Goal: Task Accomplishment & Management: Complete application form

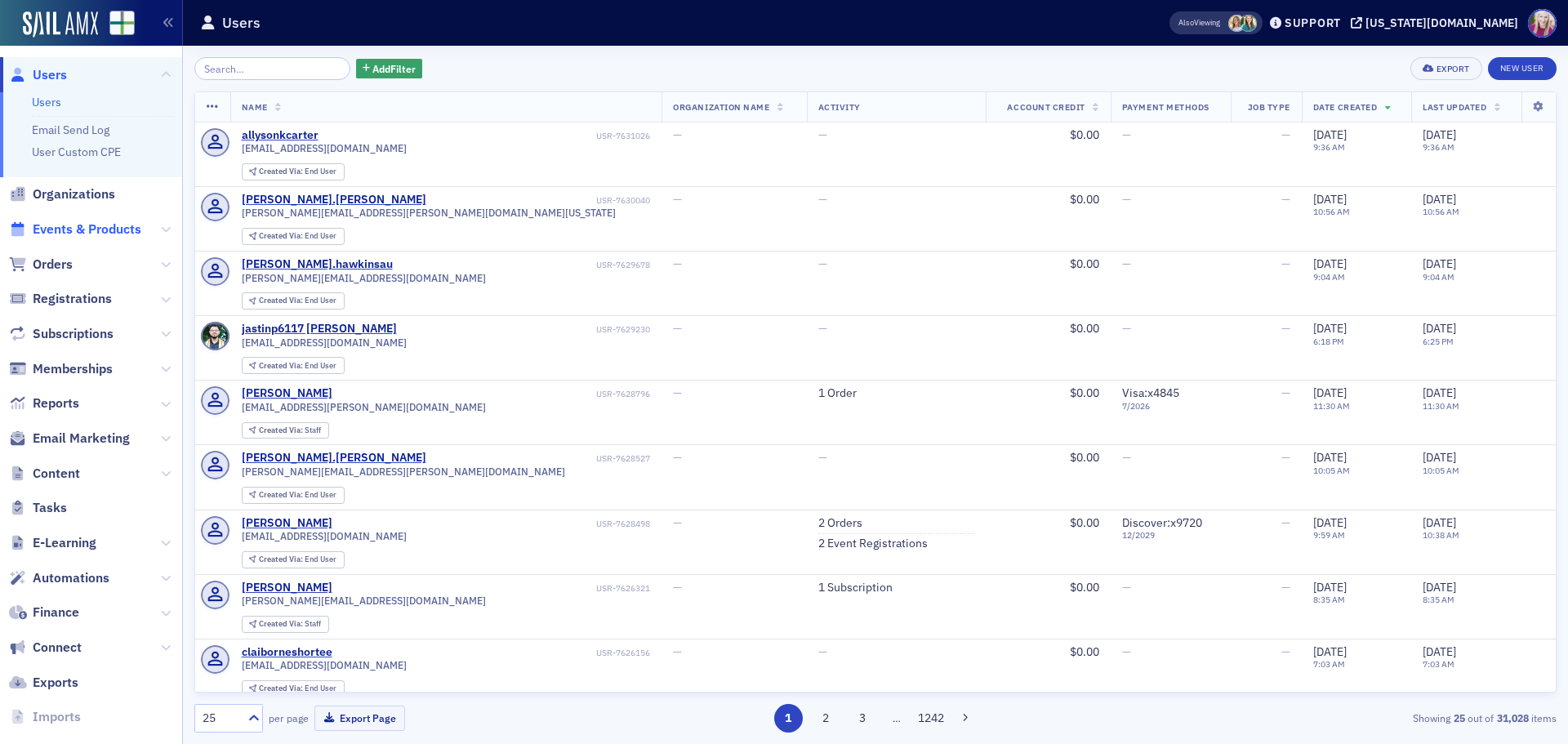
click at [56, 227] on span "Events & Products" at bounding box center [87, 229] width 108 height 18
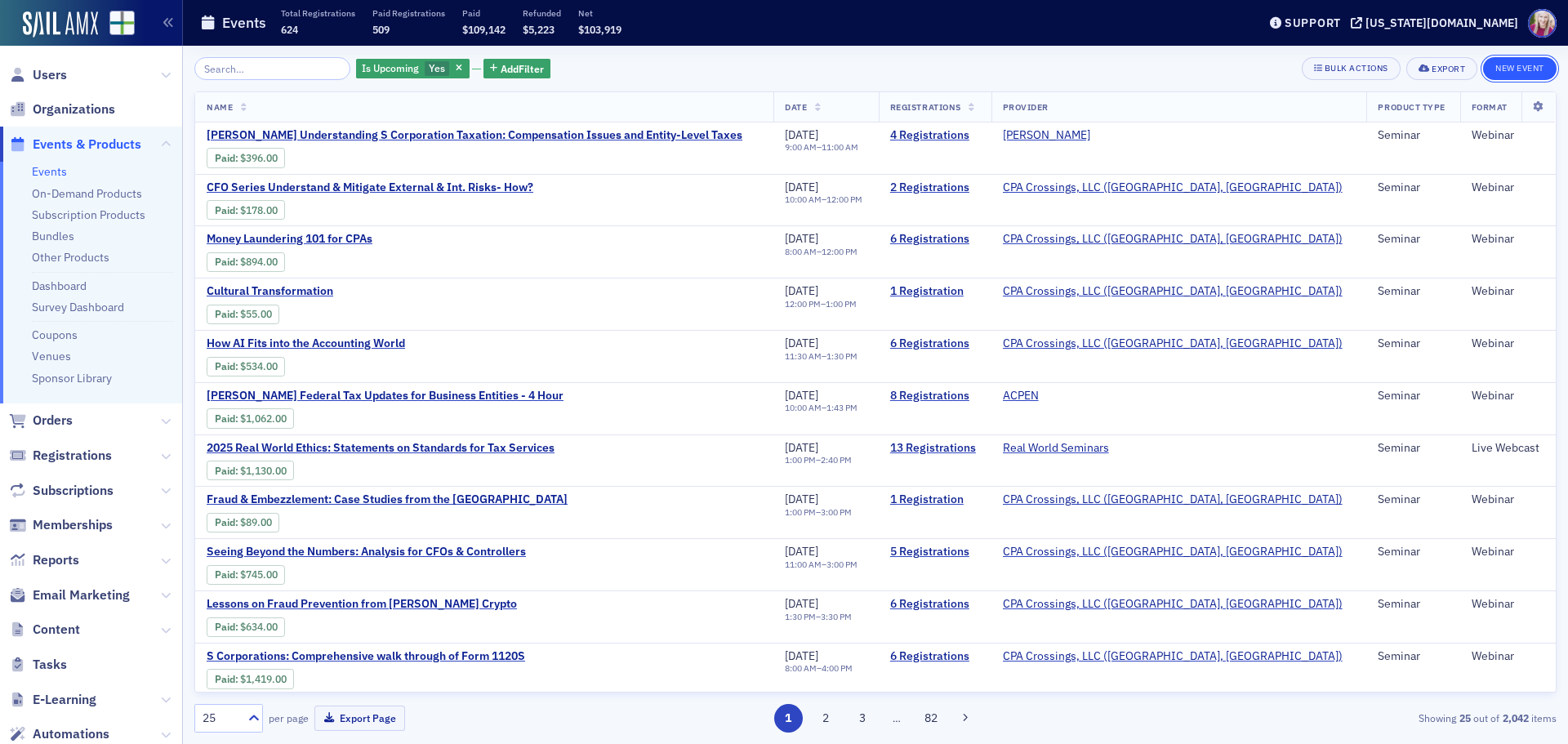
click at [1500, 68] on button "New Event" at bounding box center [1520, 69] width 73 height 23
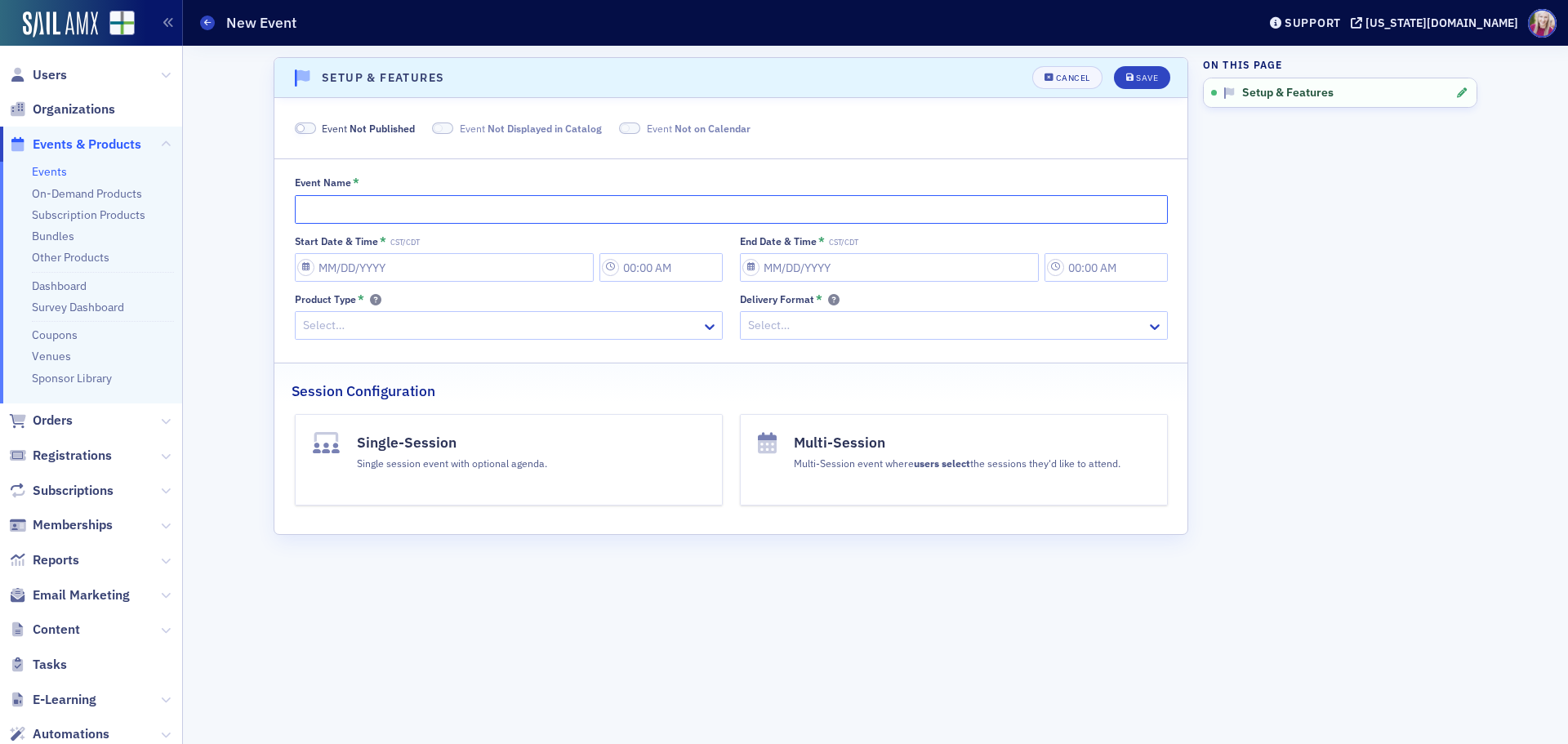
click at [429, 211] on input "Event Name *" at bounding box center [732, 209] width 873 height 29
type input "Peer Review Committee Meeting [DATE]"
click at [364, 268] on input "Start Date & Time * CST/CDT" at bounding box center [445, 267] width 299 height 29
select select "8"
select select "2025"
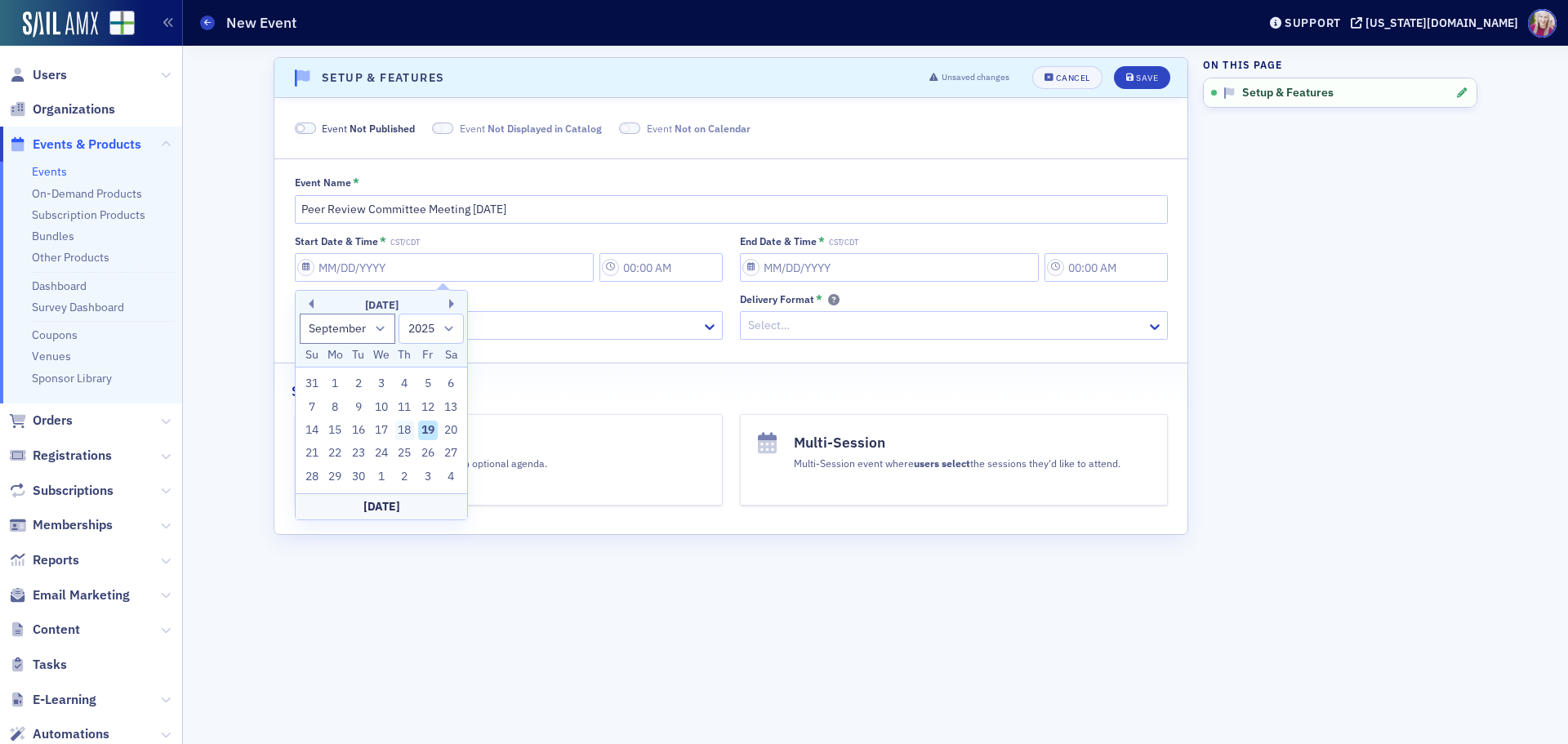
click at [407, 433] on div "18" at bounding box center [405, 430] width 20 height 20
type input "[DATE]"
type input "10:00 AM"
type input "[DATE]"
type input "11:00 AM"
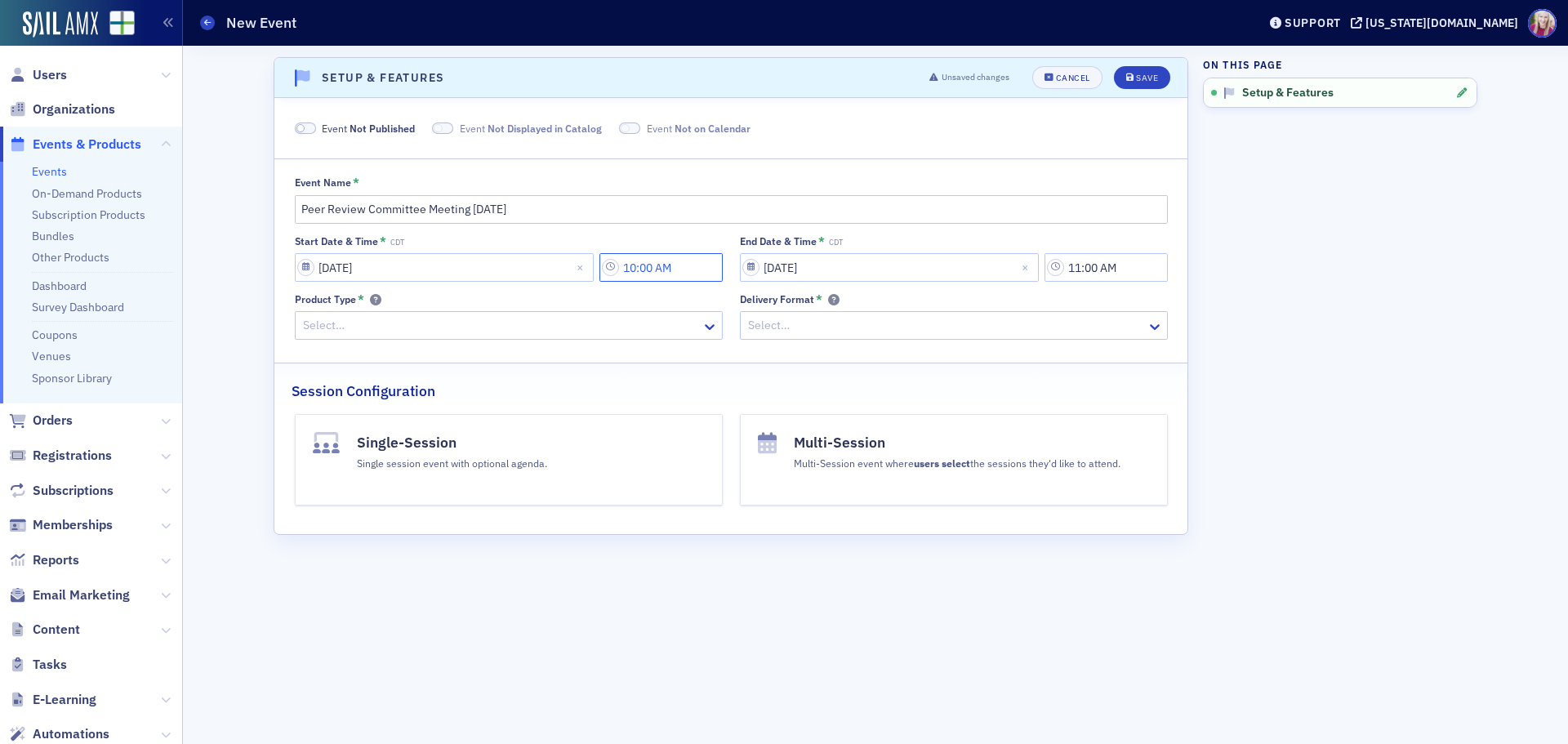
click at [675, 270] on input "10:00 AM" at bounding box center [661, 267] width 123 height 29
click at [783, 269] on icon at bounding box center [780, 267] width 16 height 16
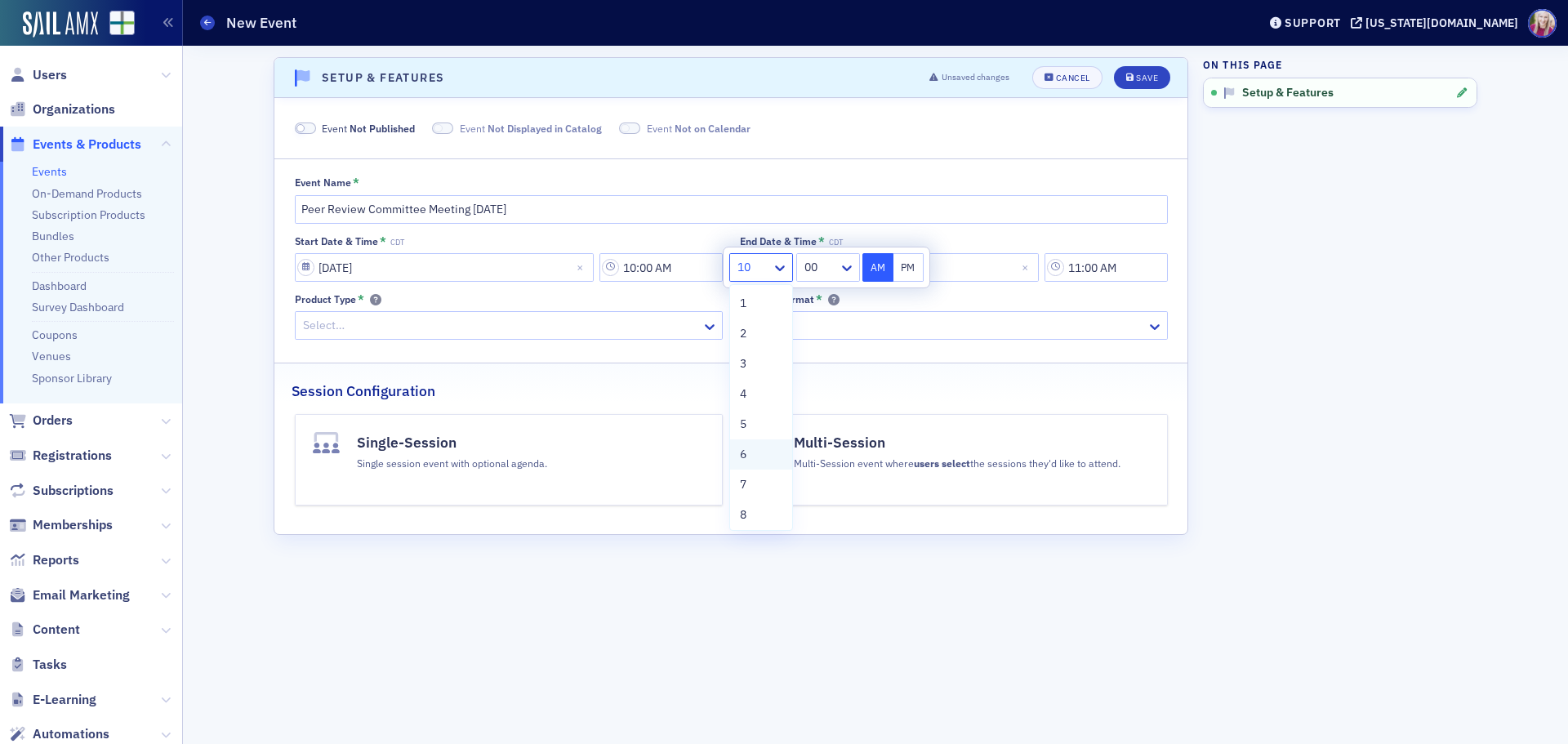
scroll to position [81, 0]
click at [750, 464] on div "9" at bounding box center [760, 462] width 42 height 17
click at [844, 270] on icon at bounding box center [846, 267] width 16 height 16
click at [821, 513] on div "07" at bounding box center [825, 514] width 46 height 17
type input "9:07 AM"
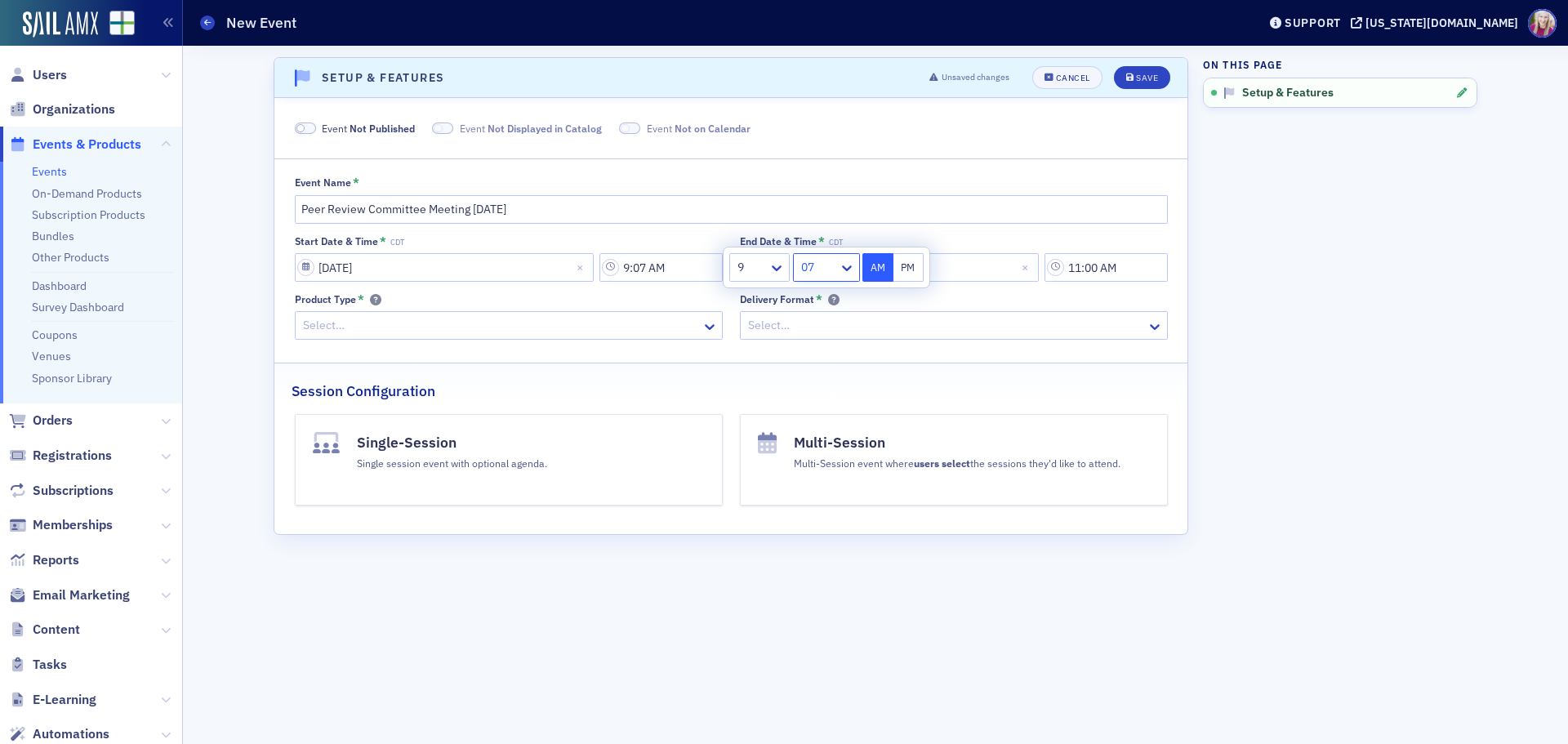
click at [1008, 312] on div "Select…" at bounding box center [954, 326] width 428 height 29
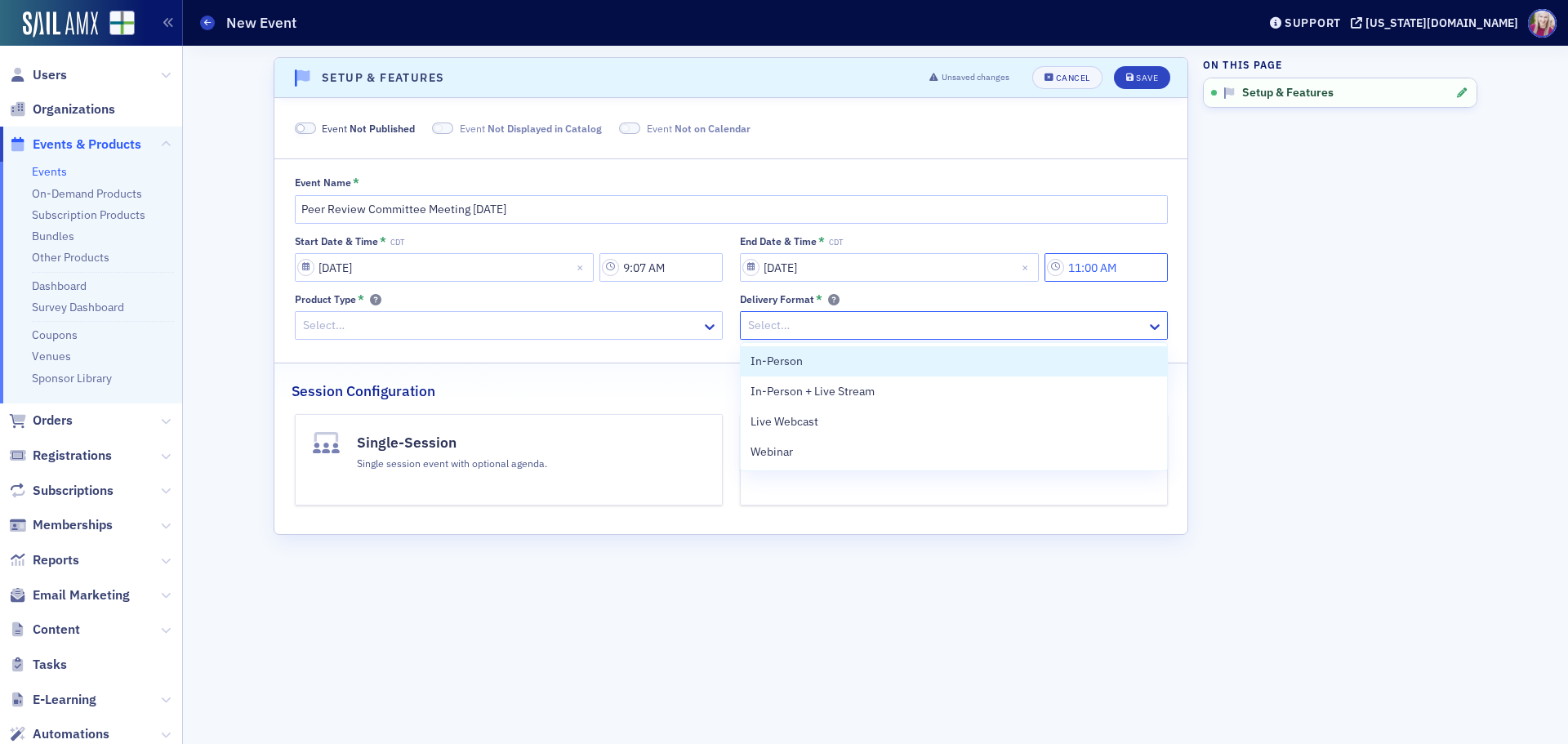
click at [1109, 258] on input "11:00 AM" at bounding box center [1106, 267] width 123 height 29
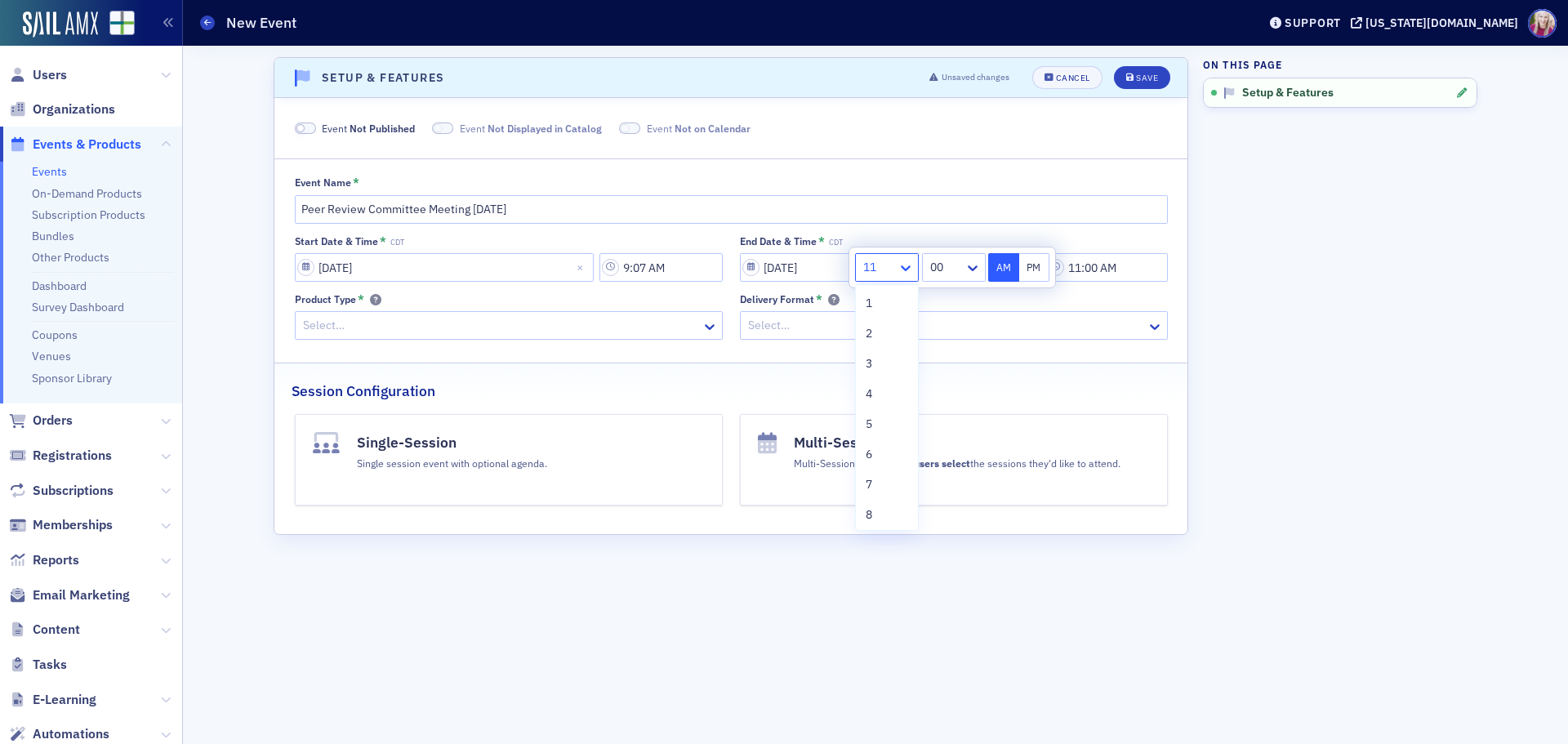
click at [905, 267] on icon at bounding box center [905, 267] width 16 height 16
click at [877, 461] on div "9" at bounding box center [886, 462] width 42 height 17
click at [971, 265] on icon at bounding box center [972, 267] width 16 height 16
click at [948, 512] on div "59" at bounding box center [951, 511] width 46 height 17
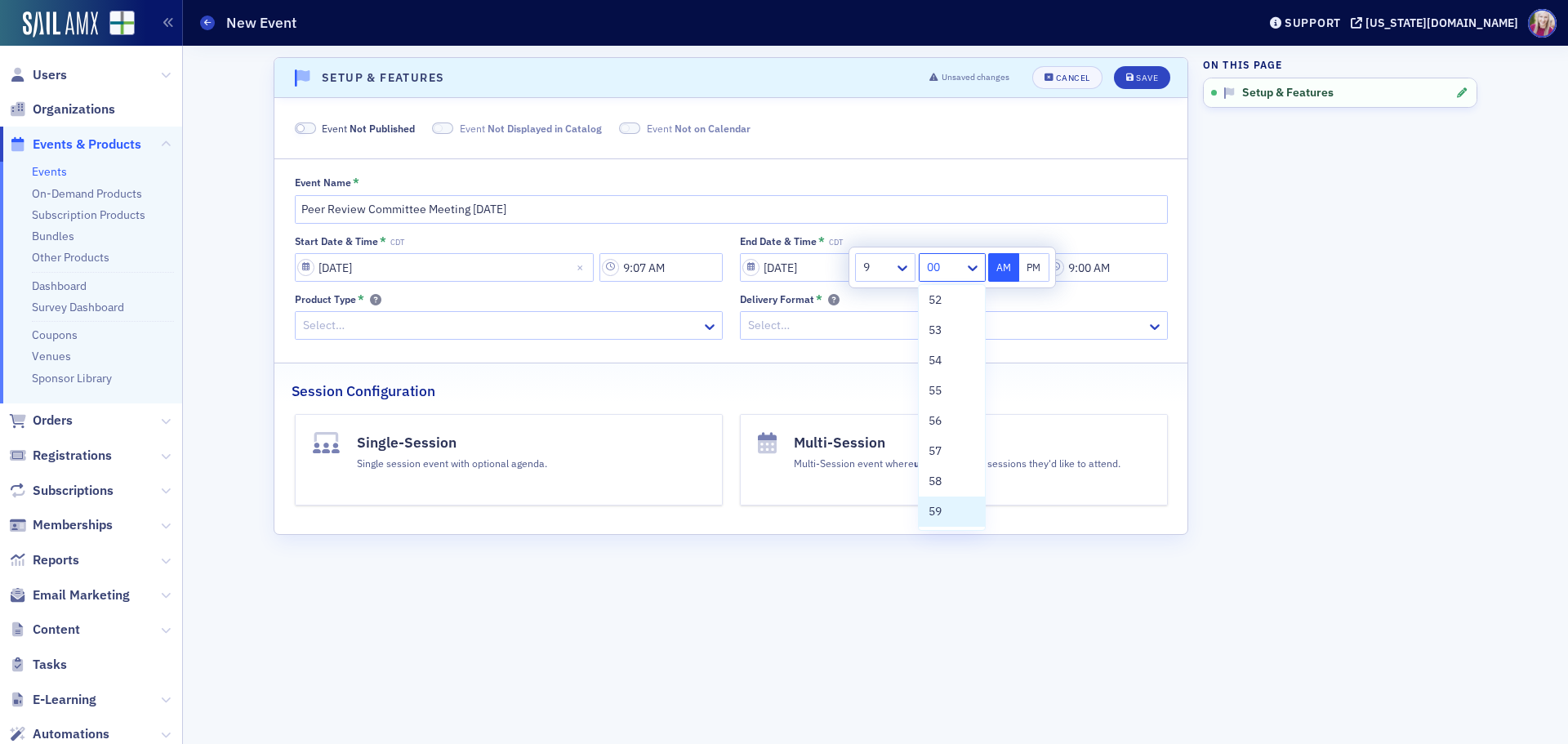
type input "9:59 AM"
click at [547, 326] on div at bounding box center [500, 325] width 398 height 21
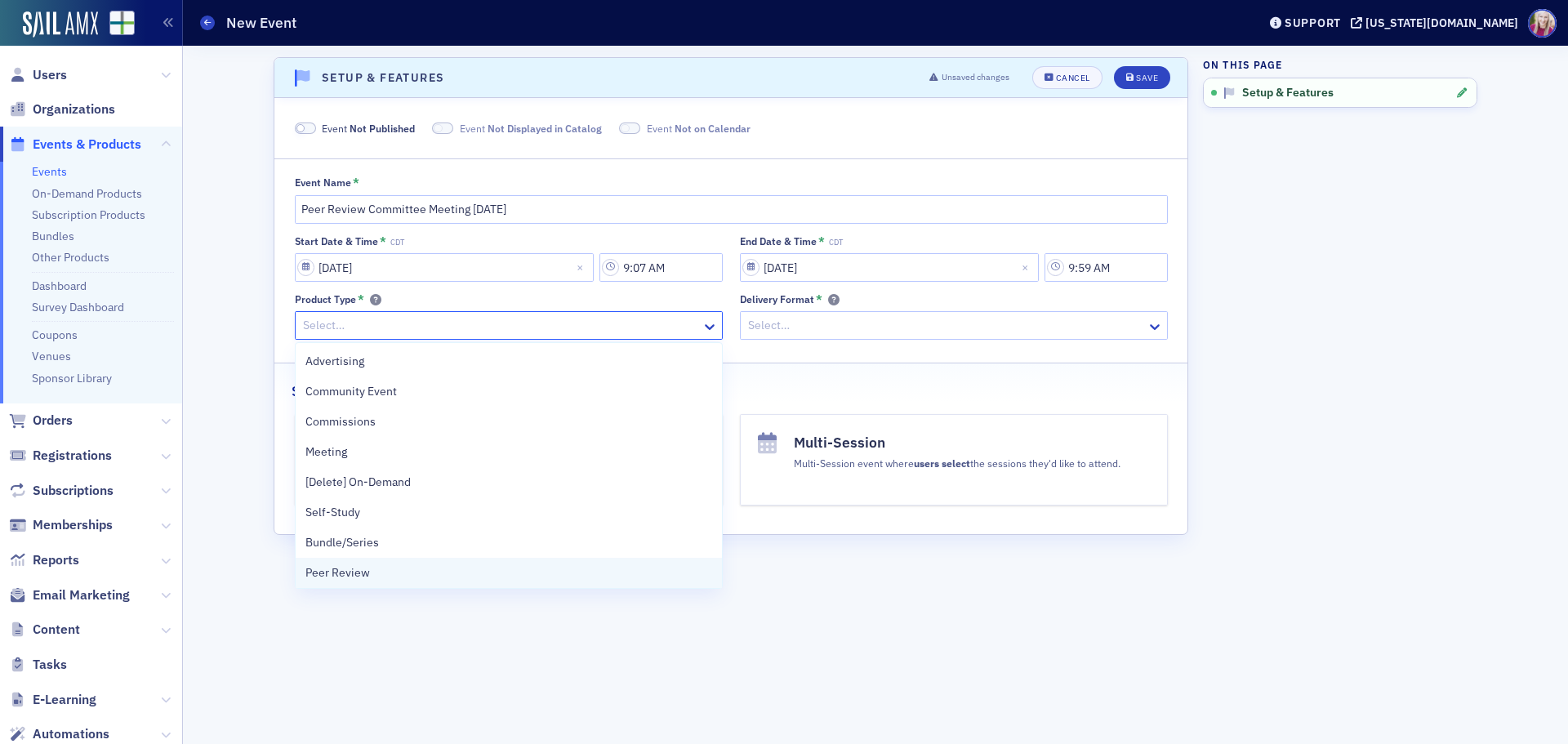
click at [369, 568] on div "Peer Review" at bounding box center [508, 572] width 407 height 17
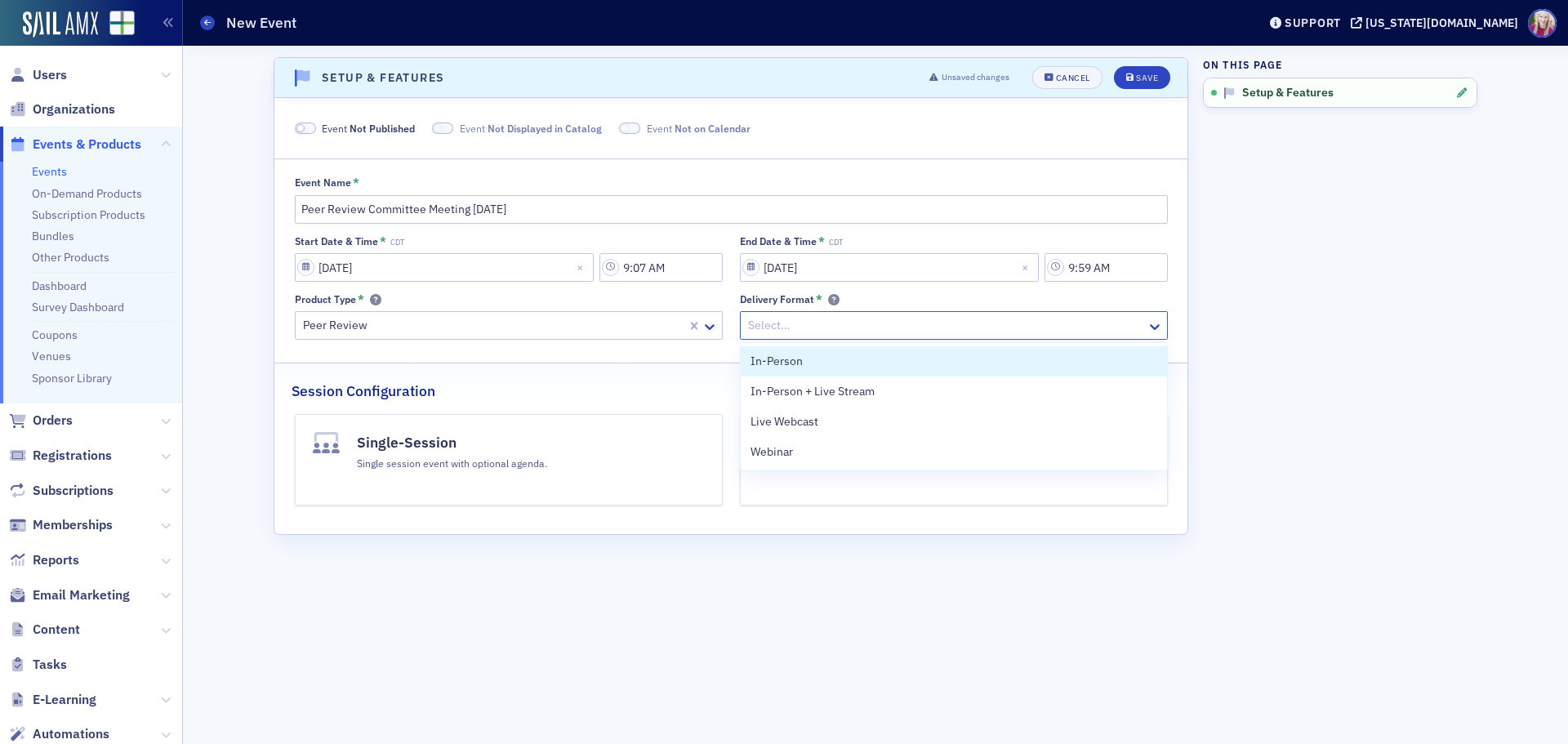
click at [827, 323] on div at bounding box center [945, 325] width 398 height 21
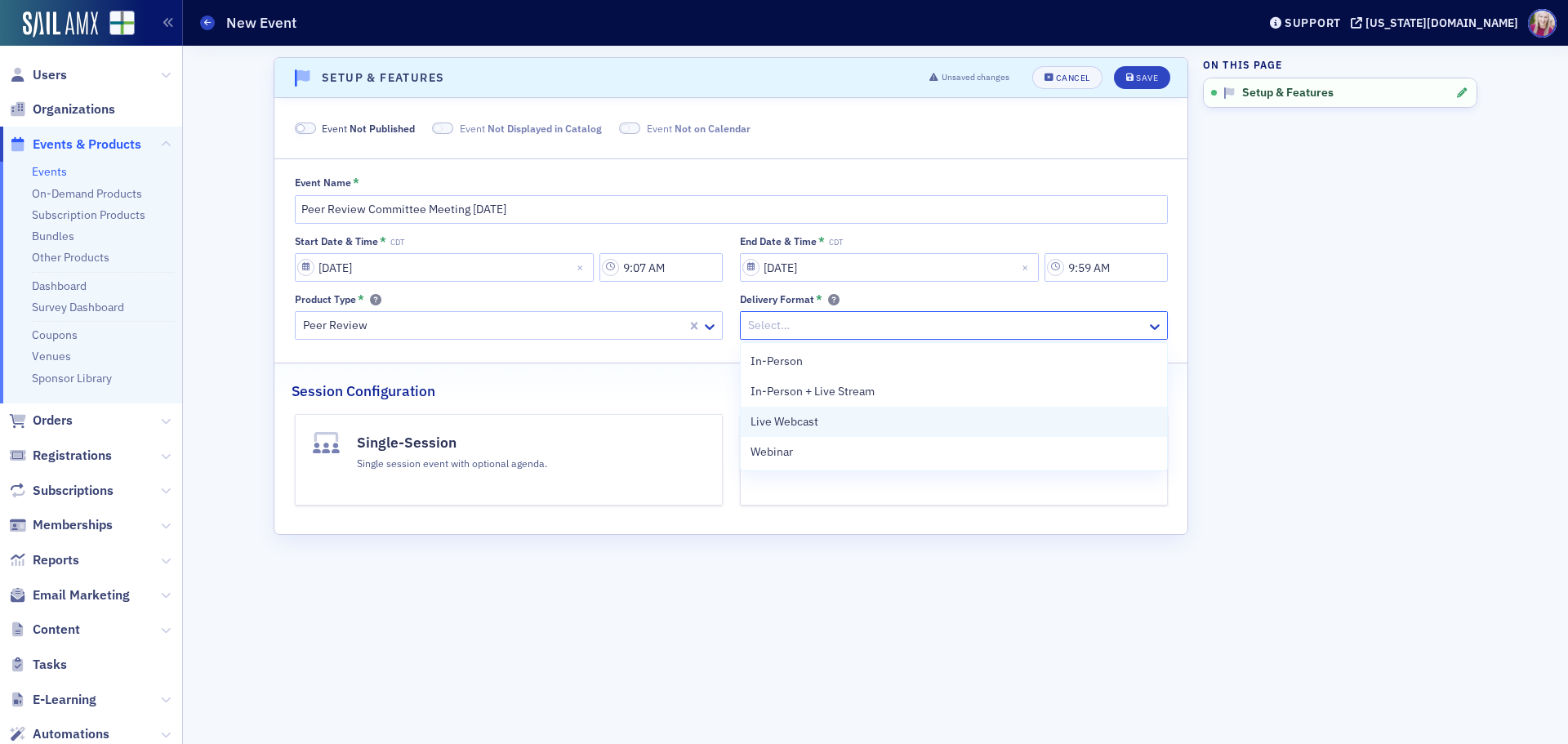
click at [787, 421] on span "Live Webcast" at bounding box center [784, 421] width 68 height 17
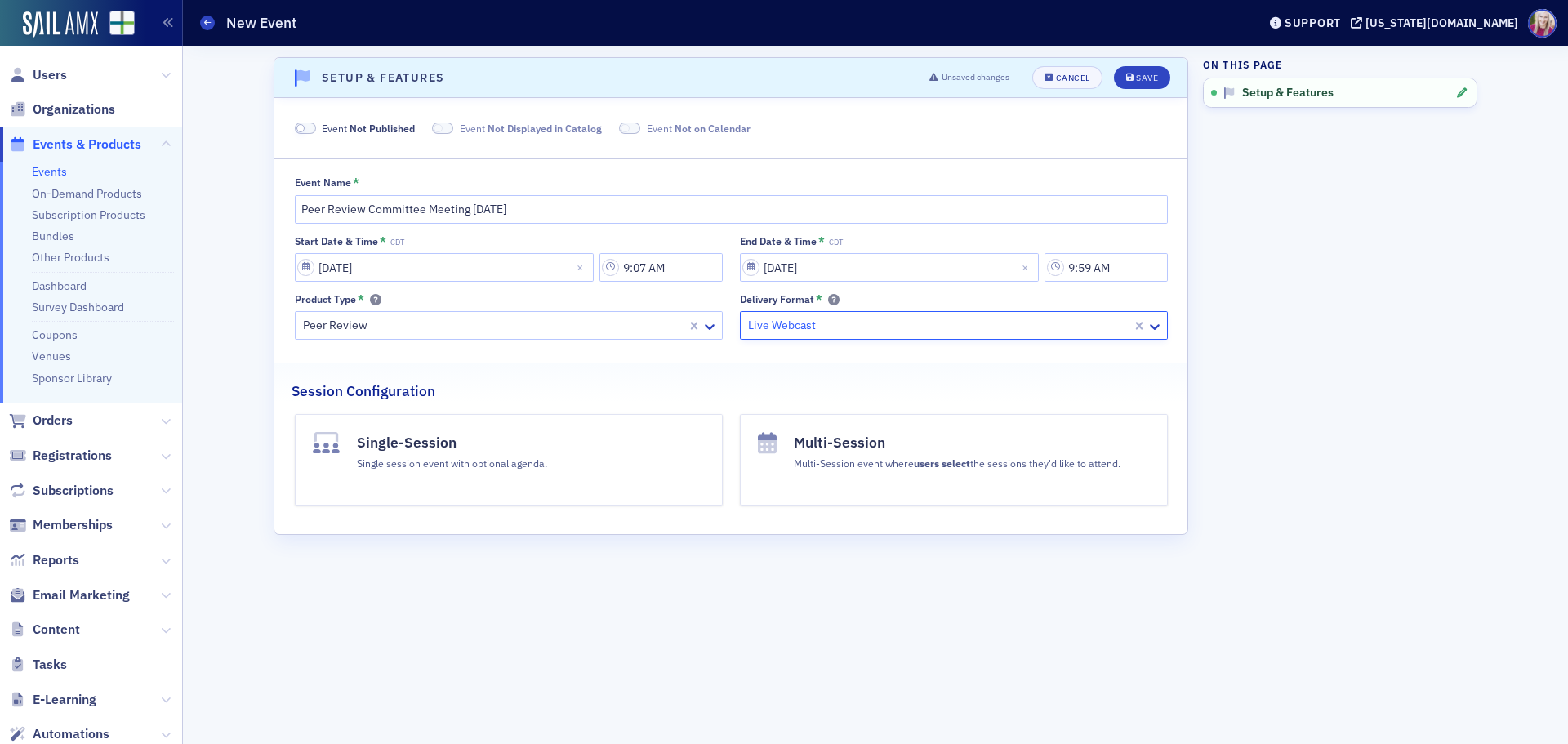
click at [351, 461] on button "Single-Session Single session event with optional agenda." at bounding box center [509, 460] width 428 height 91
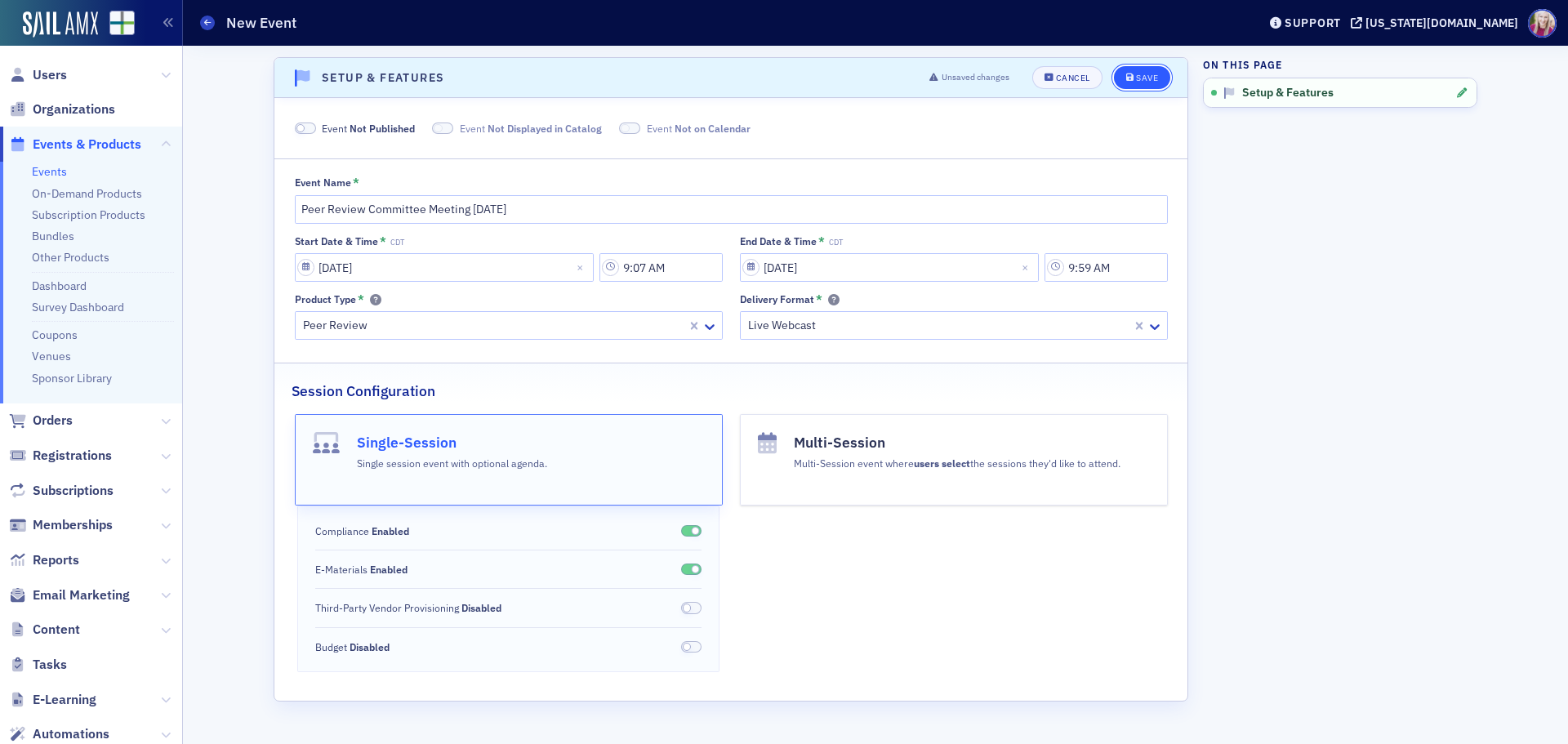
click at [1153, 80] on div "Save" at bounding box center [1147, 78] width 22 height 9
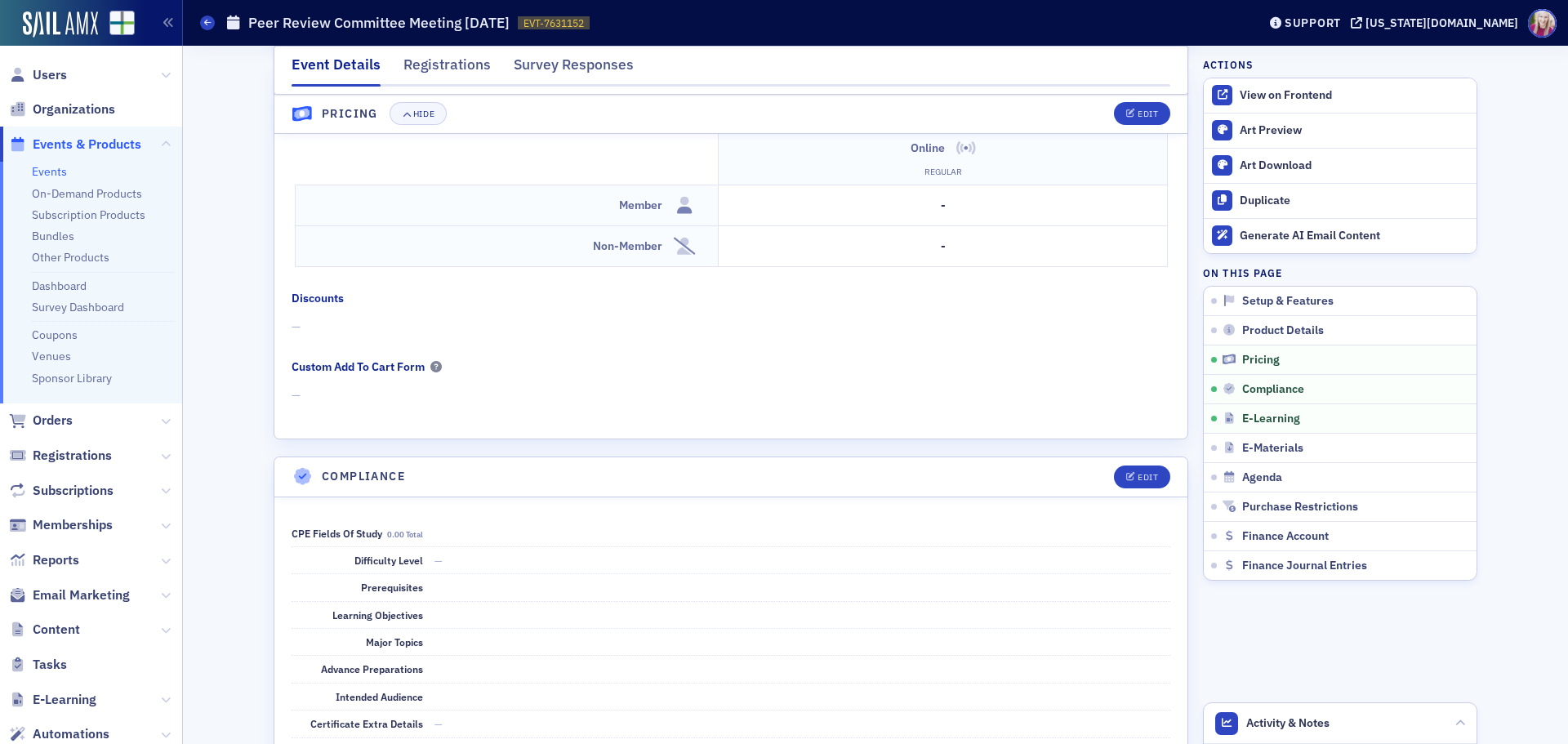
scroll to position [1714, 0]
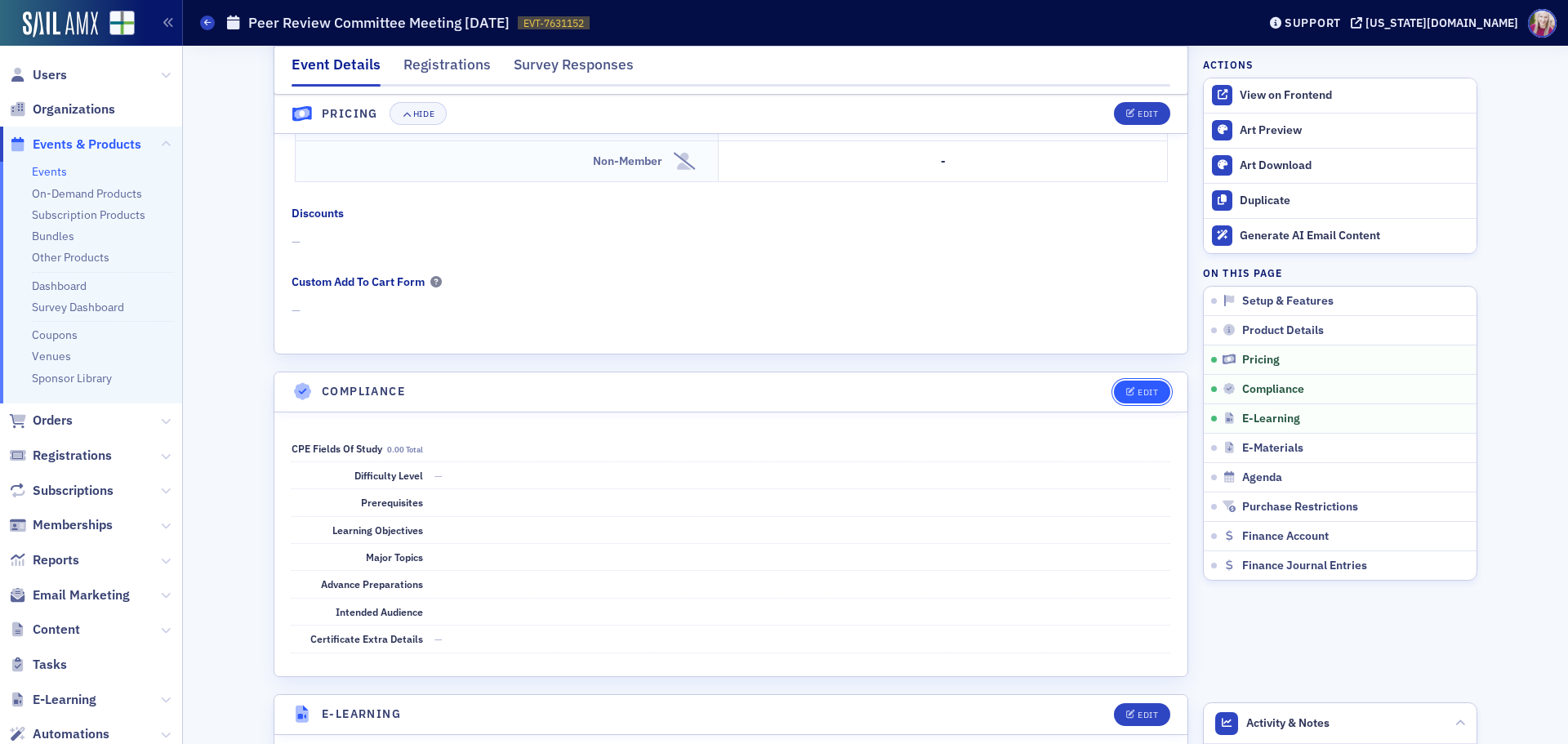
click at [1139, 388] on div "Edit" at bounding box center [1148, 393] width 21 height 9
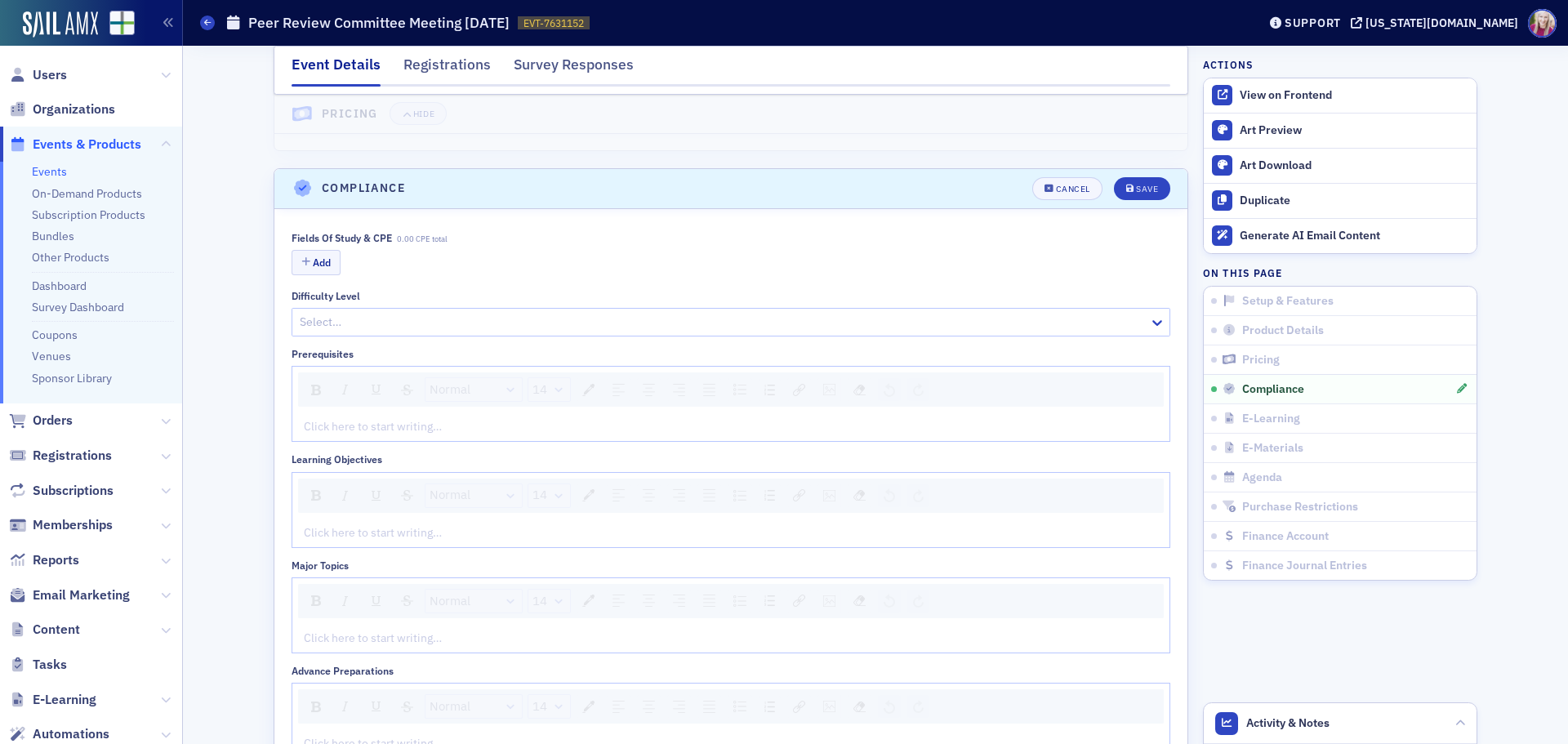
scroll to position [1991, 0]
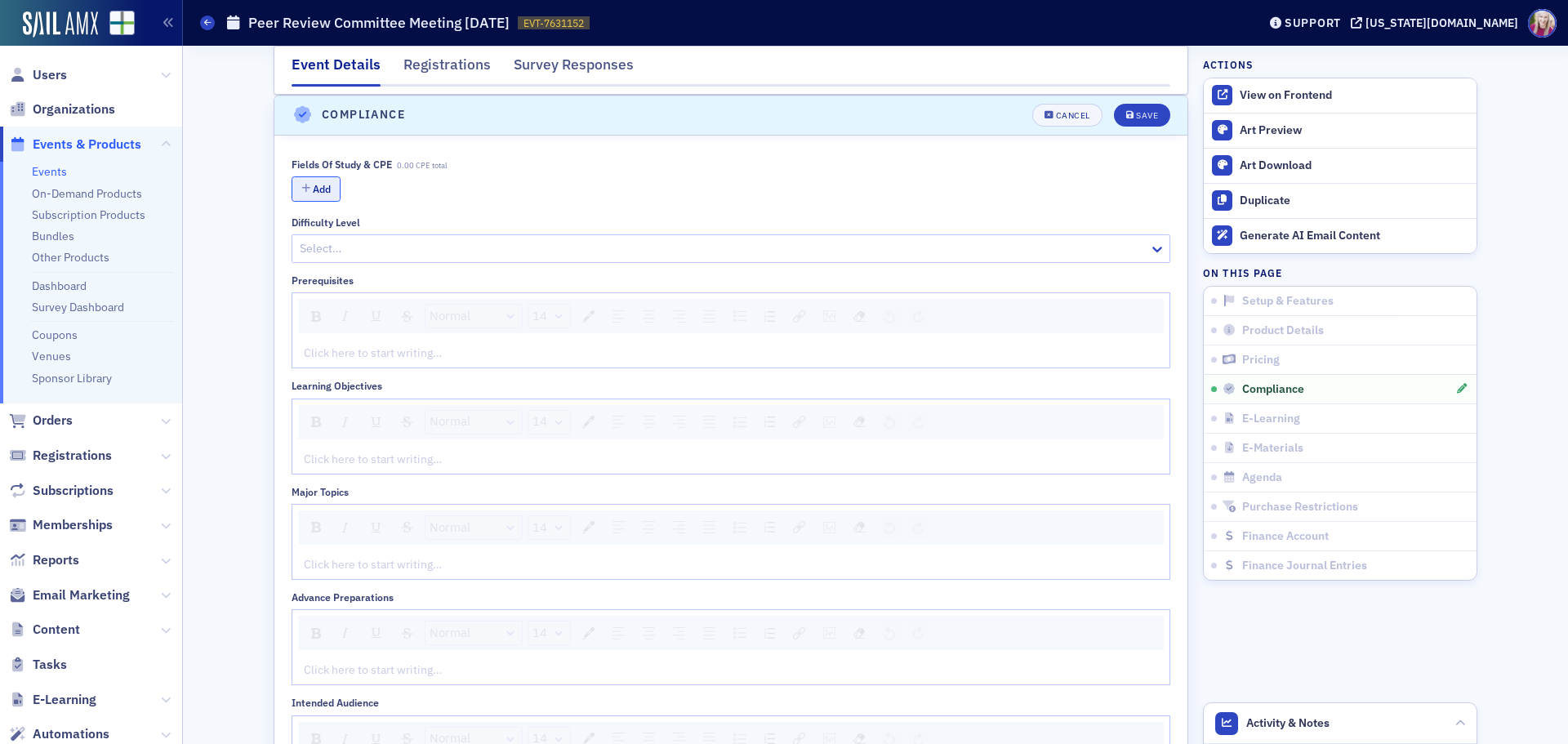
click at [316, 190] on button "Add" at bounding box center [316, 189] width 49 height 25
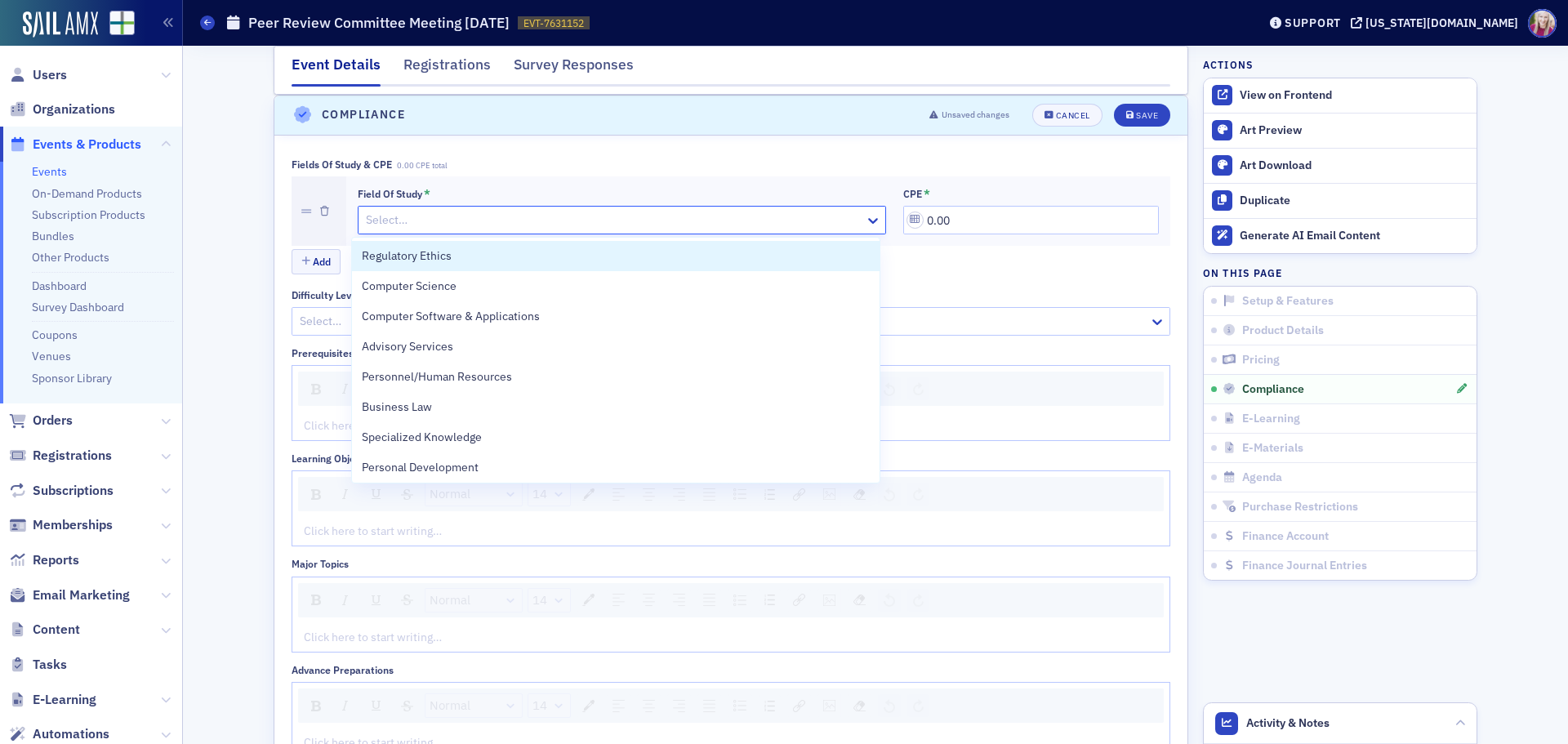
click at [435, 231] on div "Select…" at bounding box center [612, 220] width 506 height 23
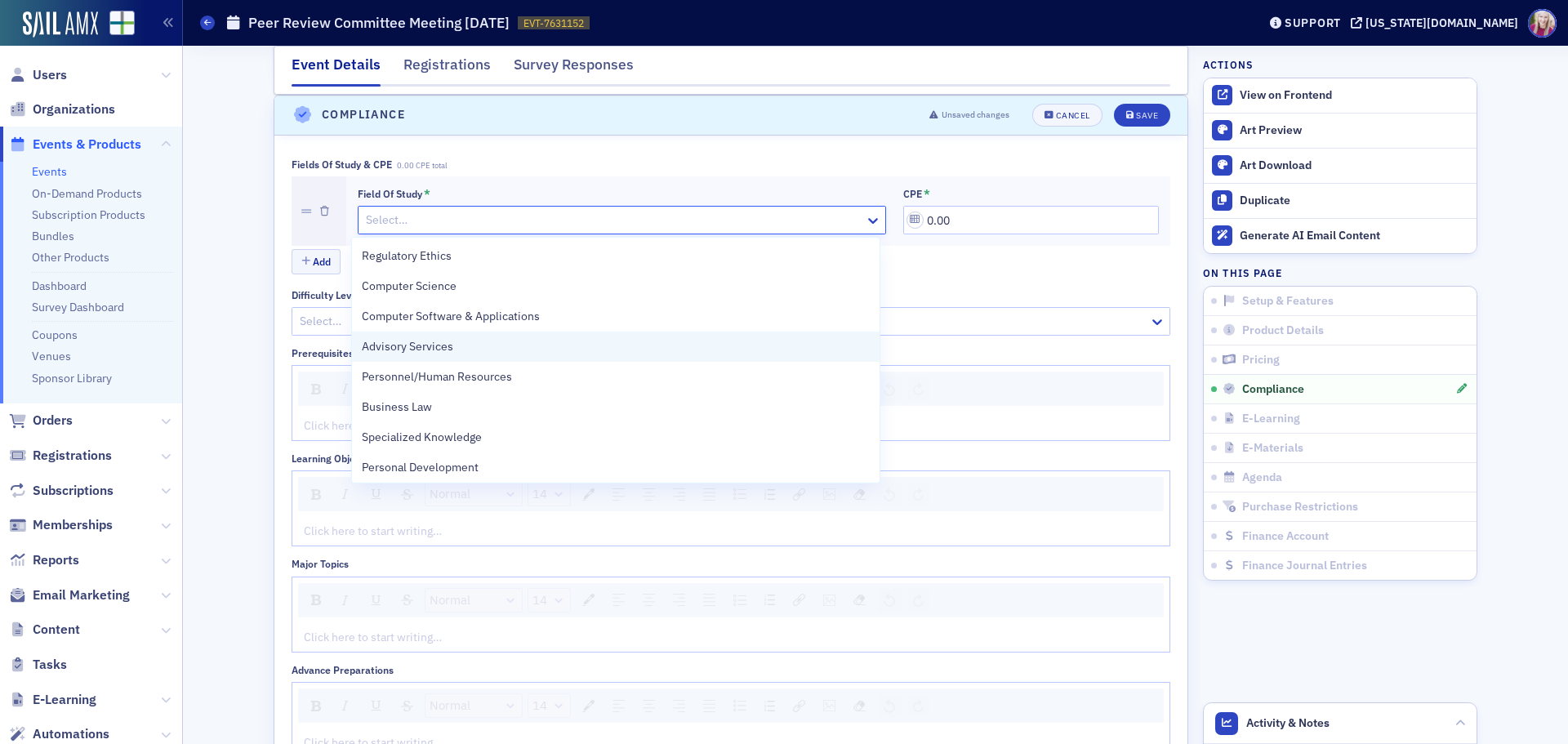
scroll to position [326, 0]
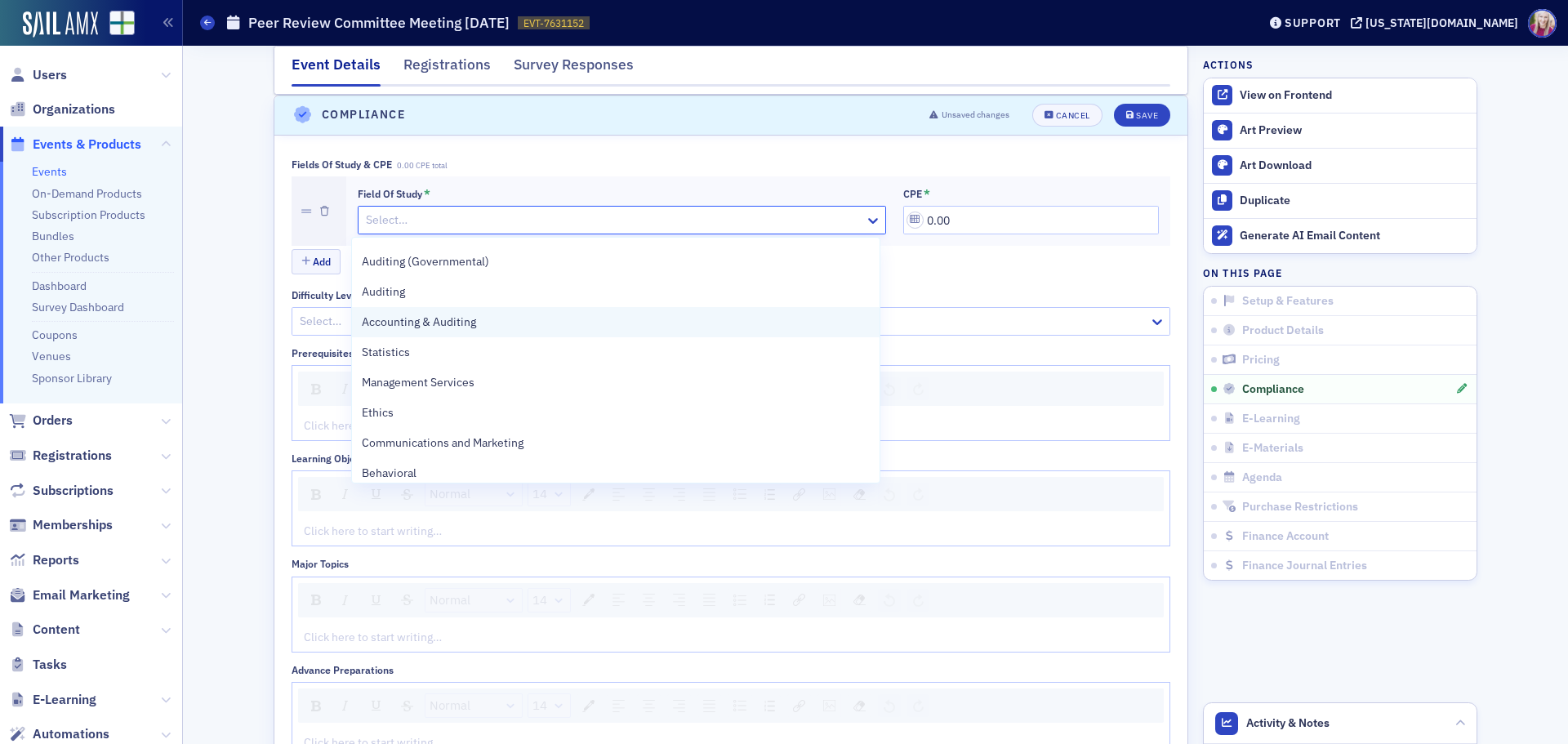
click at [458, 329] on span "Accounting & Auditing" at bounding box center [419, 322] width 114 height 17
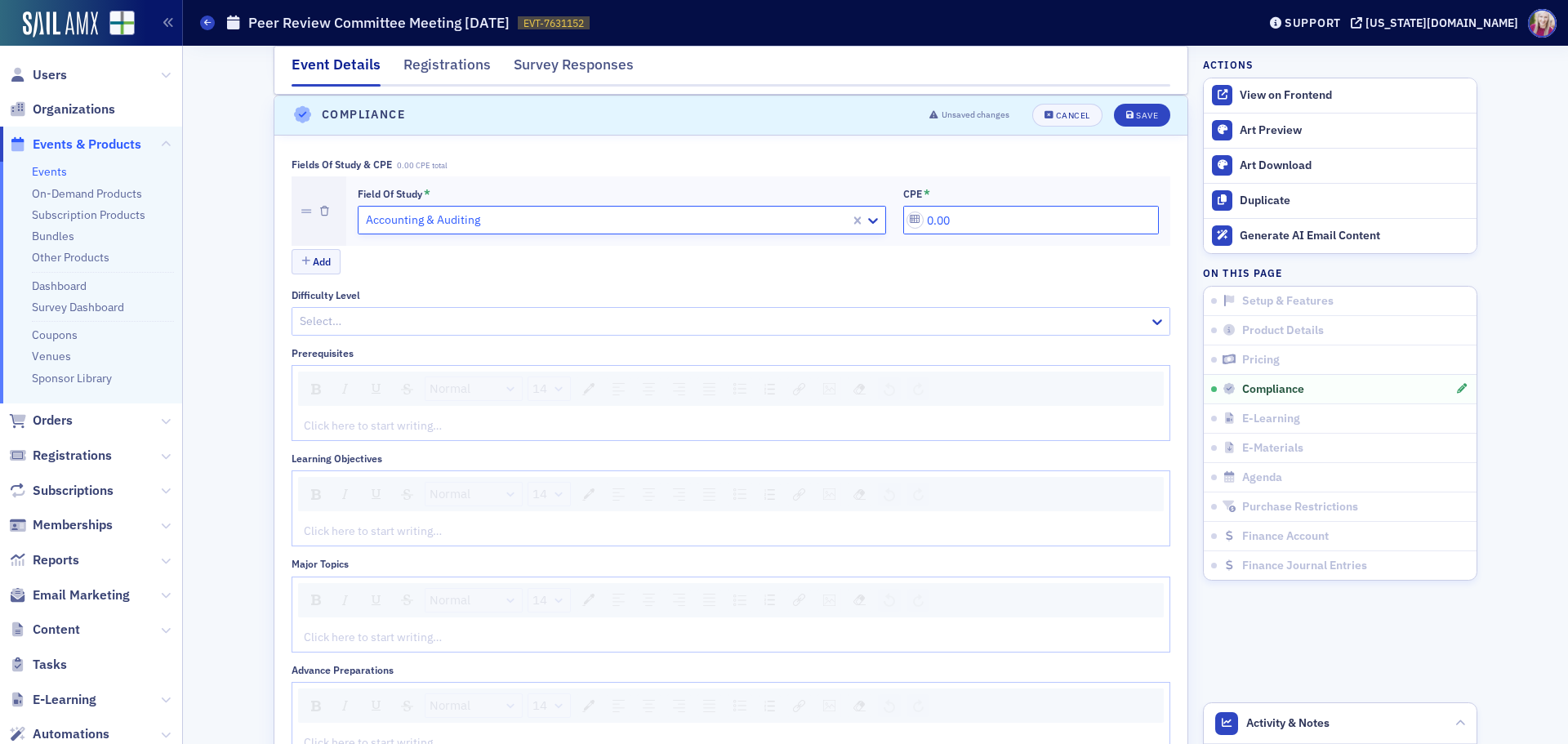
click at [925, 221] on input "0.00" at bounding box center [1031, 220] width 256 height 29
type input "1.00"
click at [1139, 116] on div "Save" at bounding box center [1147, 115] width 22 height 9
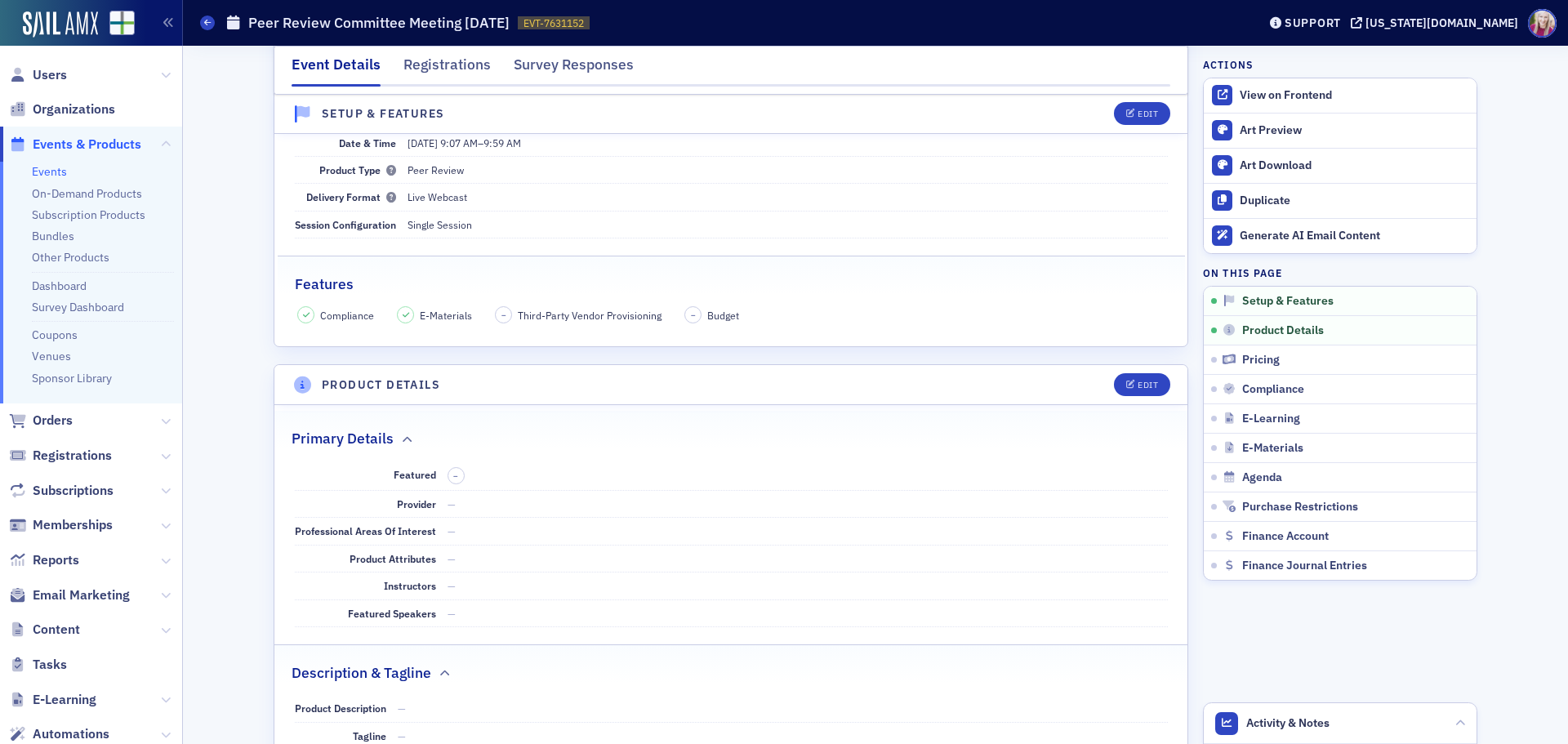
scroll to position [0, 0]
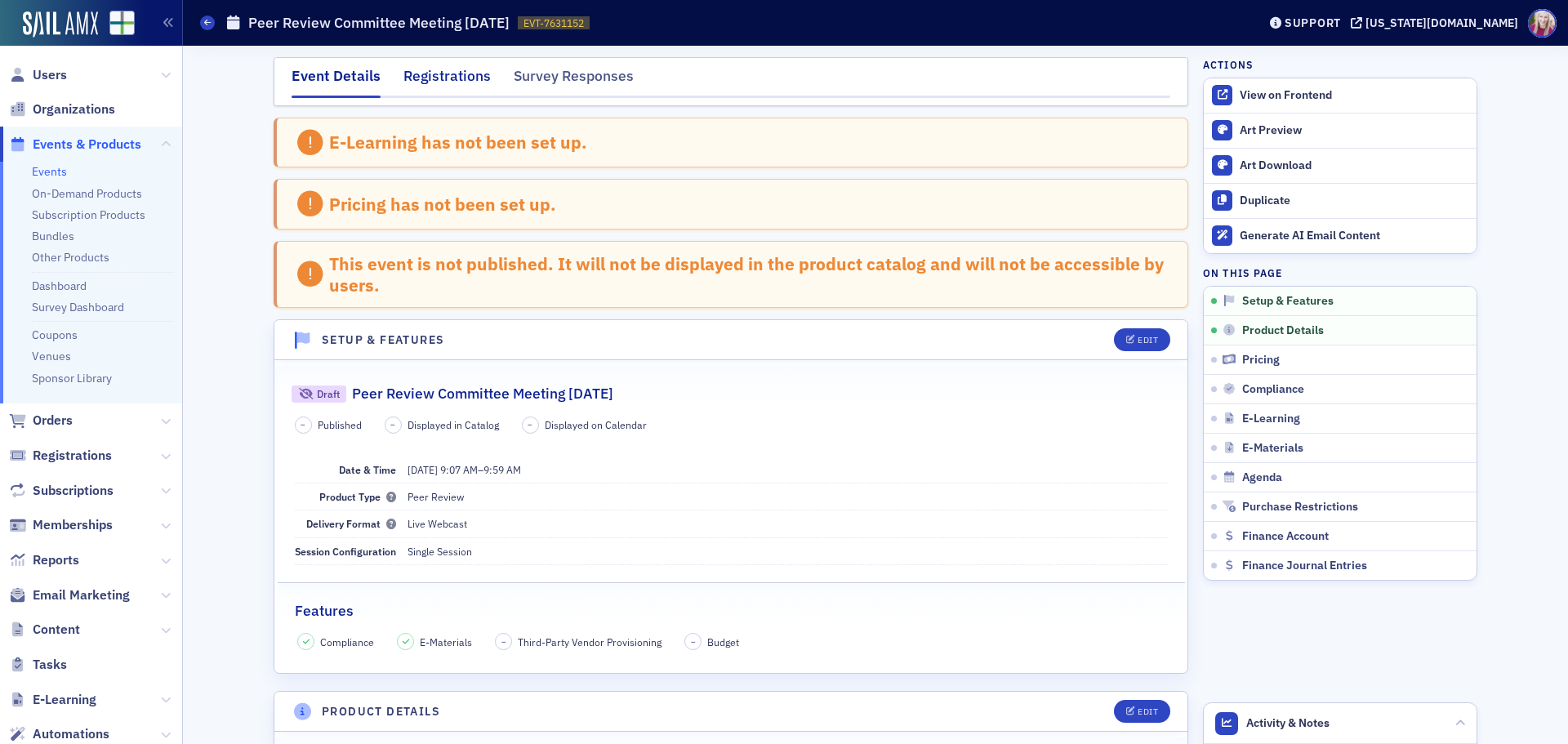
click at [439, 83] on div "Registrations" at bounding box center [447, 80] width 88 height 30
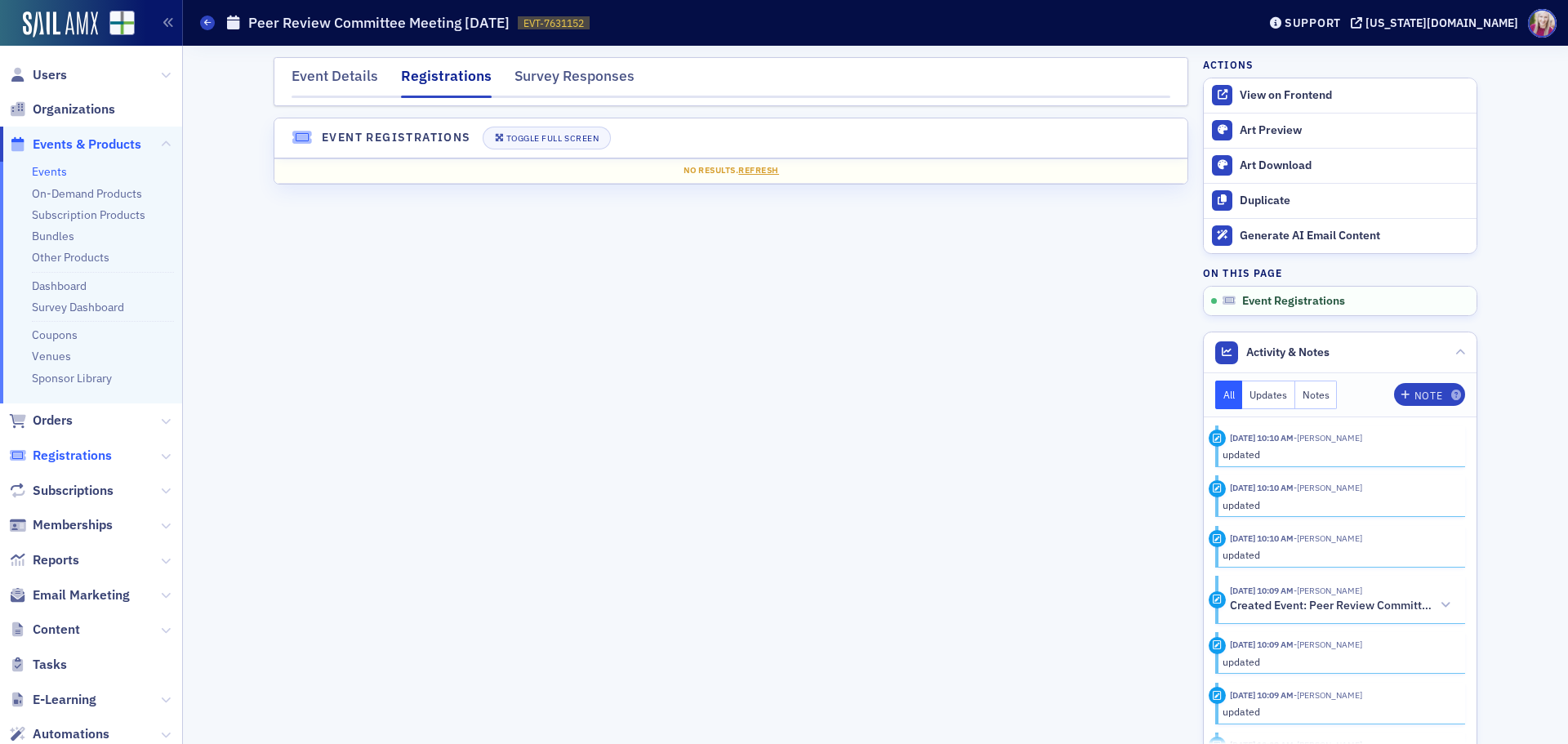
click at [64, 463] on span "Registrations" at bounding box center [72, 455] width 80 height 18
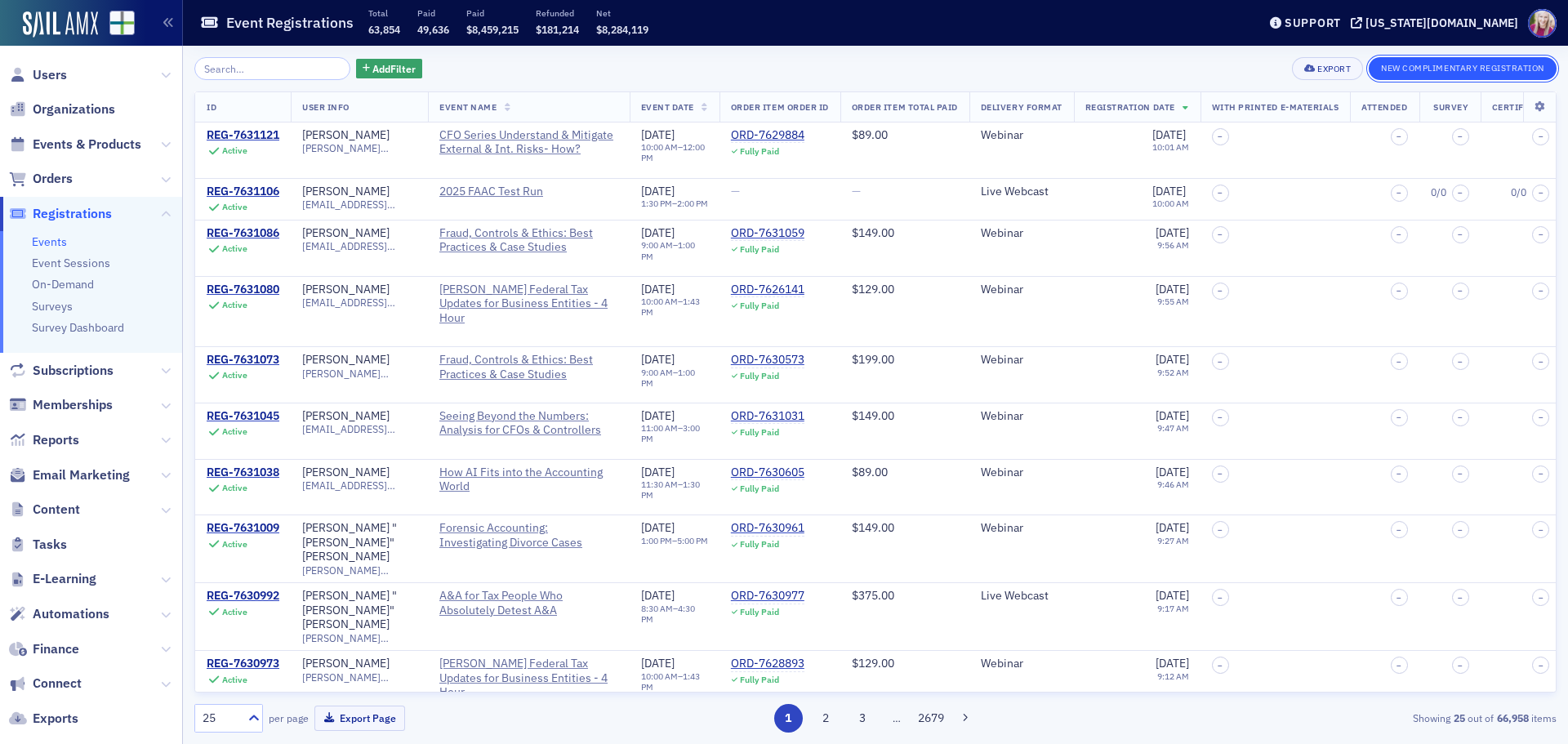
click at [1462, 70] on button "New Complimentary Registration" at bounding box center [1462, 69] width 188 height 23
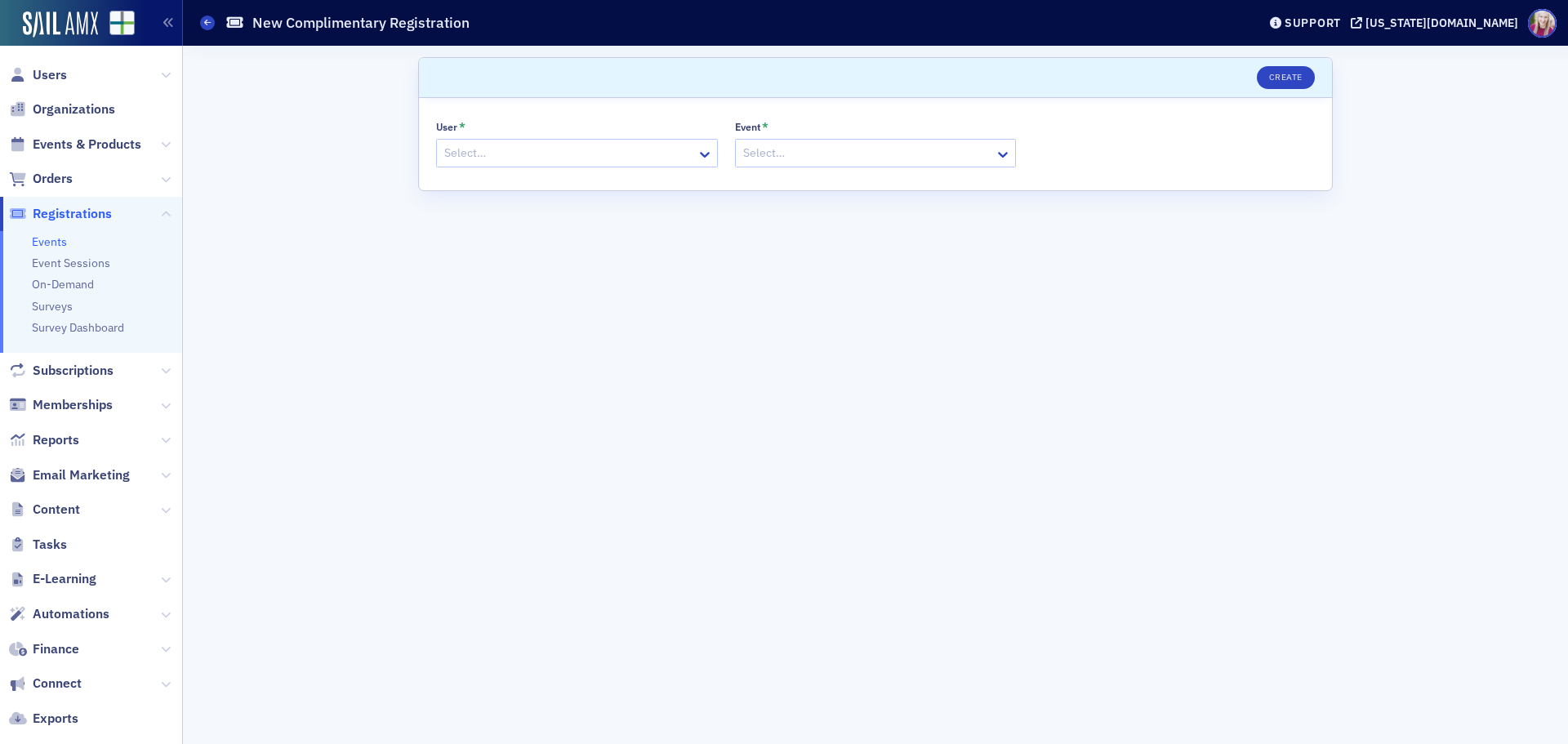
click at [475, 155] on div at bounding box center [569, 153] width 252 height 21
click at [475, 148] on div at bounding box center [569, 153] width 252 height 21
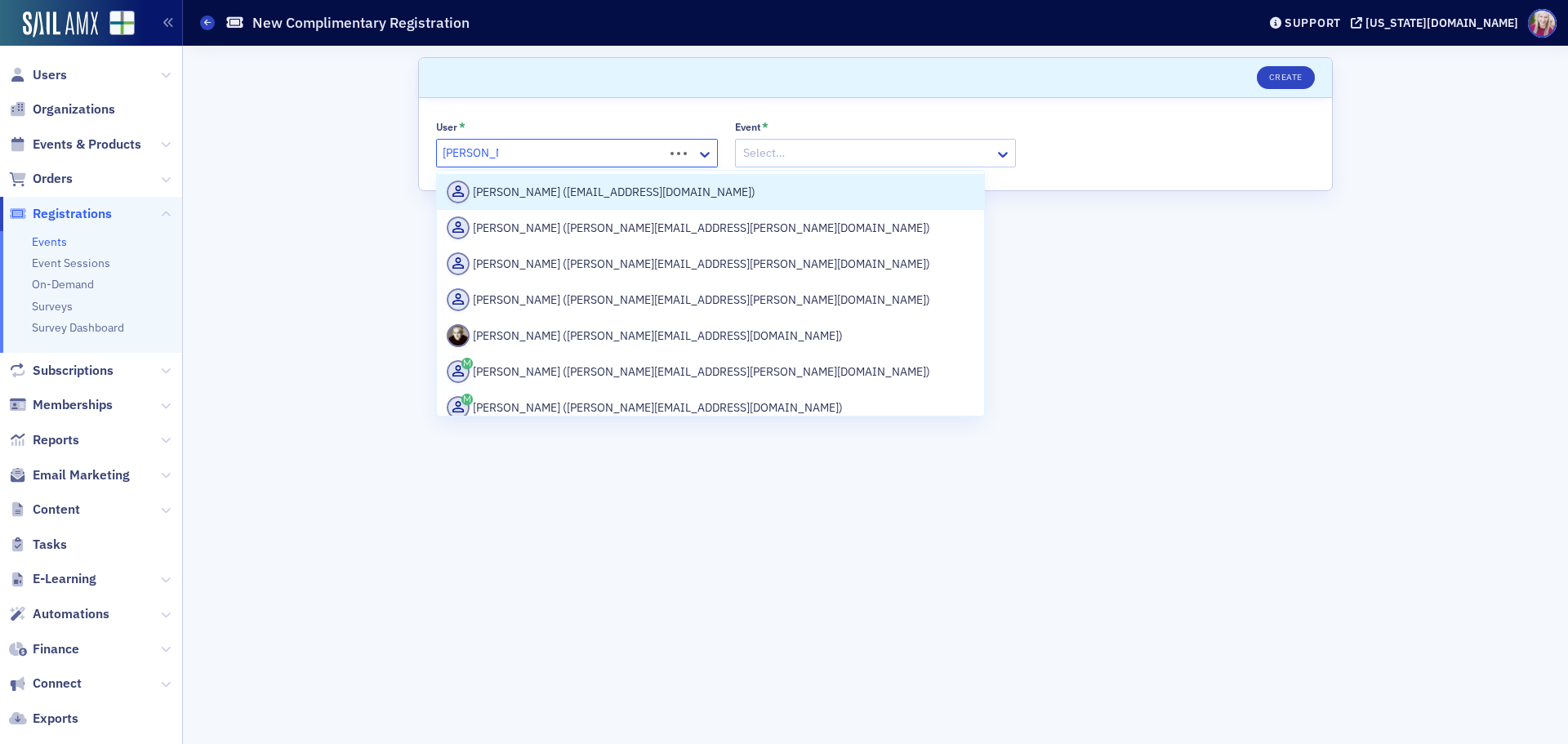
type input "[PERSON_NAME]"
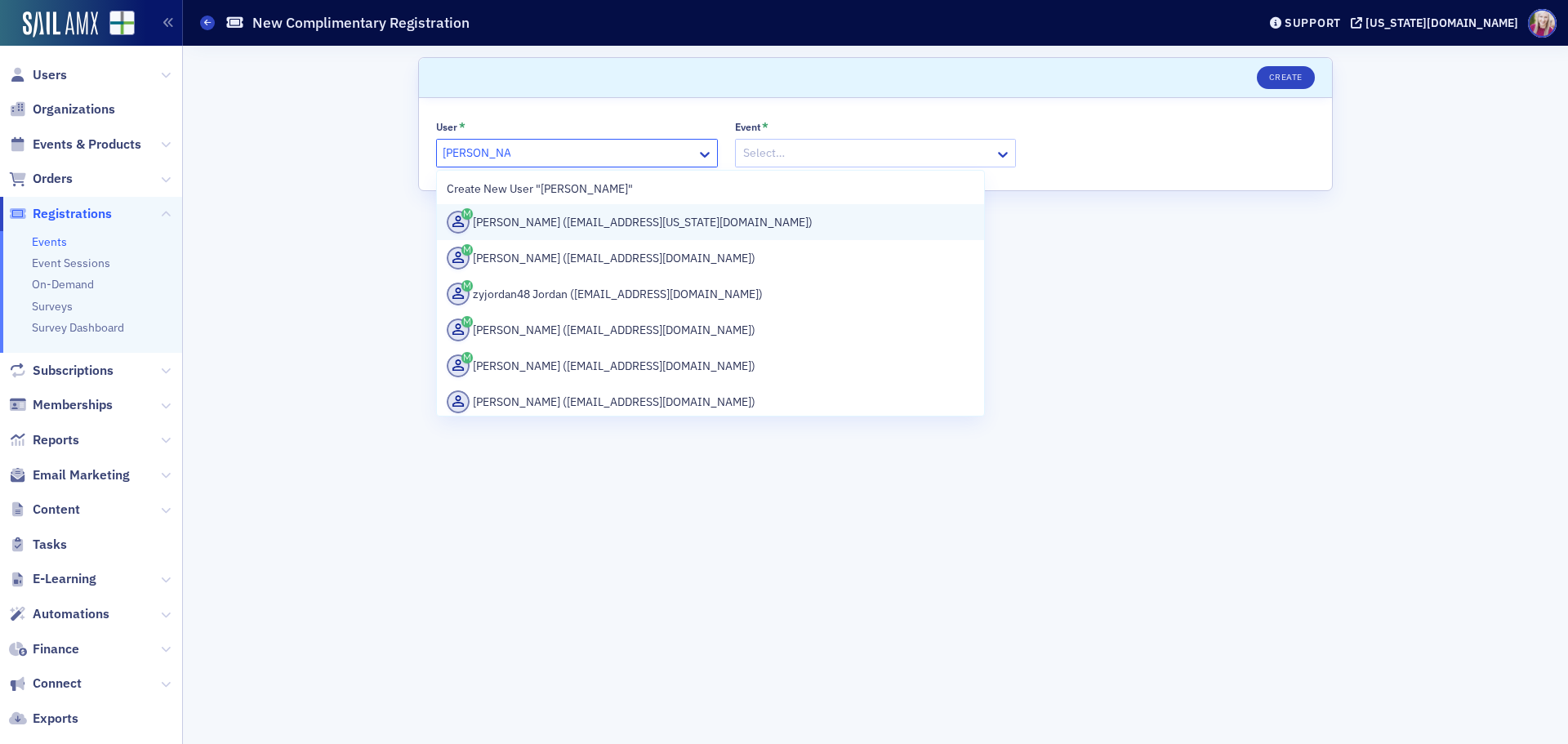
click at [597, 216] on div "[PERSON_NAME] ([EMAIL_ADDRESS][US_STATE][DOMAIN_NAME])" at bounding box center [710, 223] width 528 height 23
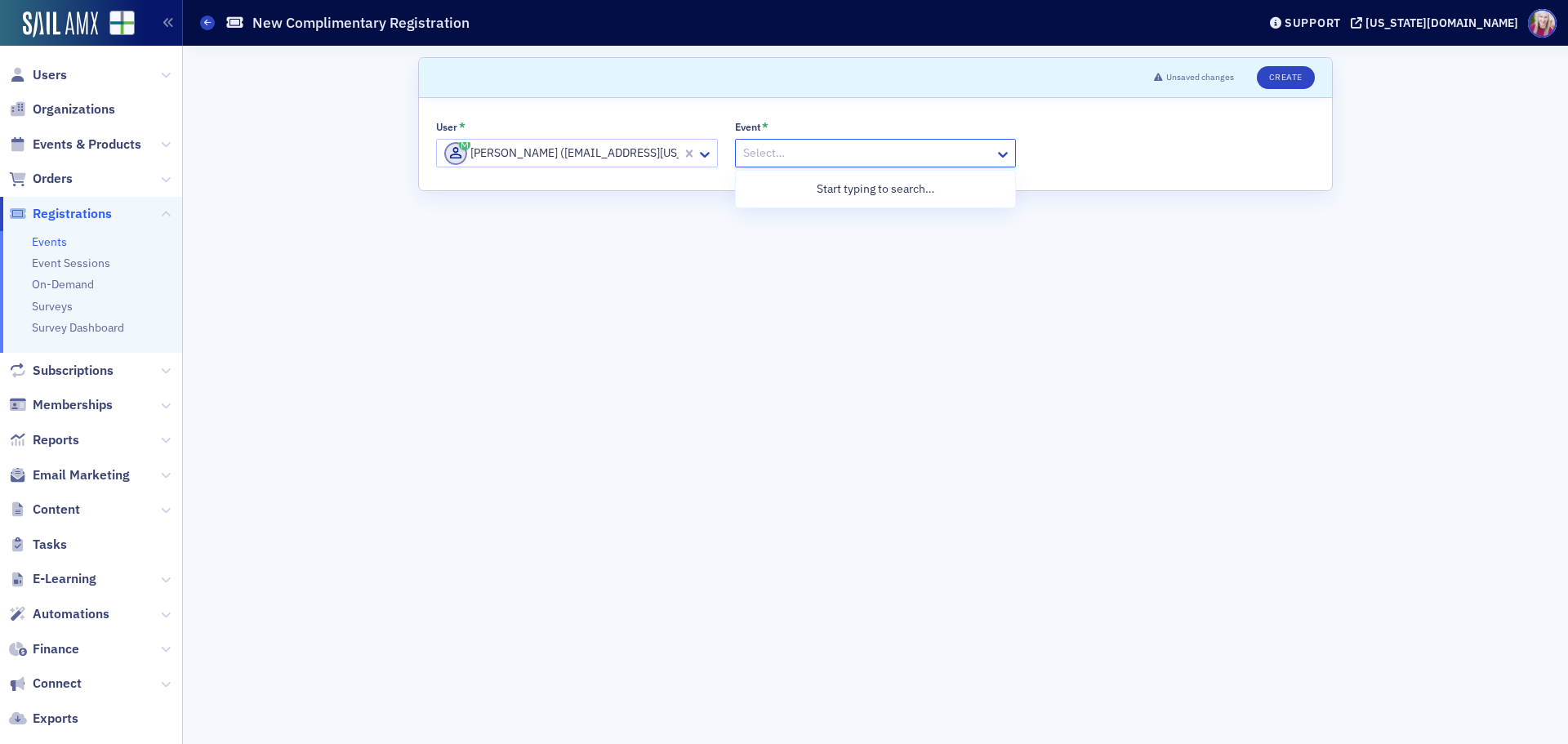
click at [809, 140] on div "Select…" at bounding box center [876, 153] width 282 height 29
type input "peer review"
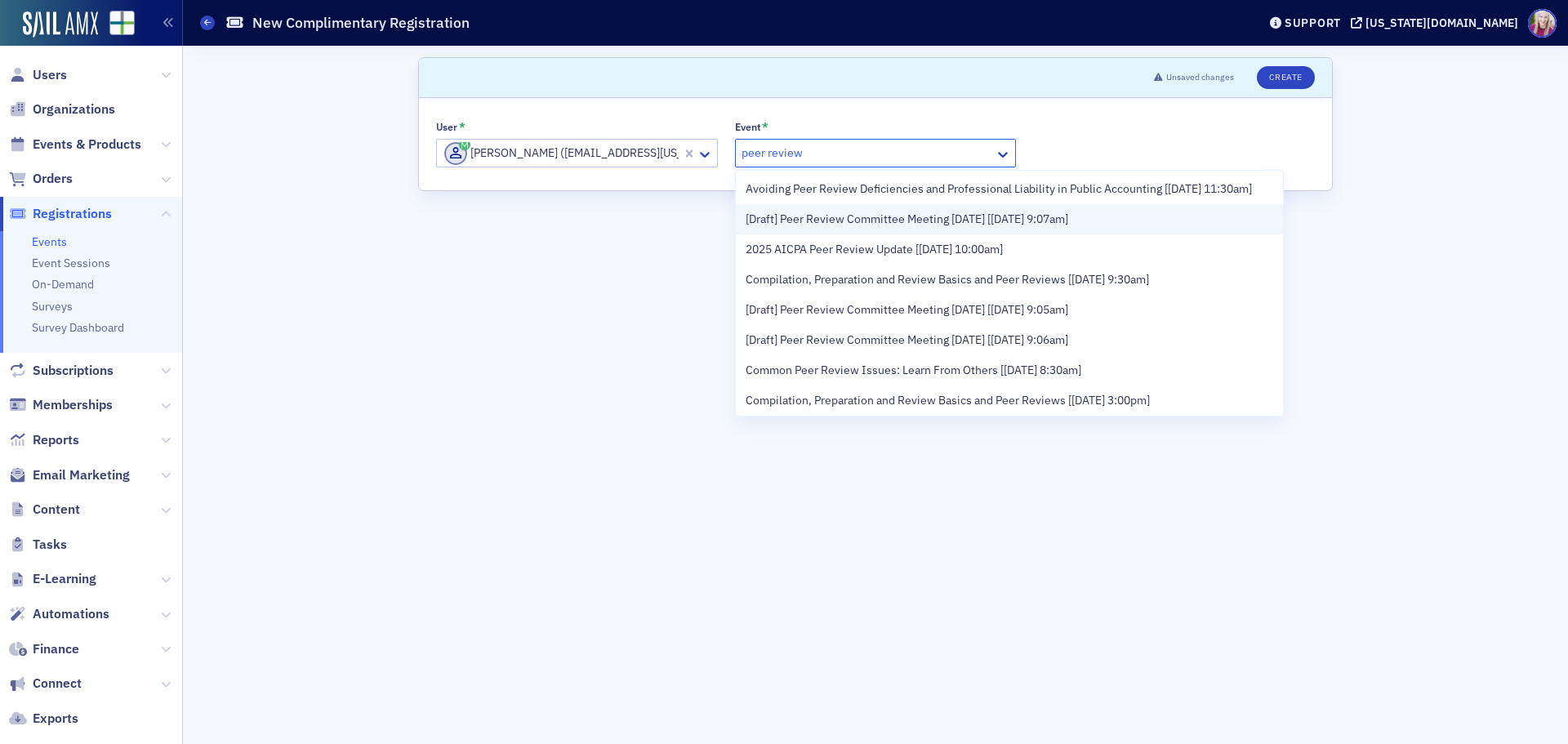
click at [905, 228] on span "[Draft] Peer Review Committee Meeting [DATE] [[DATE] 9:07am]" at bounding box center [906, 219] width 323 height 17
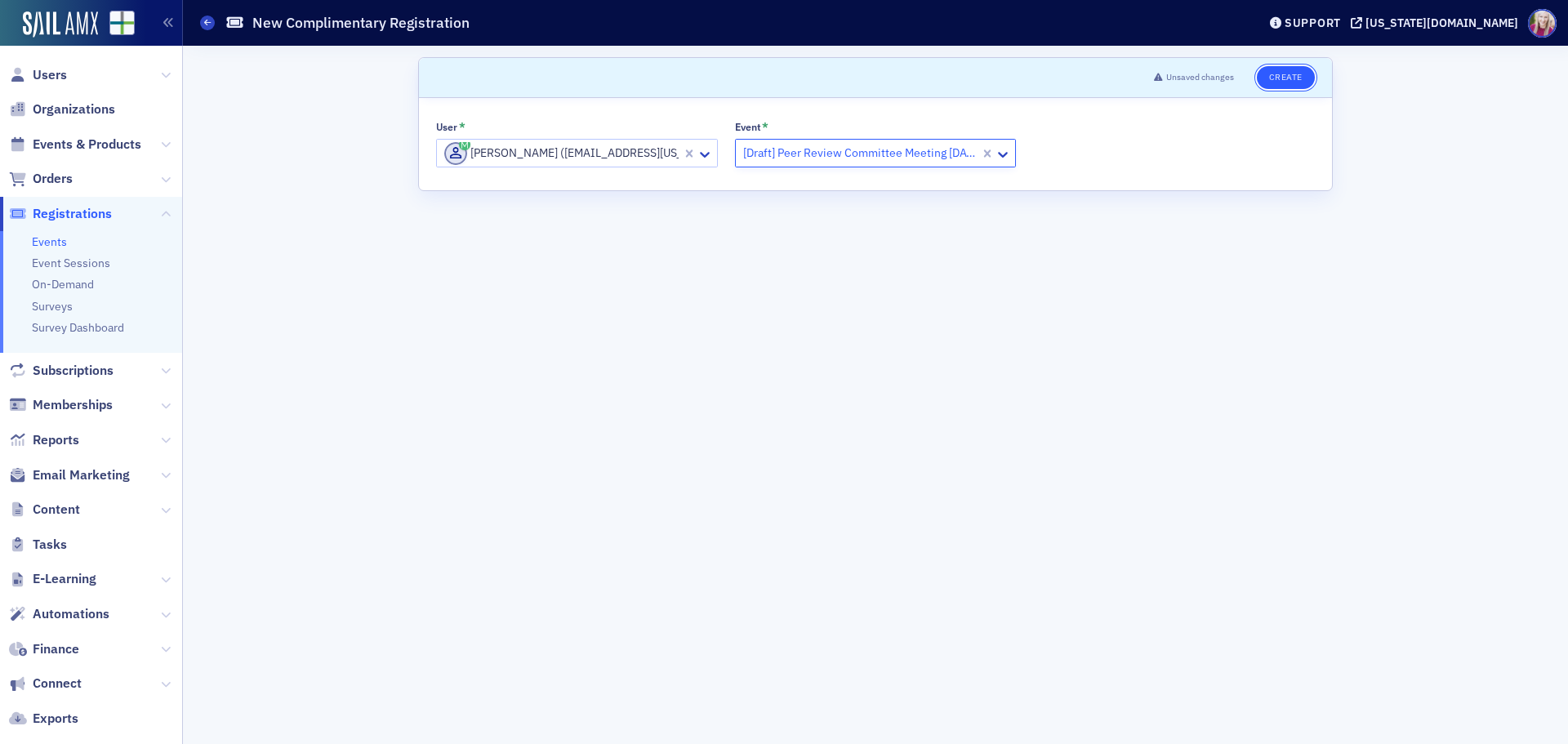
click at [1297, 83] on button "Create" at bounding box center [1285, 78] width 58 height 23
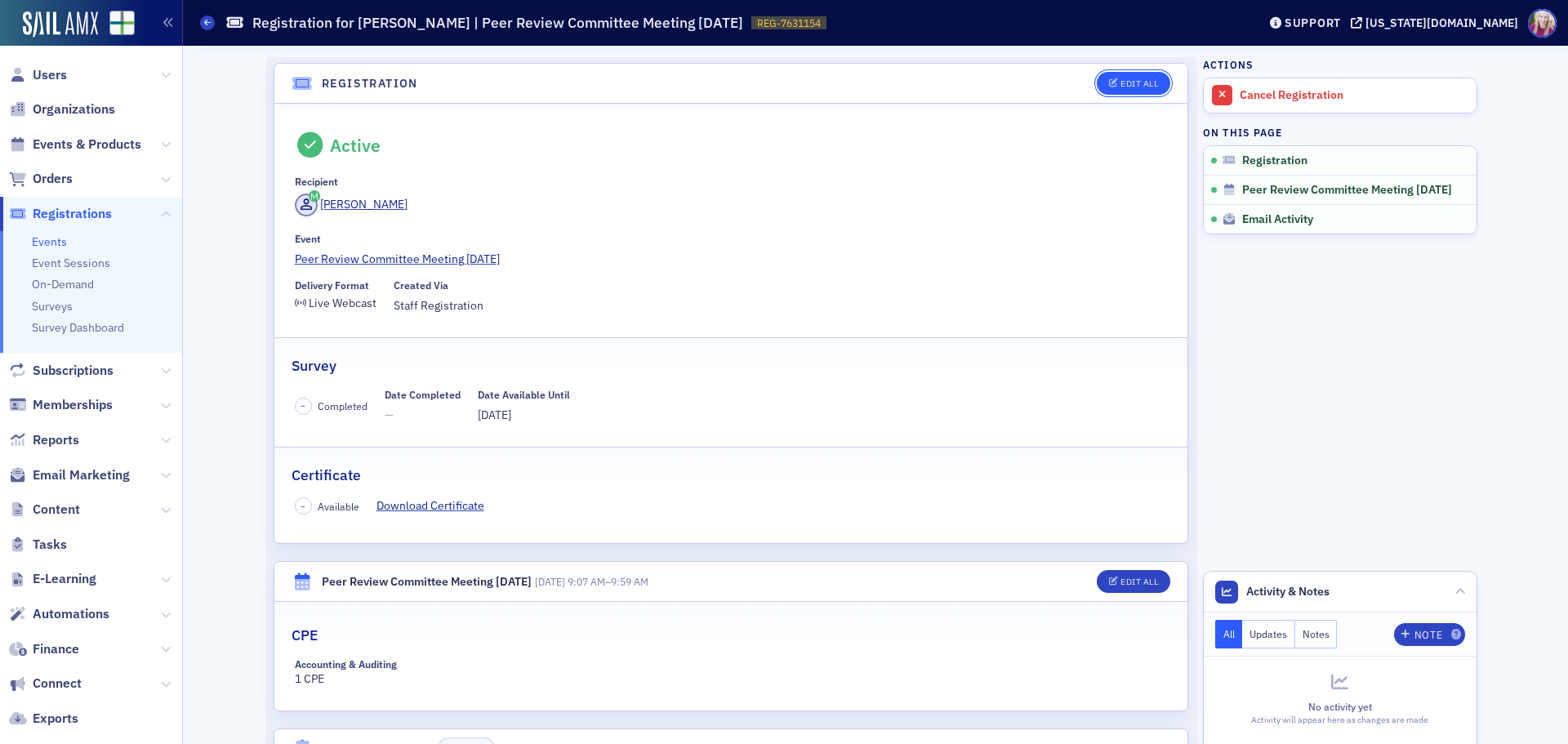
click at [1120, 84] on div "Edit All" at bounding box center [1139, 84] width 38 height 9
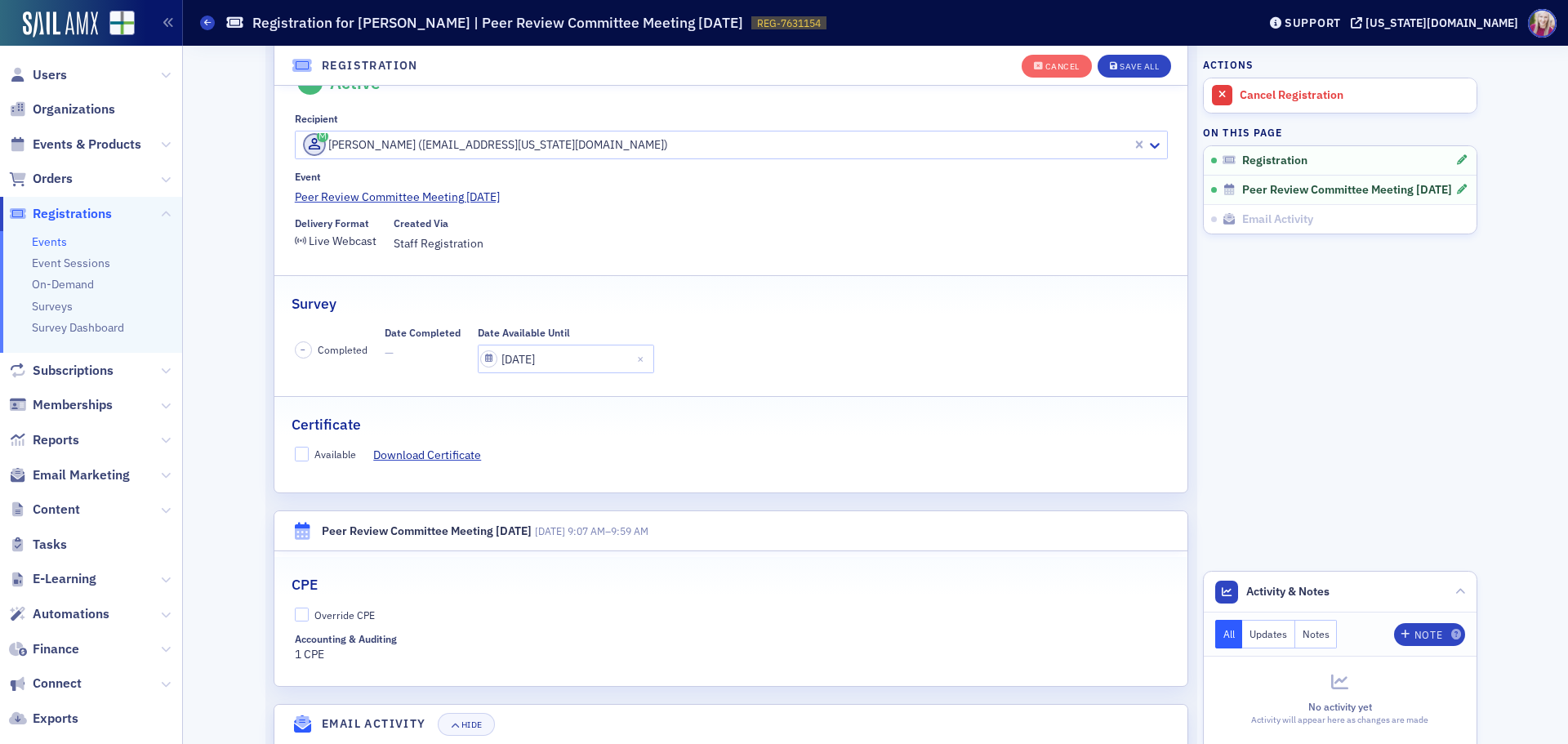
scroll to position [161, 0]
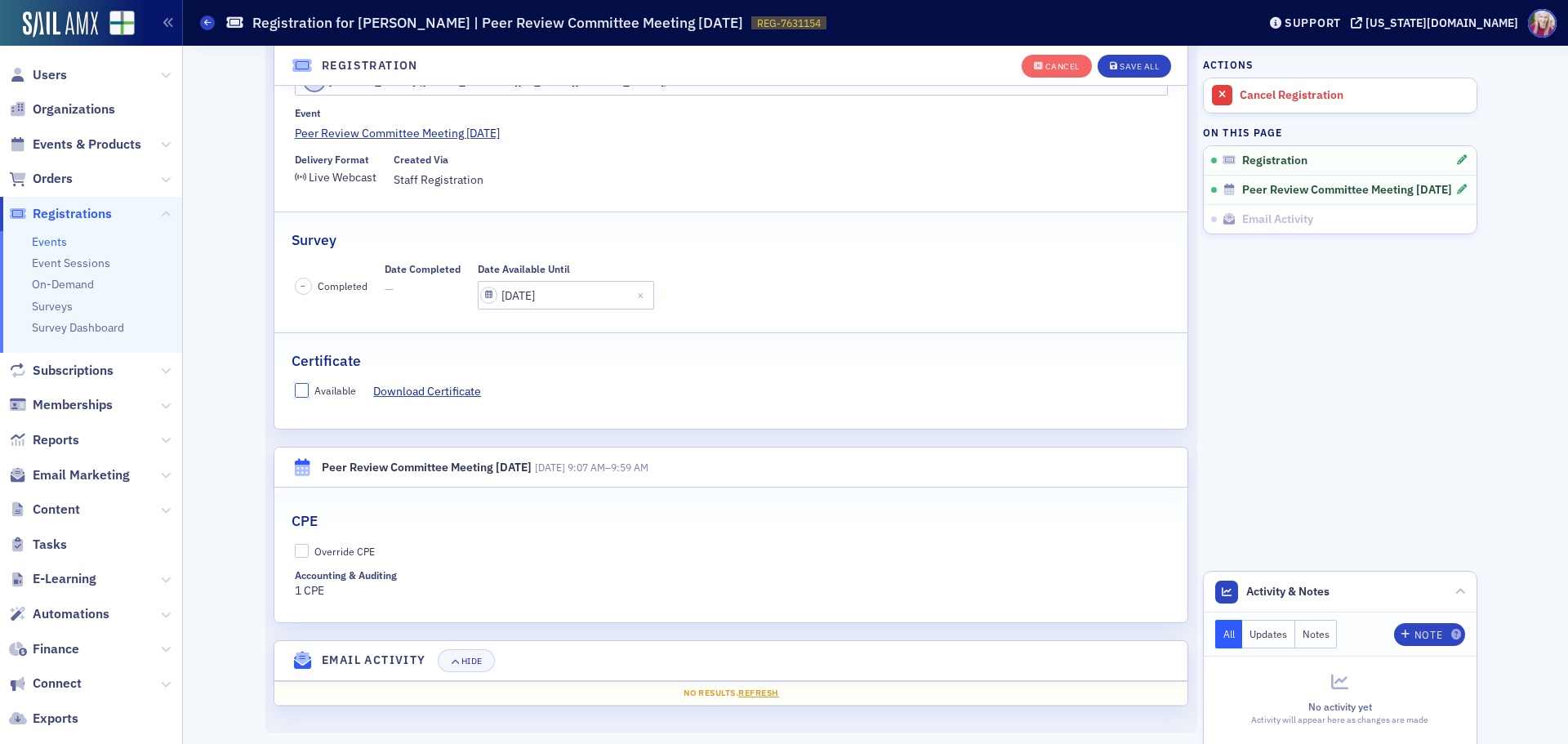
click at [299, 389] on input "Available" at bounding box center [302, 390] width 14 height 14
checkbox input "true"
click at [295, 550] on input "Override CPE" at bounding box center [302, 551] width 14 height 14
checkbox input "true"
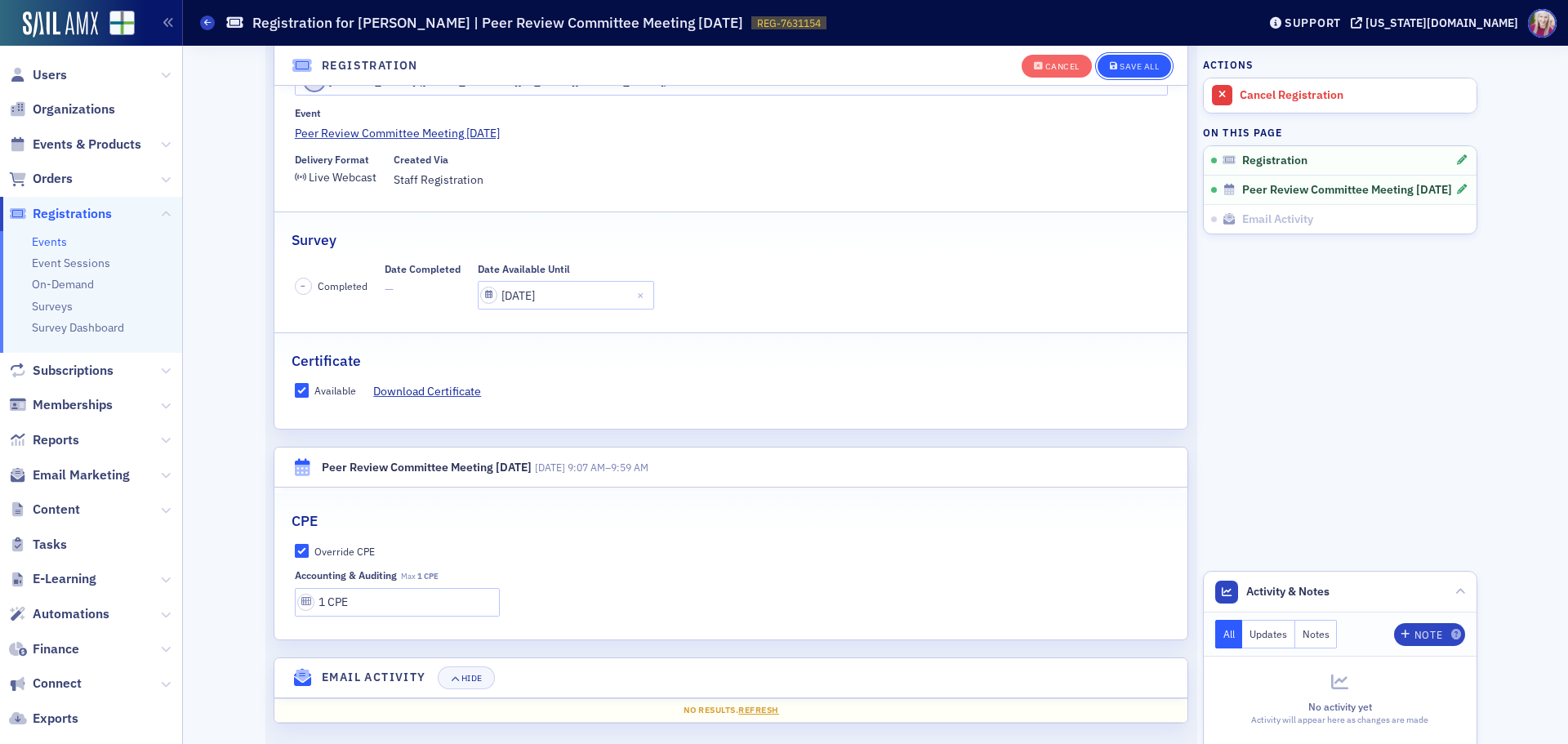
click at [1122, 71] on div "Save All" at bounding box center [1140, 66] width 39 height 9
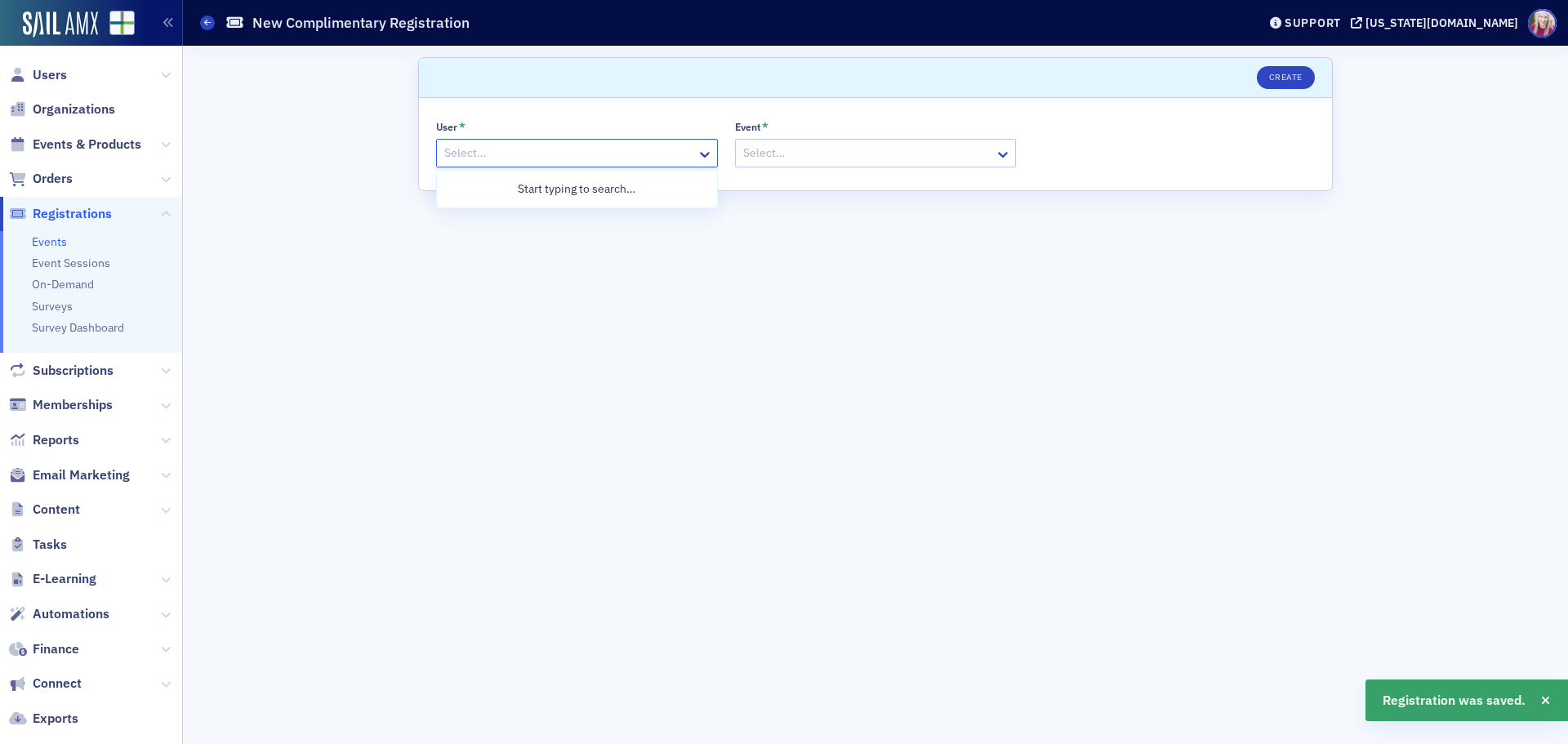
click at [589, 153] on div at bounding box center [569, 153] width 252 height 21
type input "[PERSON_NAME]"
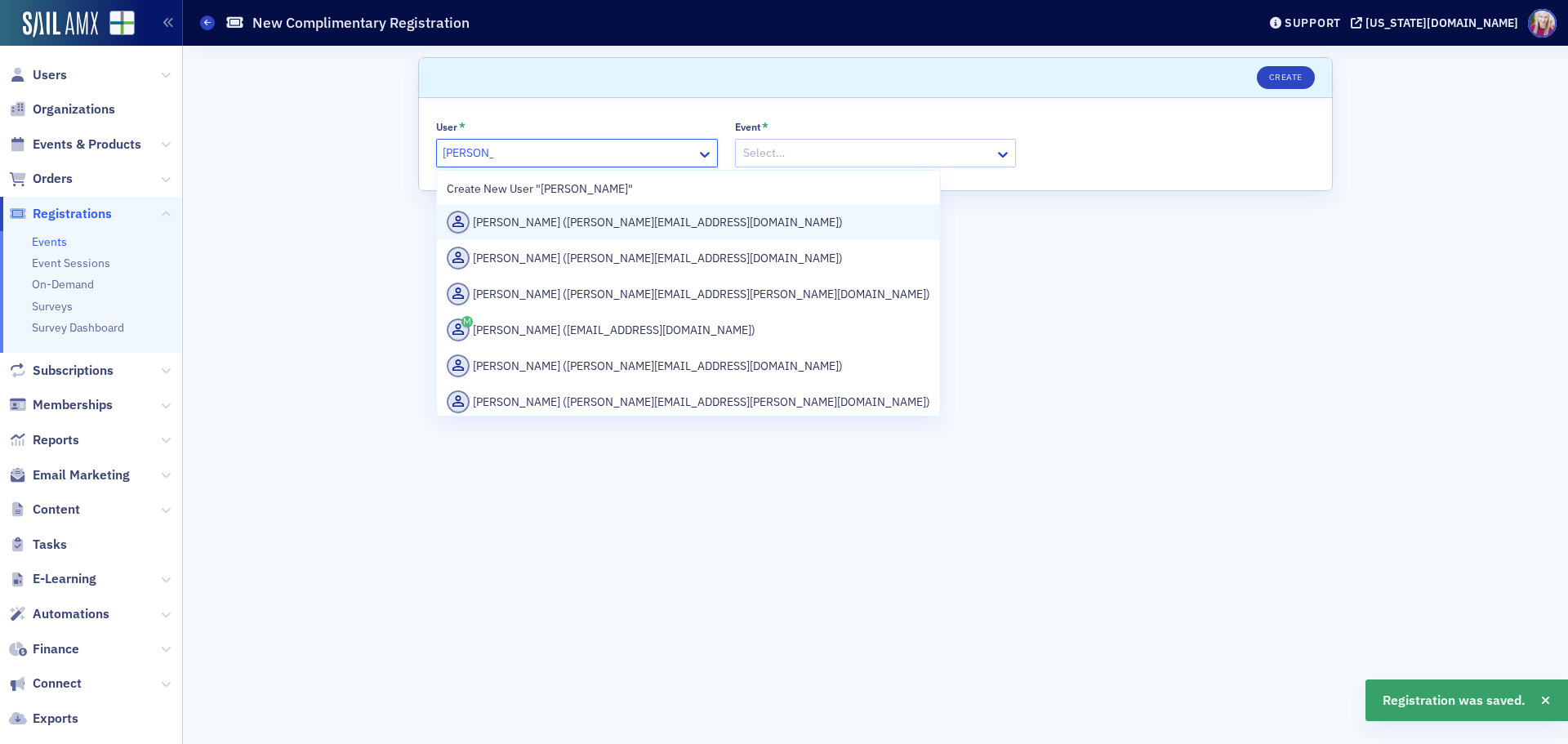
click at [591, 219] on div "[PERSON_NAME] ([PERSON_NAME][EMAIL_ADDRESS][DOMAIN_NAME])" at bounding box center [688, 223] width 483 height 23
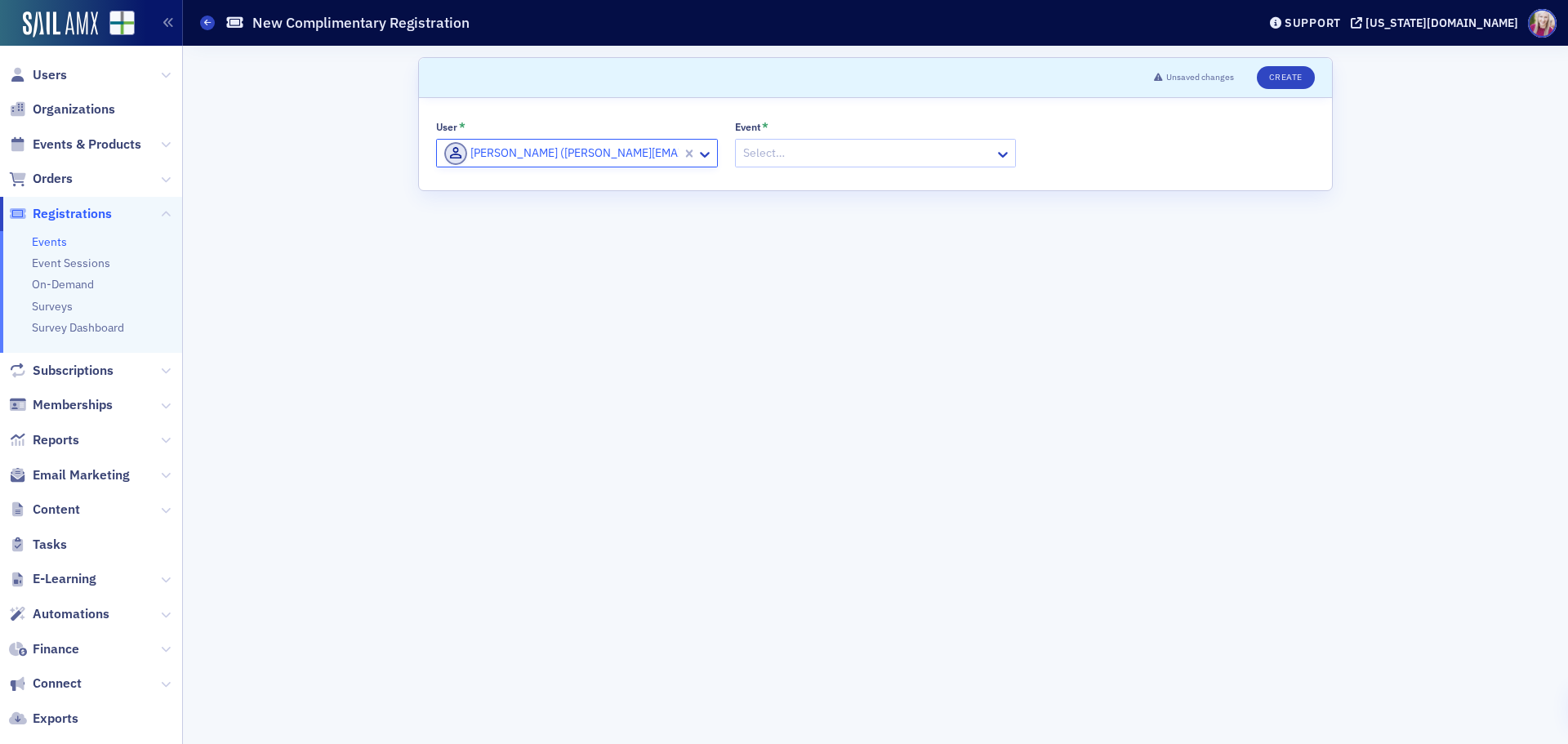
click at [777, 155] on div at bounding box center [868, 153] width 252 height 21
type input "peer review"
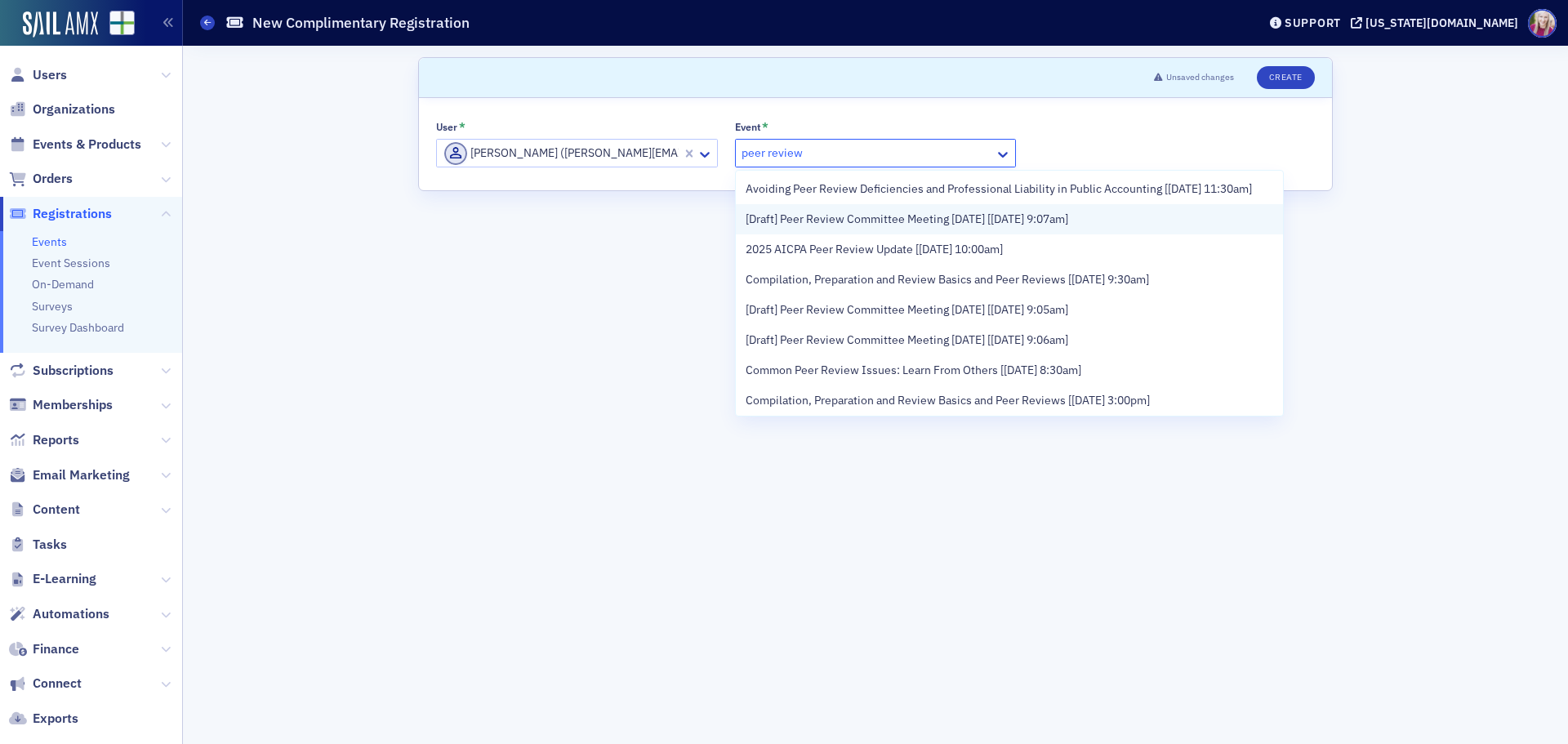
click at [857, 228] on span "[Draft] Peer Review Committee Meeting [DATE] [[DATE] 9:07am]" at bounding box center [906, 219] width 323 height 17
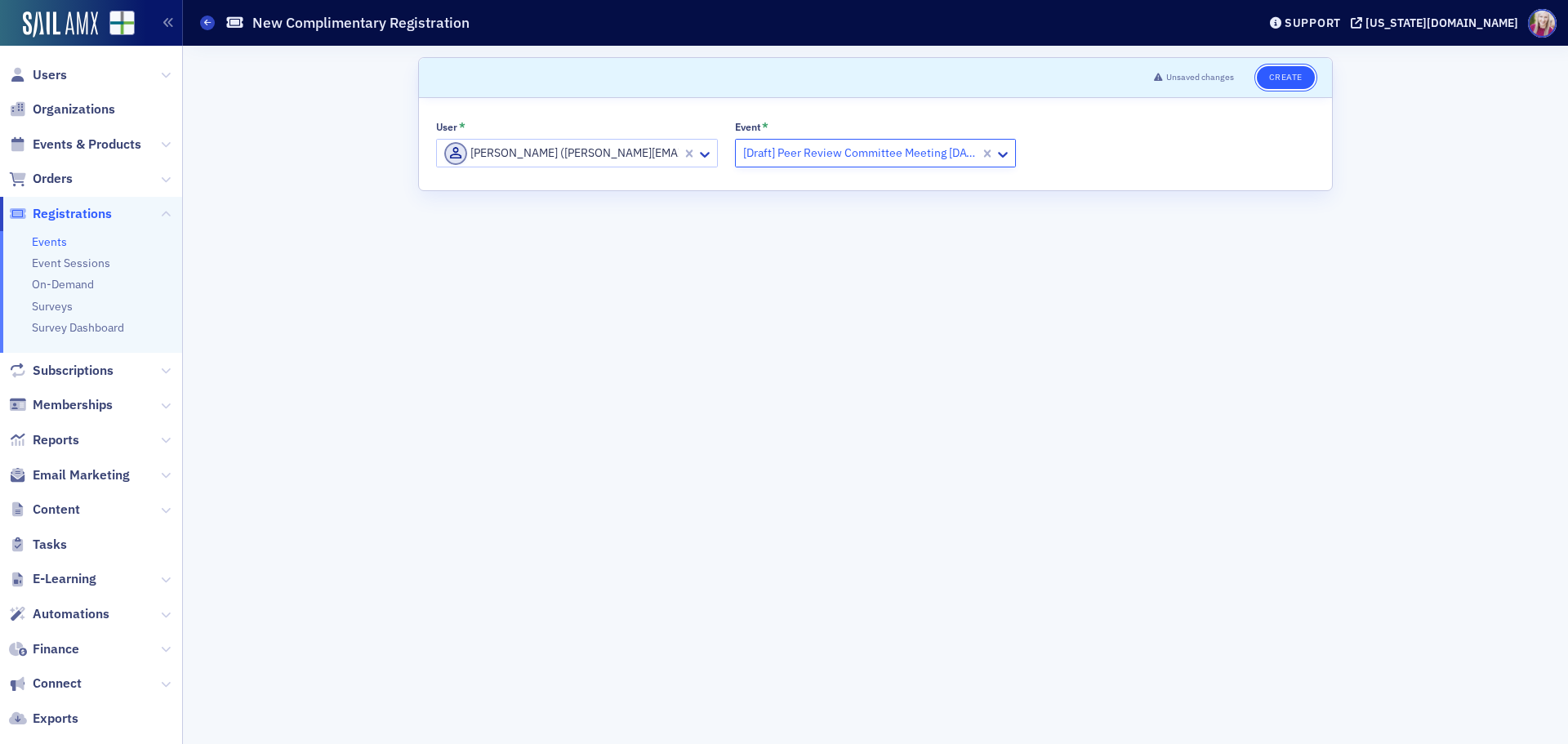
click at [1291, 71] on button "Create" at bounding box center [1285, 78] width 58 height 23
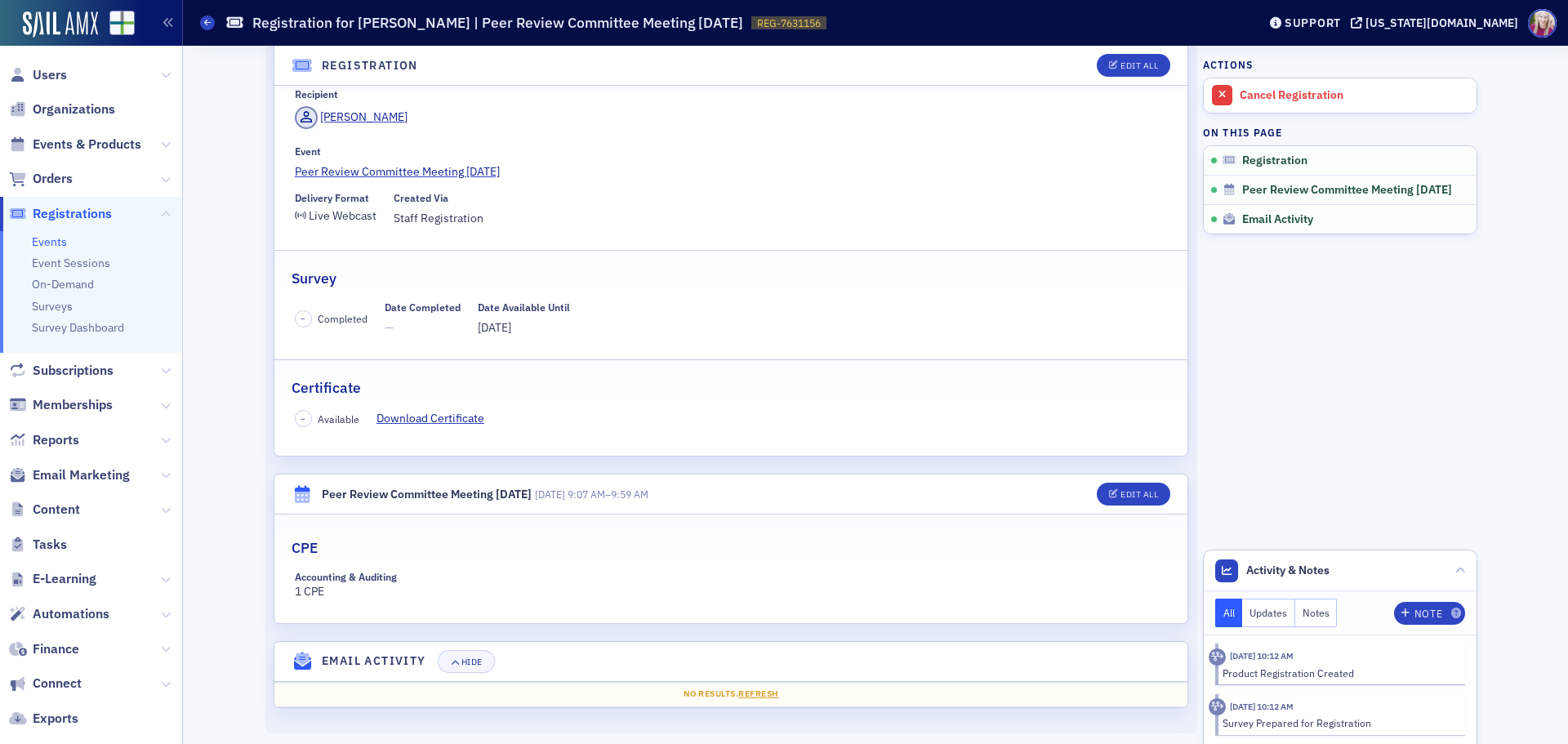
scroll to position [89, 0]
click at [1142, 62] on div "Edit All" at bounding box center [1139, 65] width 38 height 9
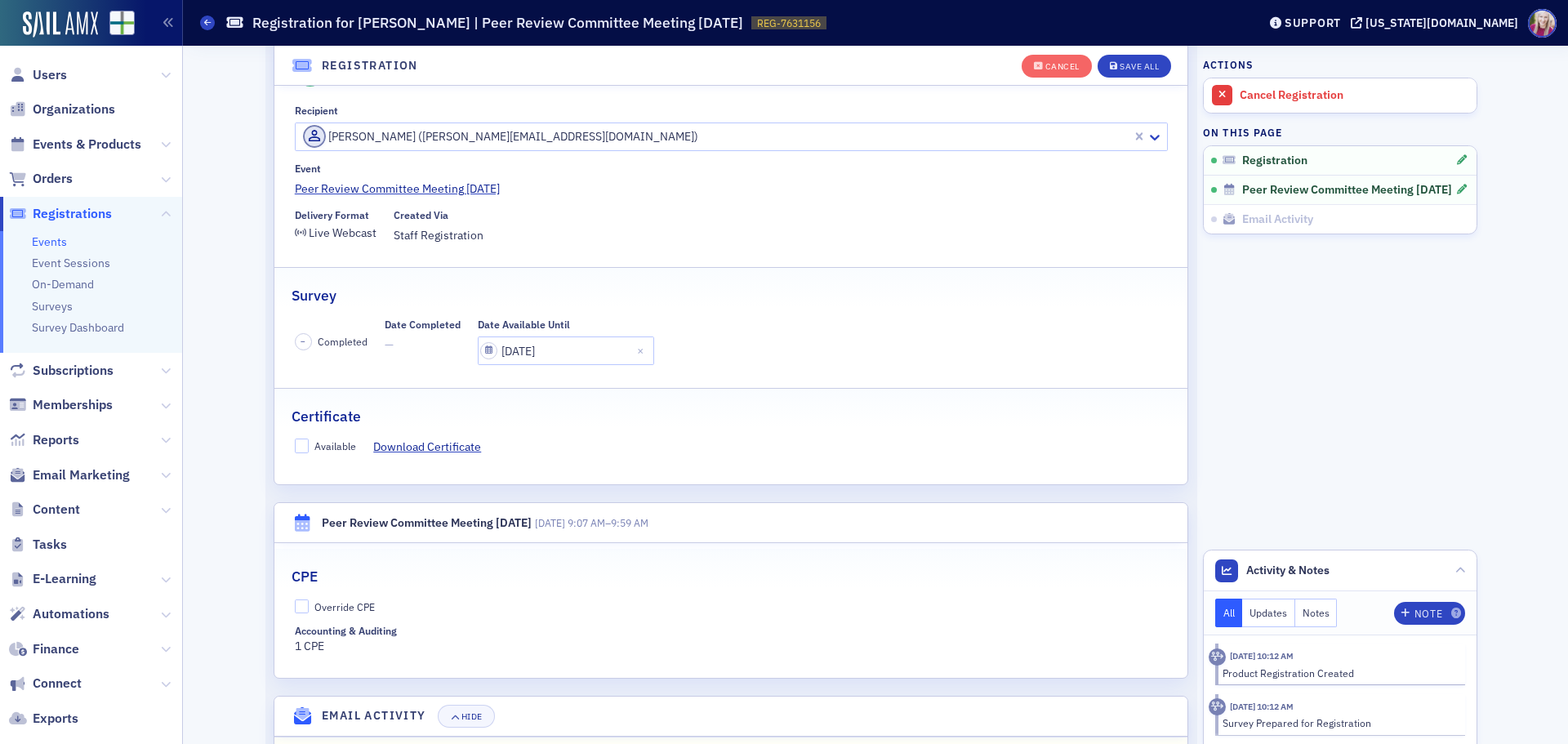
scroll to position [43, 0]
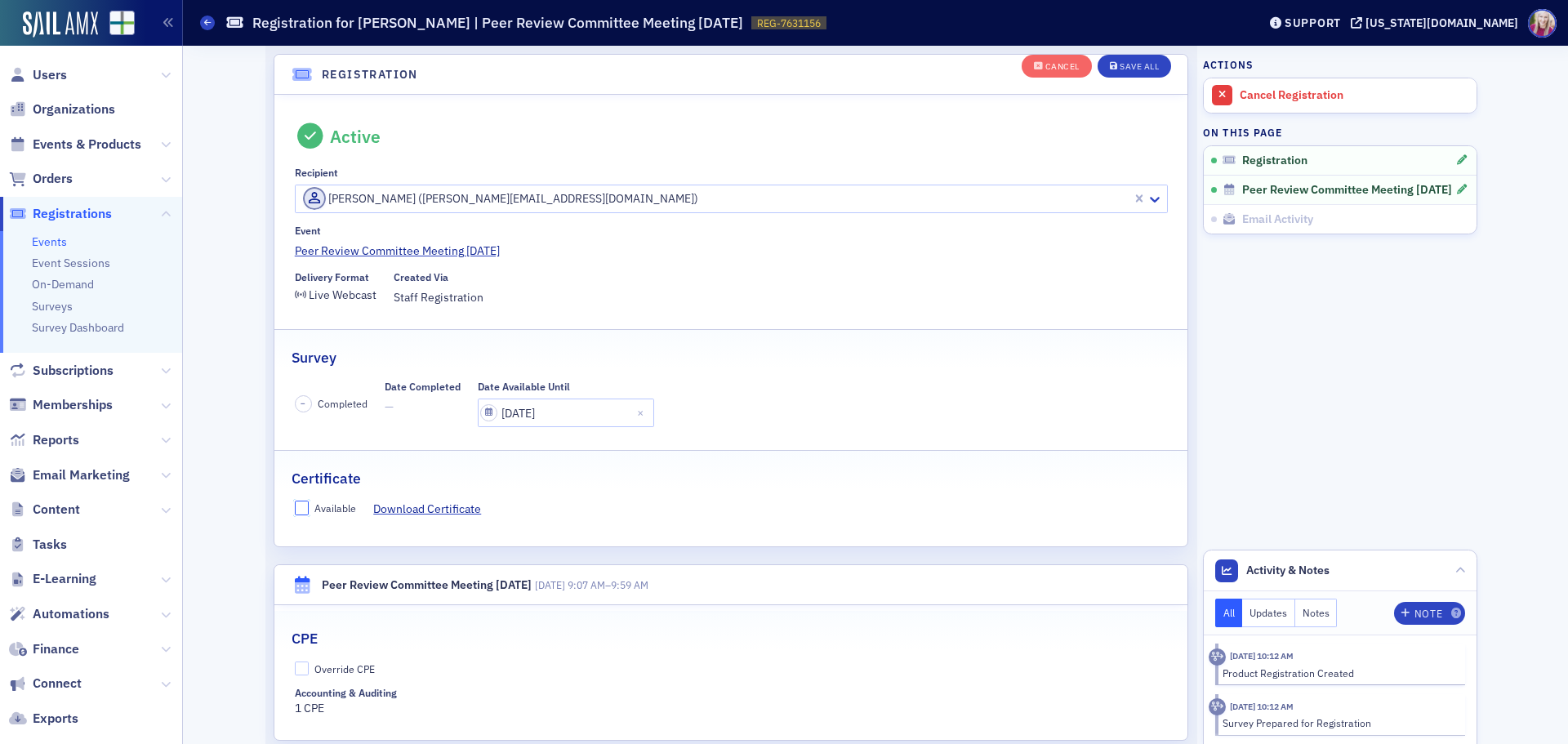
click at [295, 511] on input "Available" at bounding box center [302, 508] width 14 height 14
checkbox input "true"
click at [295, 665] on input "Override CPE" at bounding box center [302, 668] width 14 height 14
checkbox input "true"
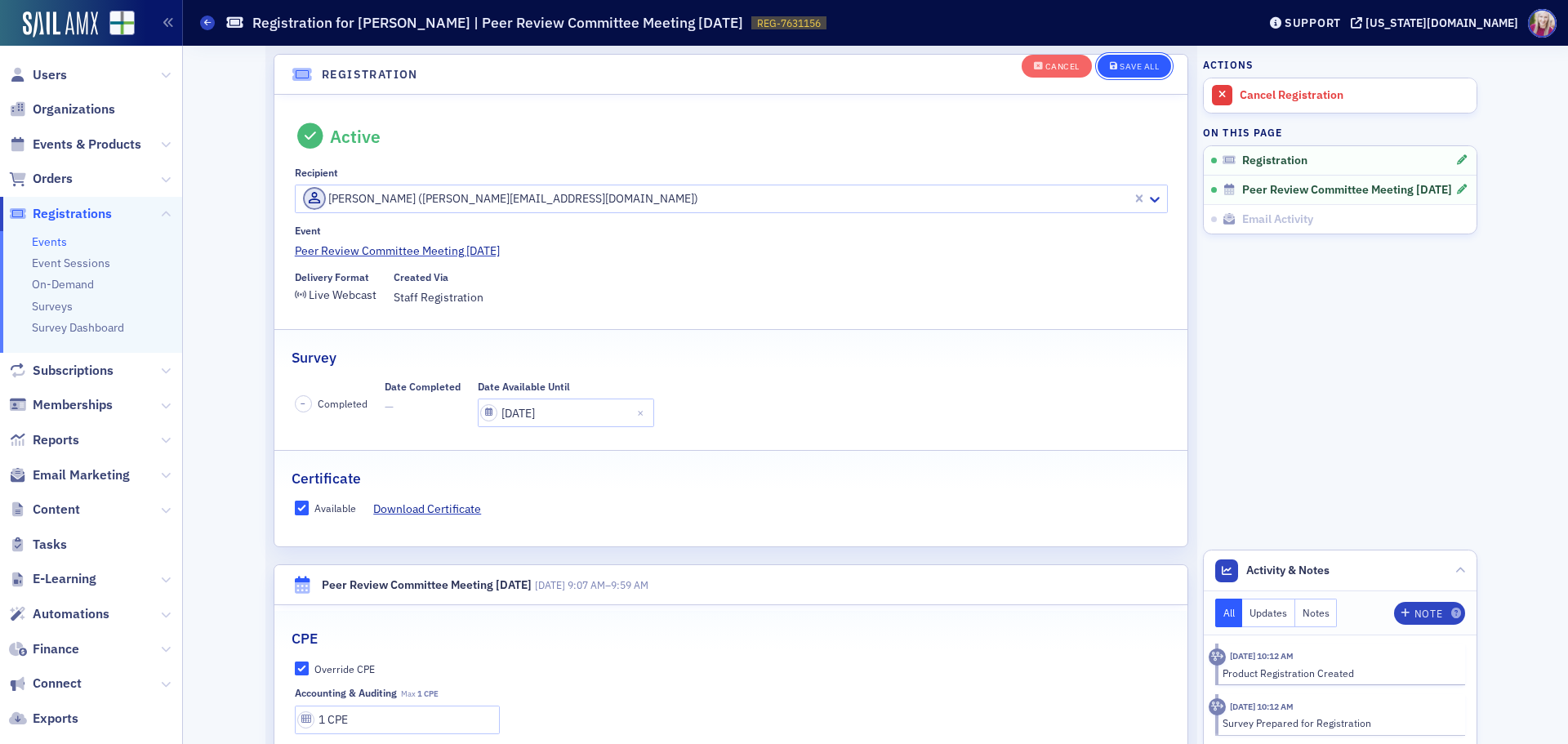
click at [1137, 62] on div "Save All" at bounding box center [1140, 66] width 39 height 9
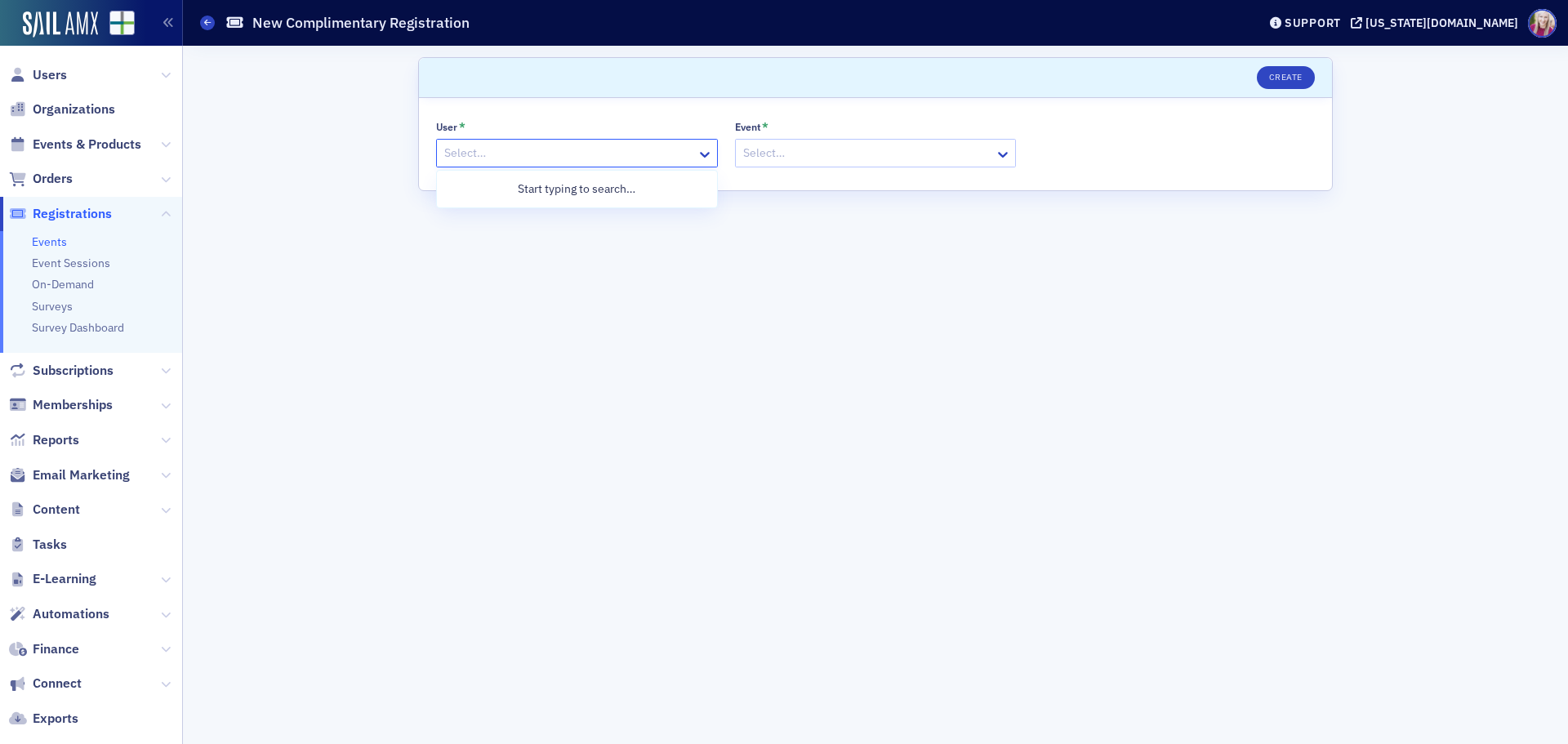
click at [668, 155] on div at bounding box center [569, 153] width 252 height 21
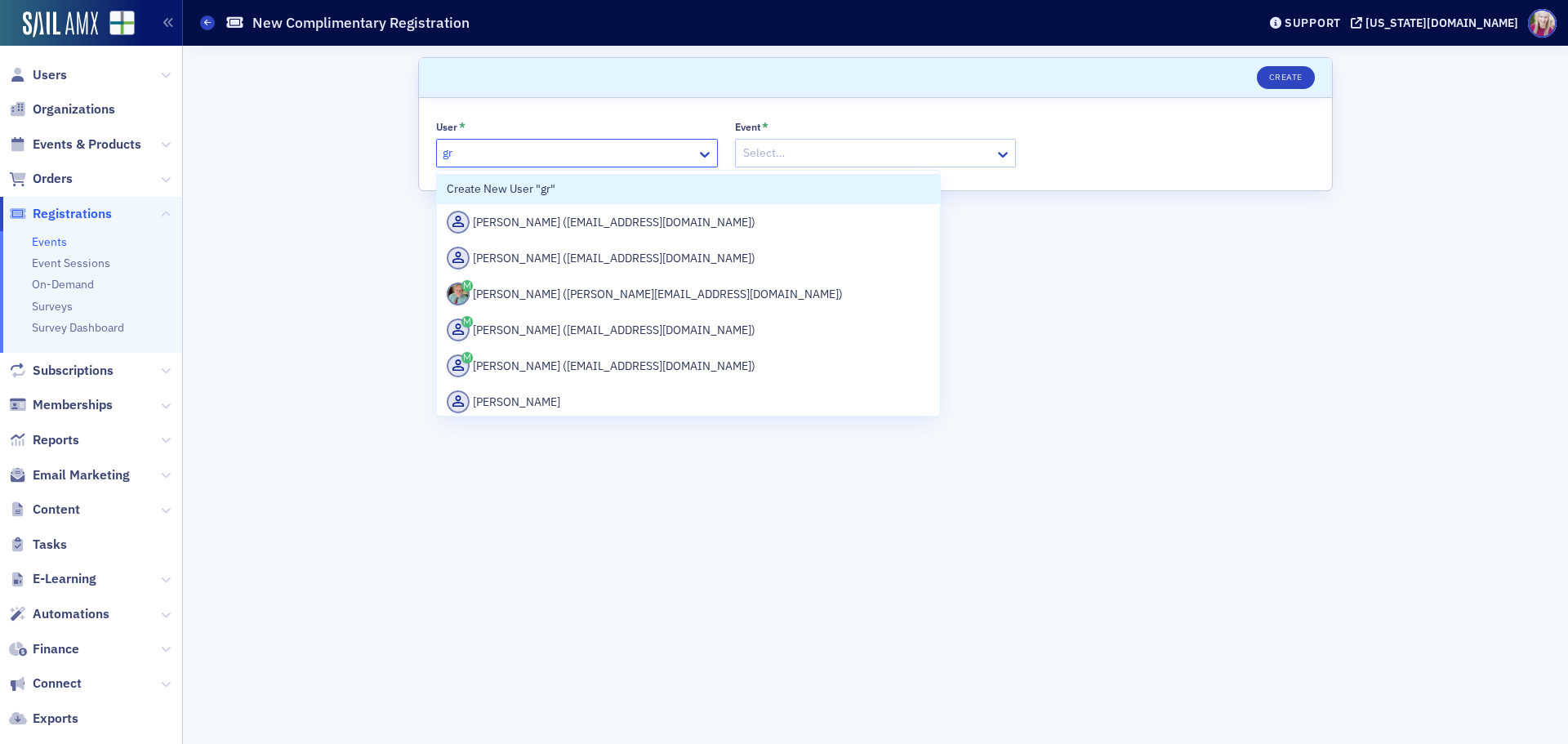
type input "g"
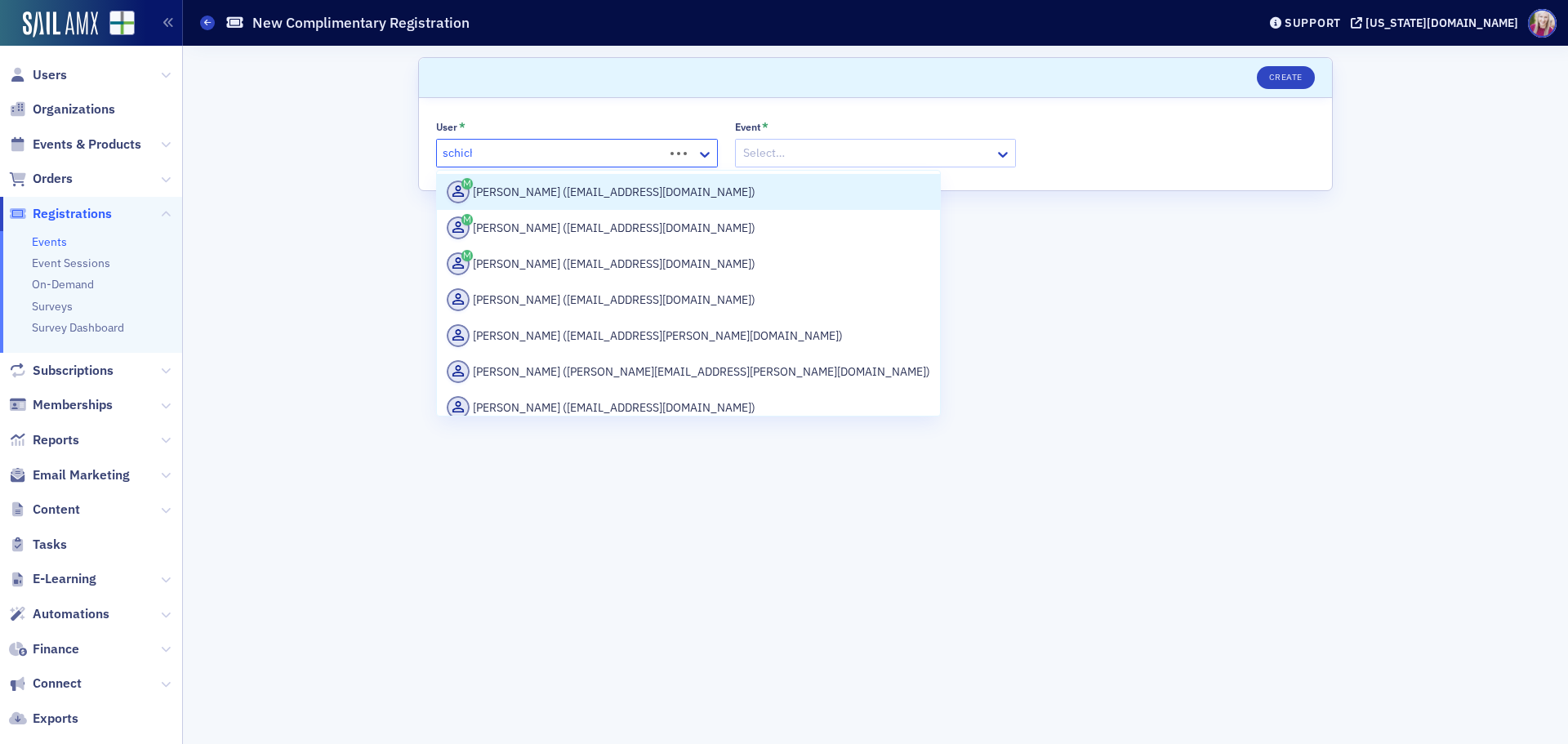
type input "schicht"
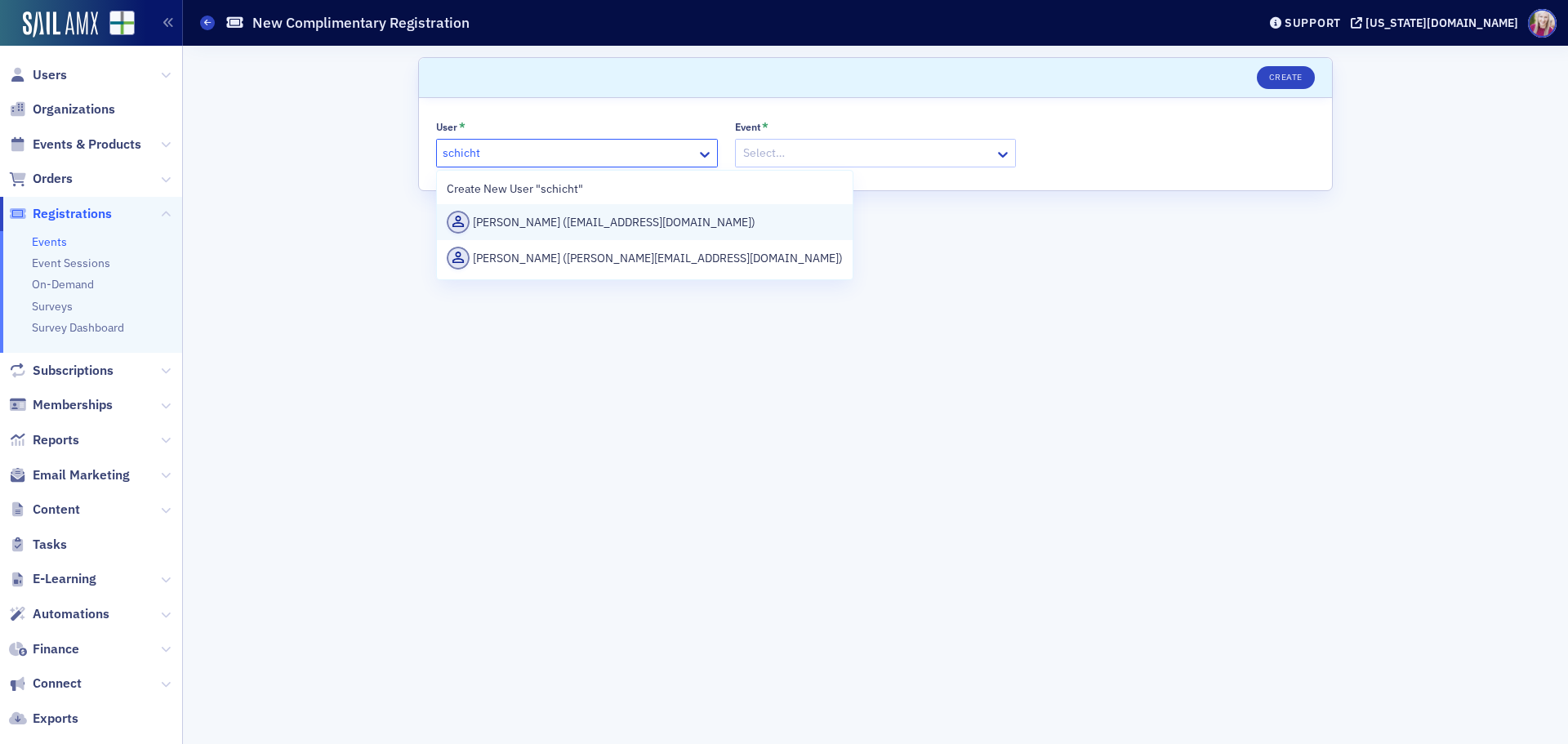
click at [632, 222] on div "[PERSON_NAME] ([EMAIL_ADDRESS][DOMAIN_NAME])" at bounding box center [644, 223] width 396 height 23
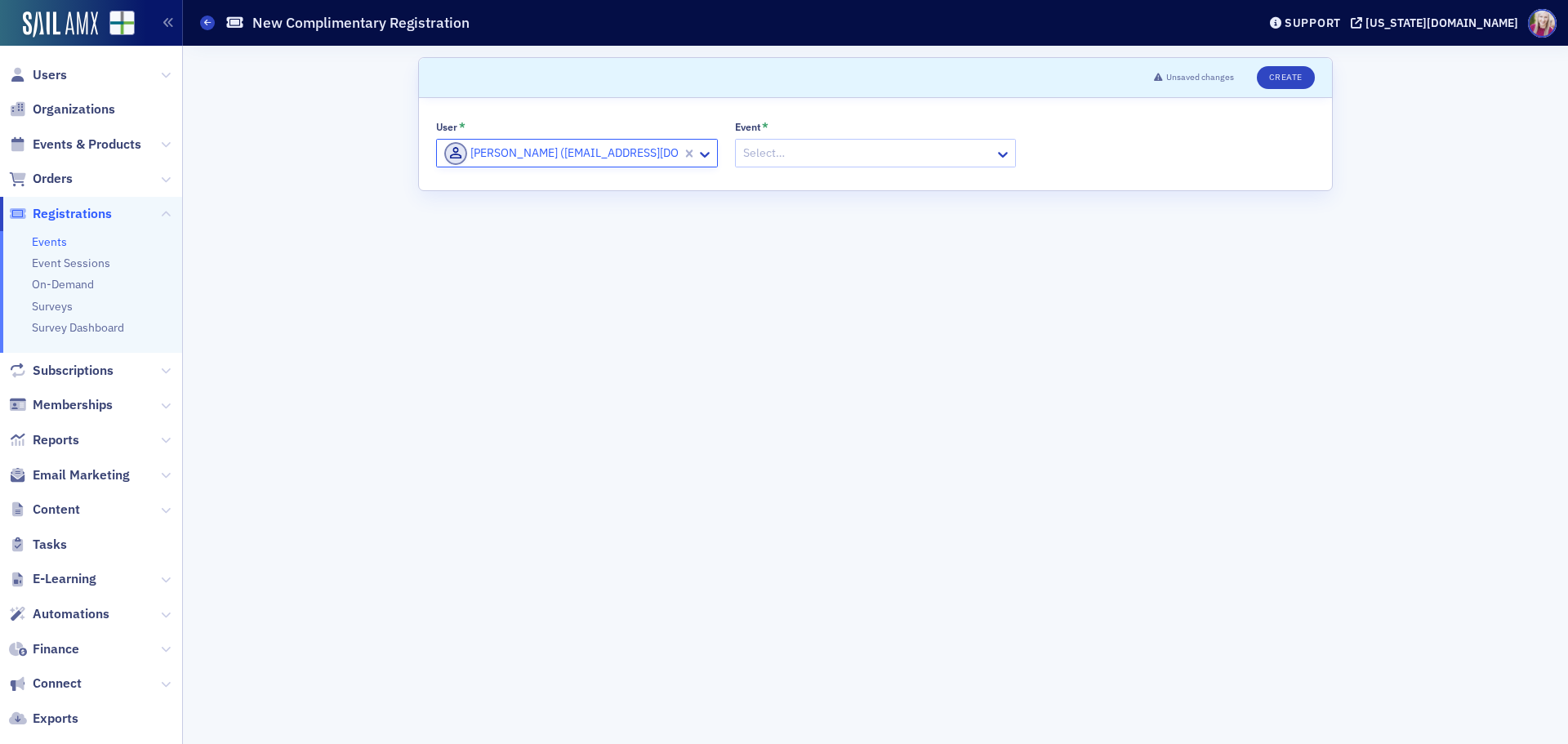
click at [813, 155] on div at bounding box center [868, 153] width 252 height 21
type input "peer review"
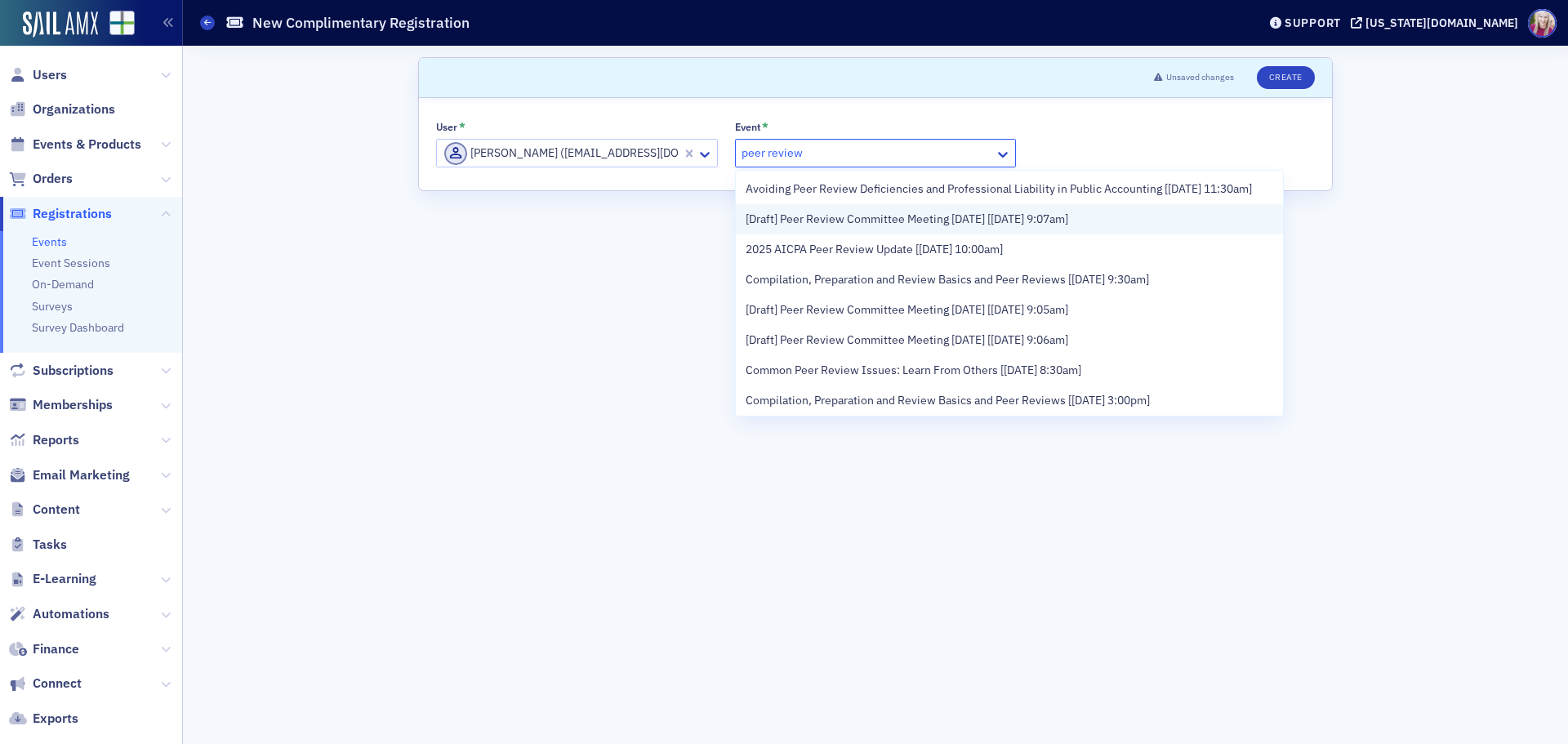
click at [920, 228] on span "[Draft] Peer Review Committee Meeting [DATE] [[DATE] 9:07am]" at bounding box center [906, 219] width 323 height 17
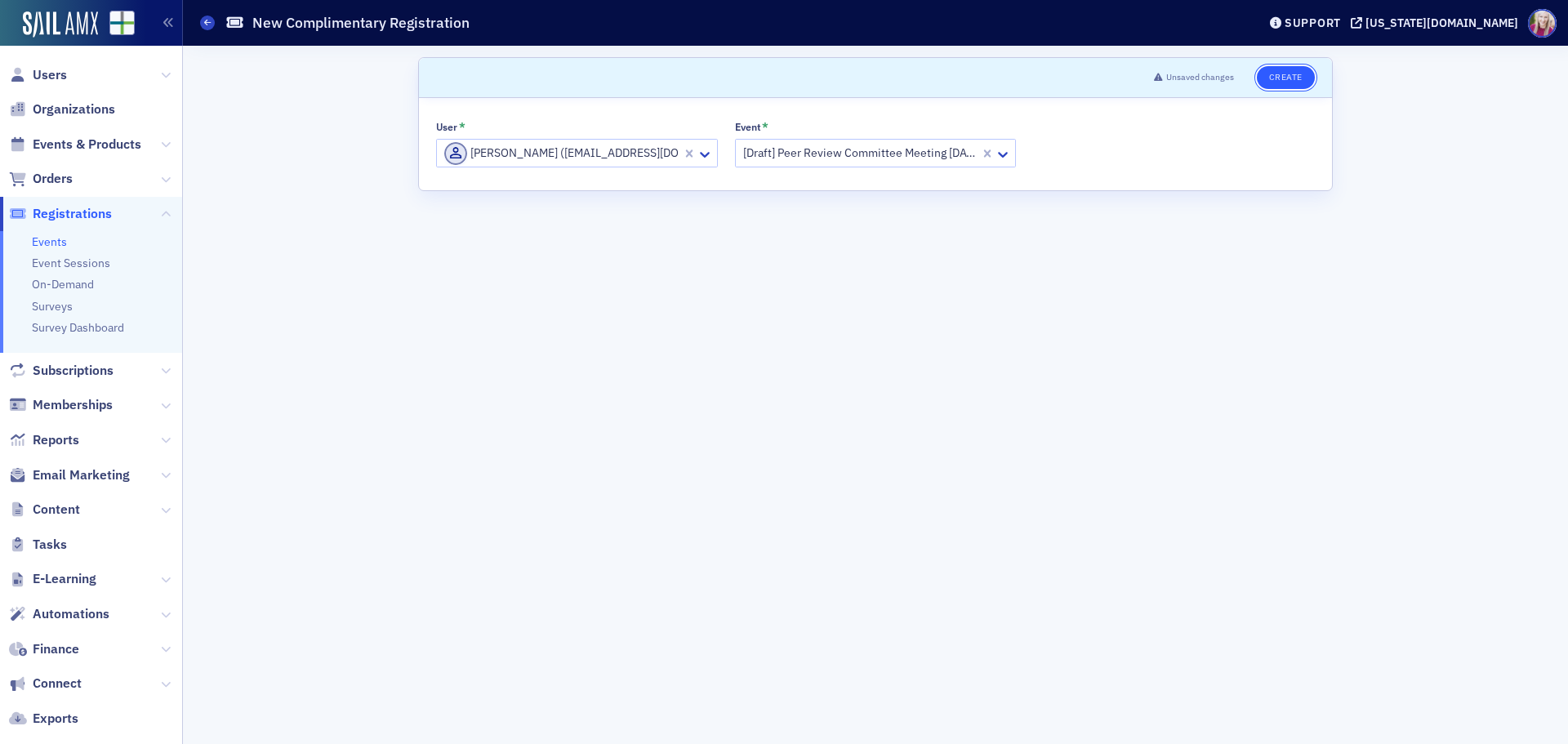
click at [1293, 71] on button "Create" at bounding box center [1285, 78] width 58 height 23
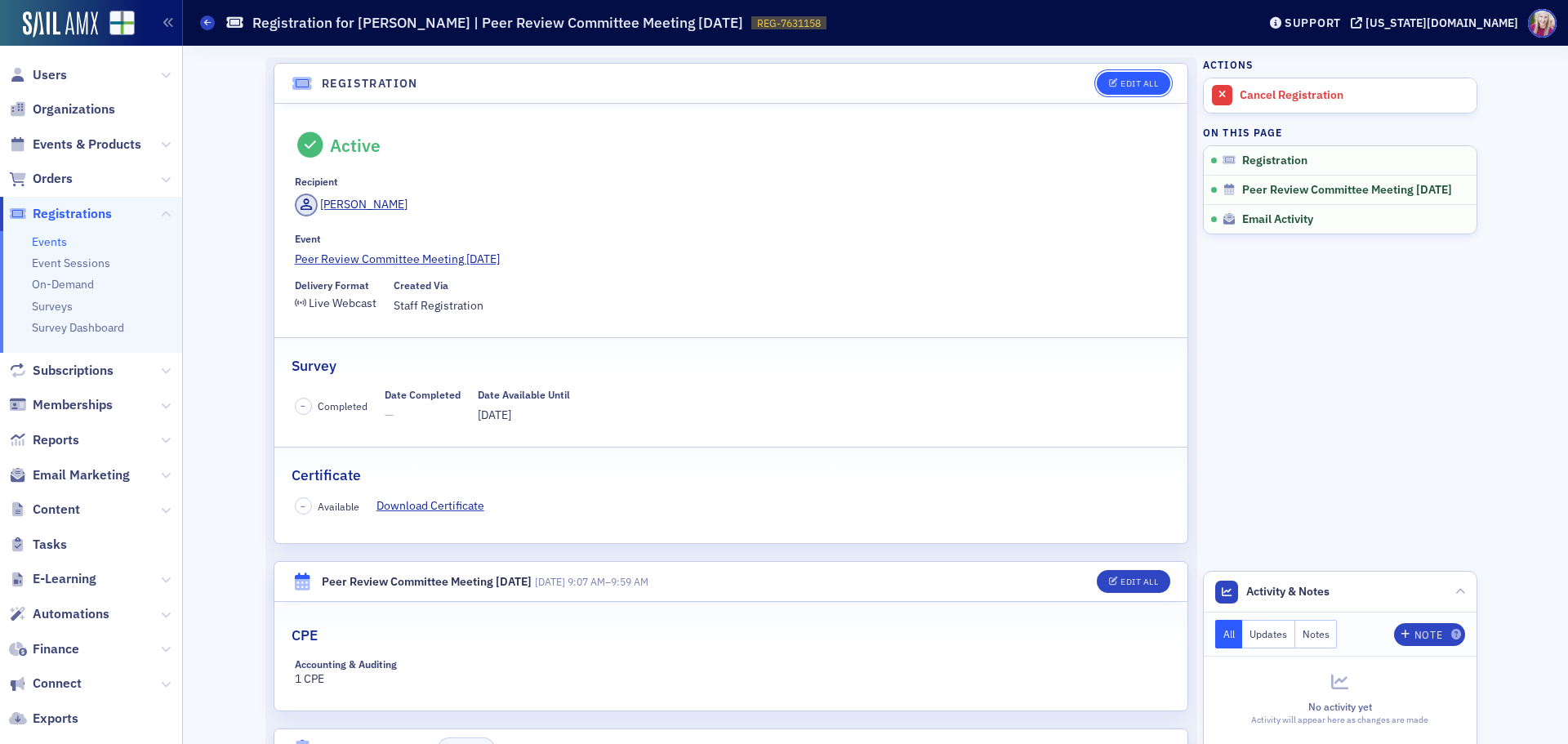
click at [1133, 80] on div "Edit All" at bounding box center [1139, 84] width 38 height 9
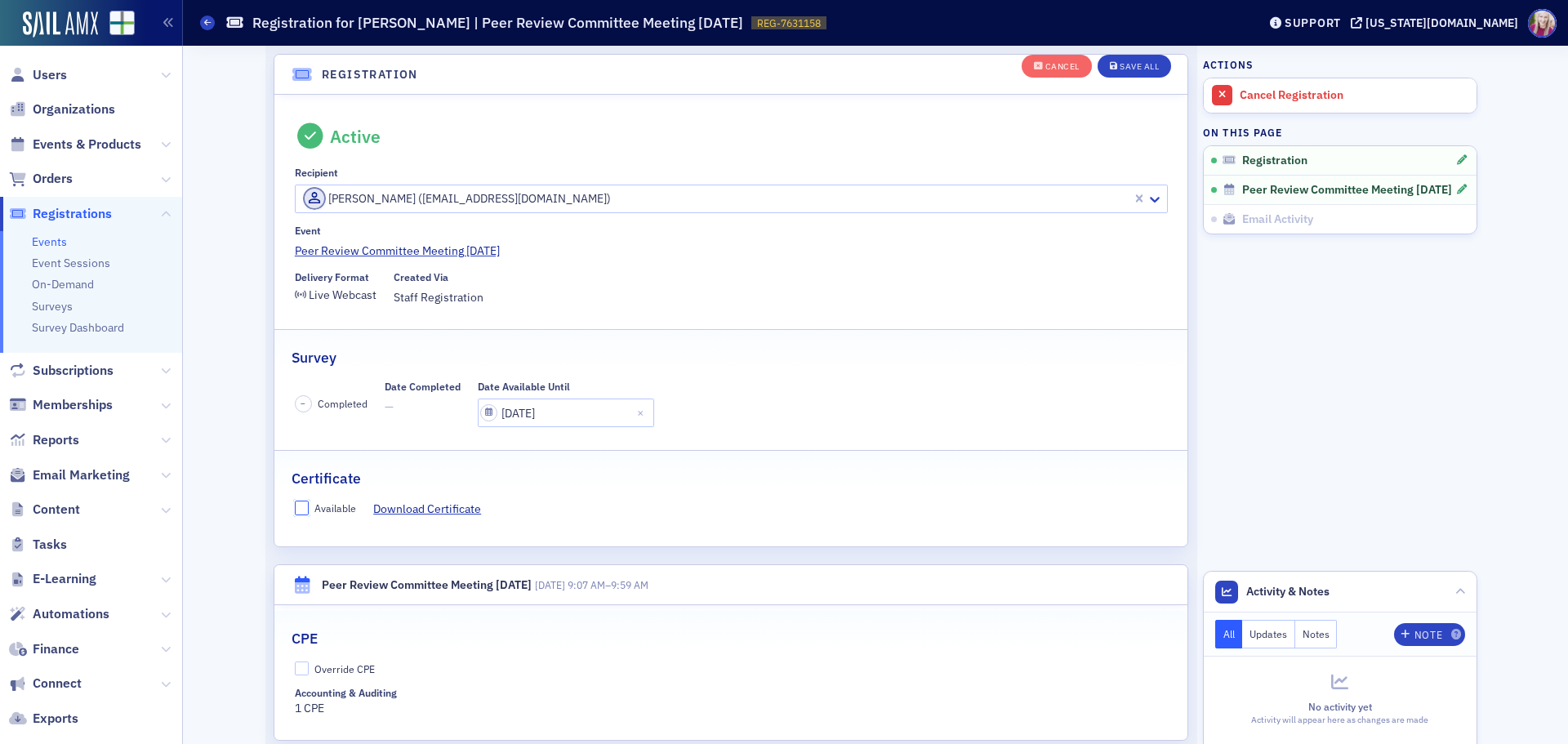
click at [302, 510] on input "Available" at bounding box center [302, 508] width 14 height 14
checkbox input "true"
click at [295, 669] on input "Override CPE" at bounding box center [302, 668] width 14 height 14
checkbox input "true"
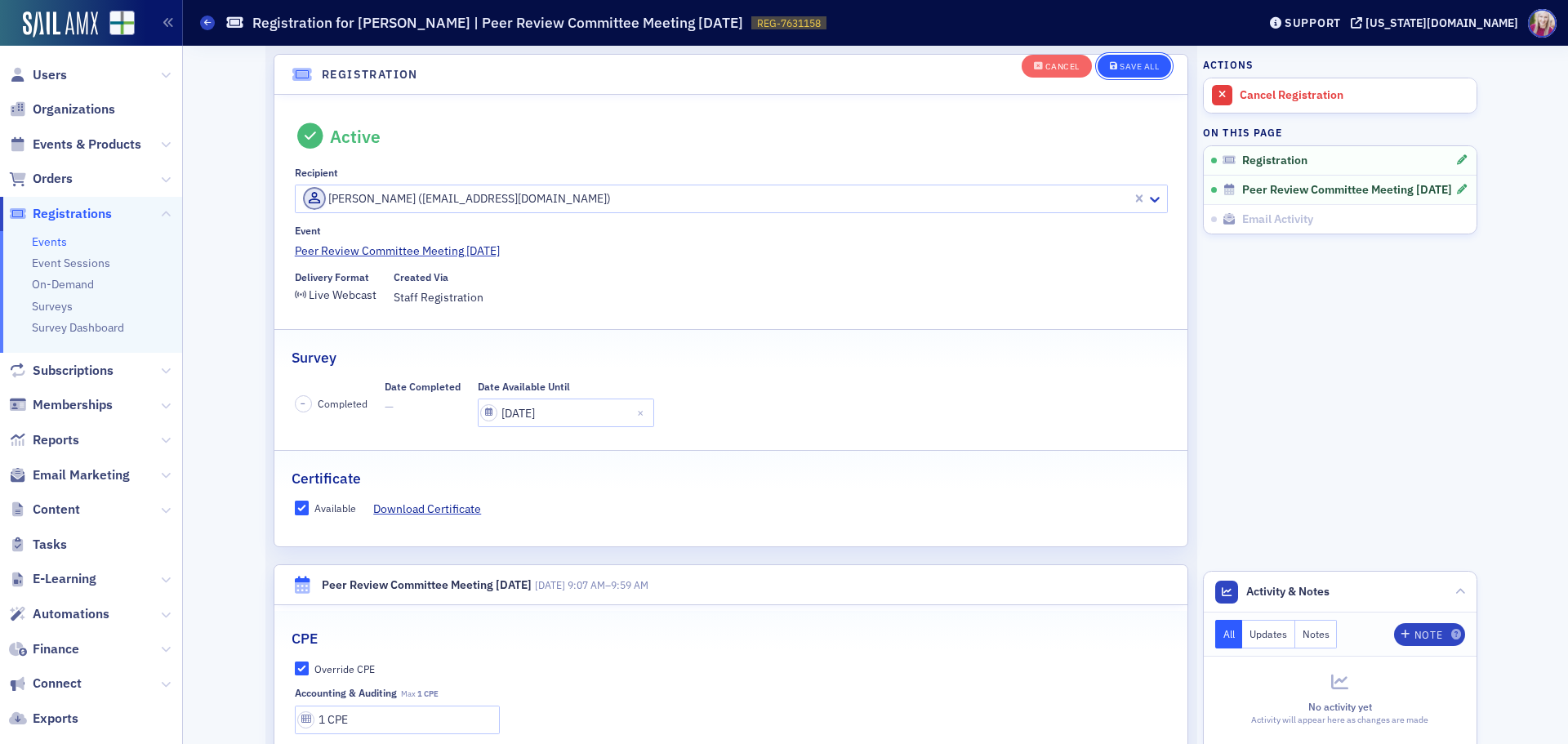
click at [1145, 76] on button "Save All" at bounding box center [1134, 66] width 73 height 23
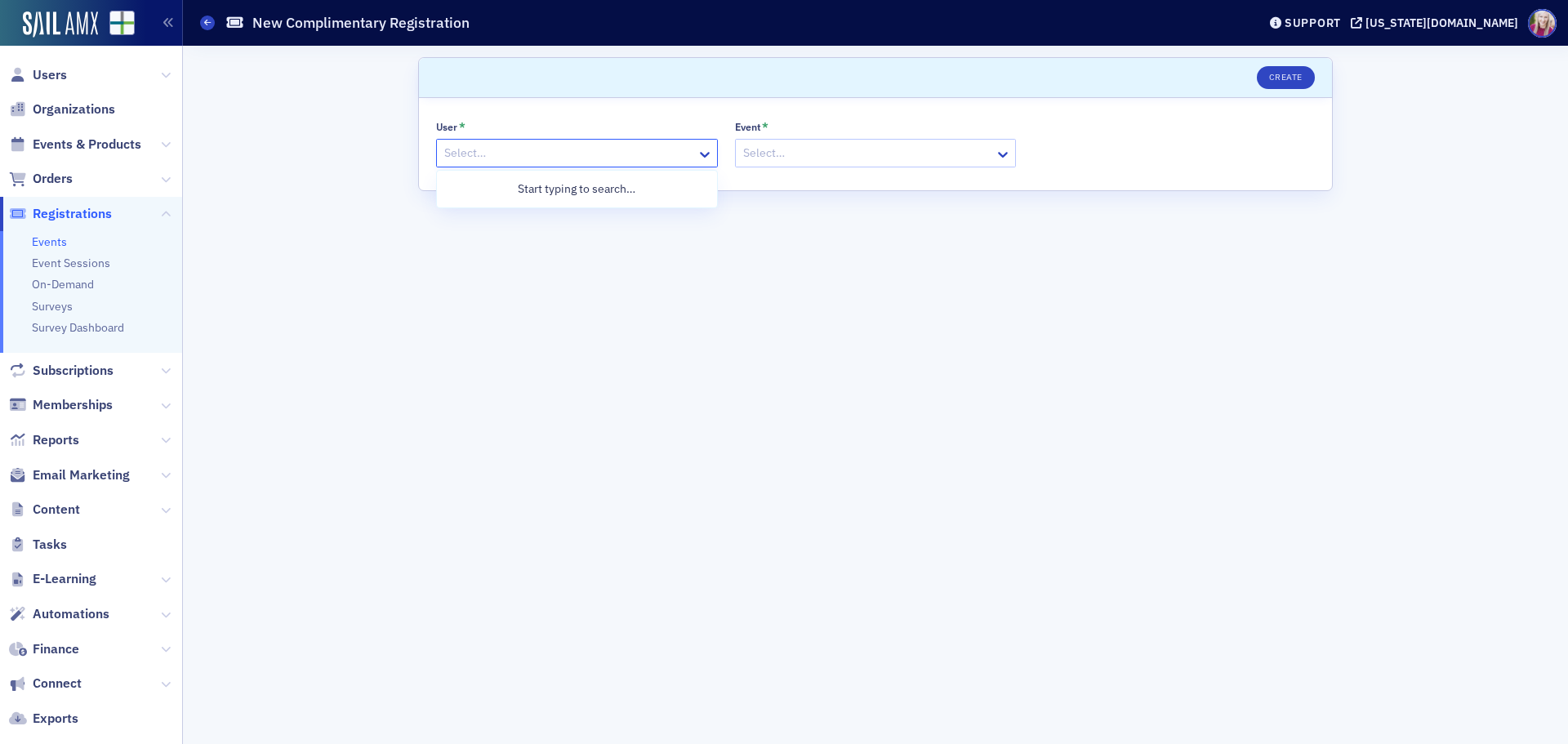
click at [532, 150] on div at bounding box center [569, 153] width 252 height 21
type input "[PERSON_NAME]"
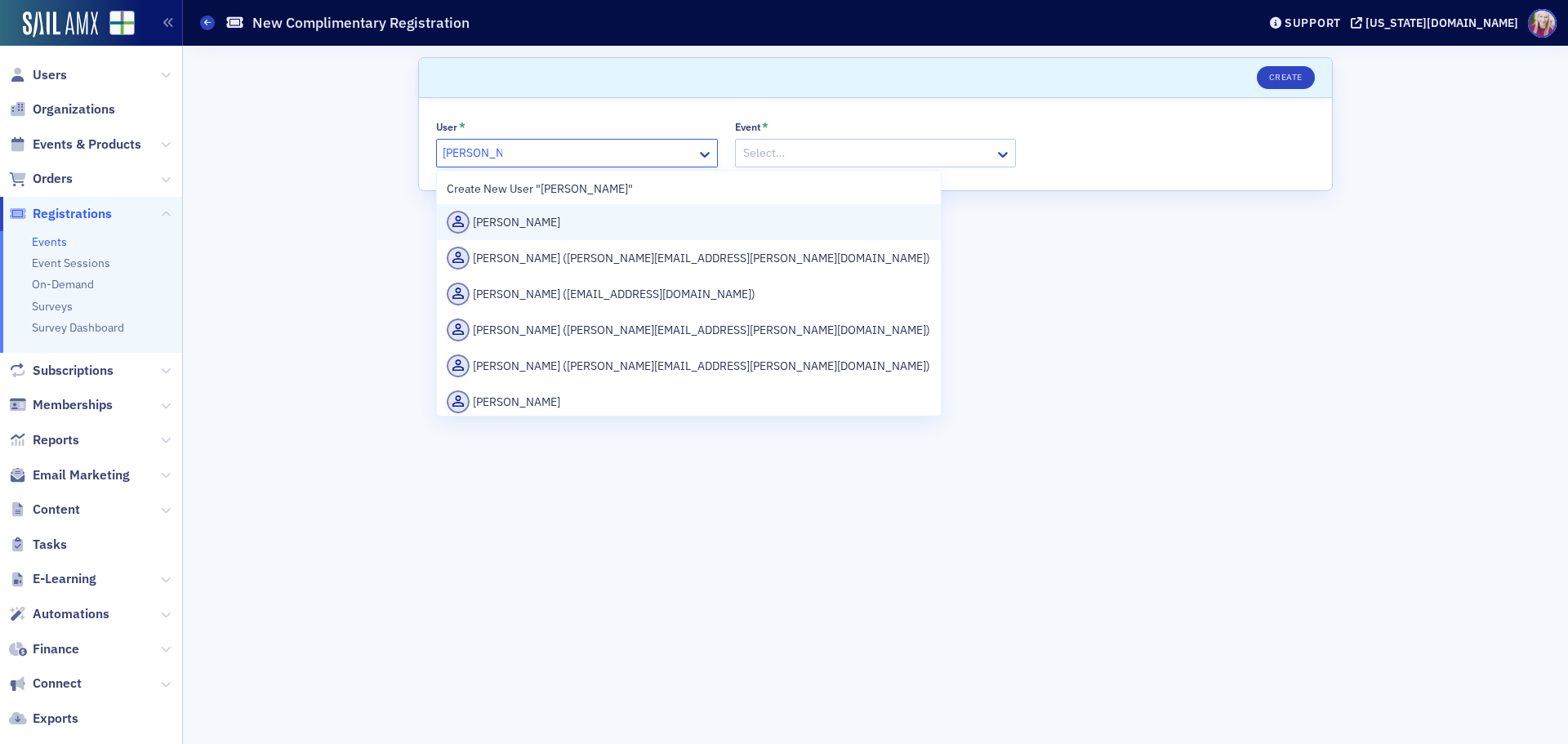
click at [531, 221] on div "[PERSON_NAME]" at bounding box center [688, 223] width 484 height 23
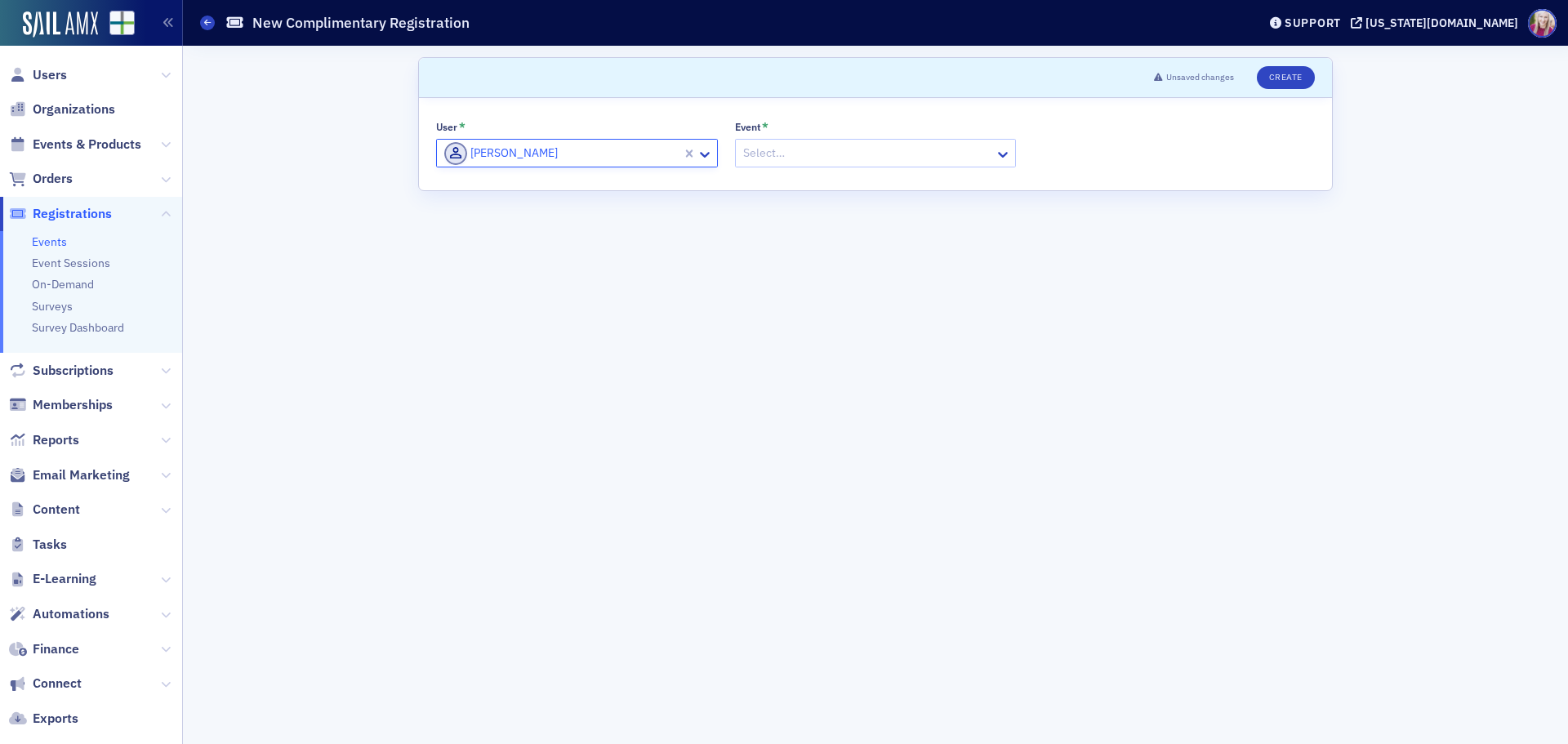
click at [801, 148] on div at bounding box center [868, 153] width 252 height 21
type input "peer review"
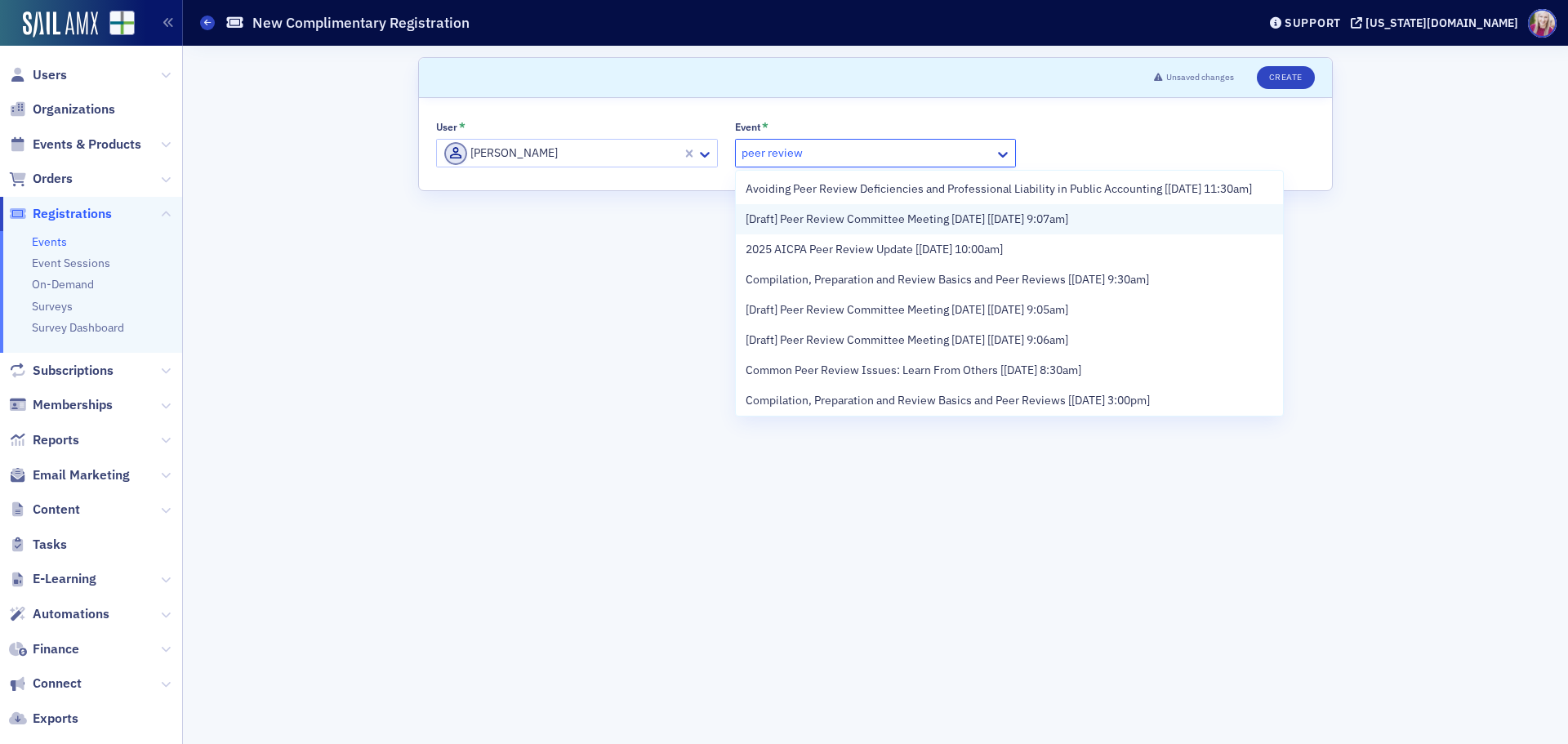
click at [933, 228] on span "[Draft] Peer Review Committee Meeting [DATE] [[DATE] 9:07am]" at bounding box center [906, 219] width 323 height 17
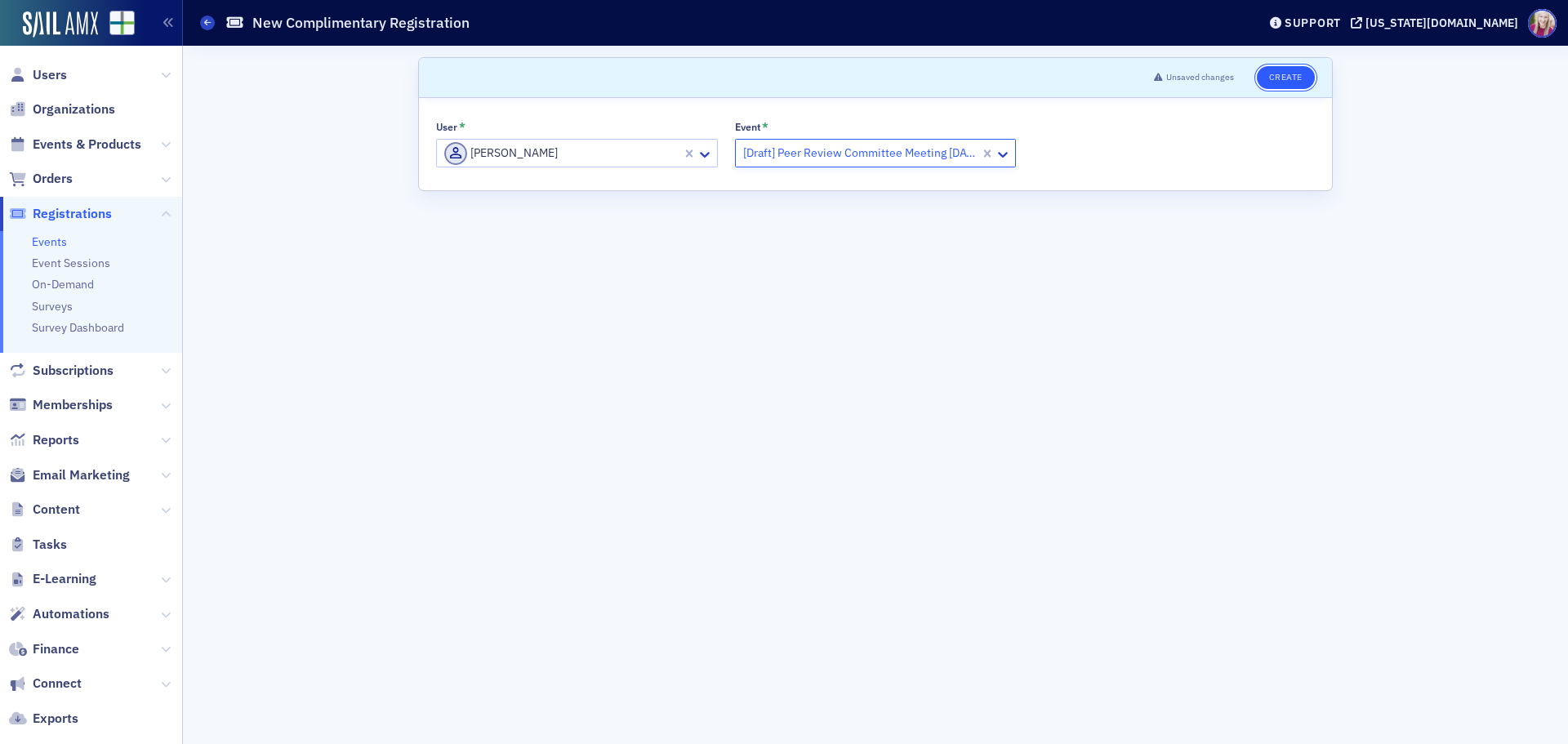
click at [1295, 75] on button "Create" at bounding box center [1285, 78] width 58 height 23
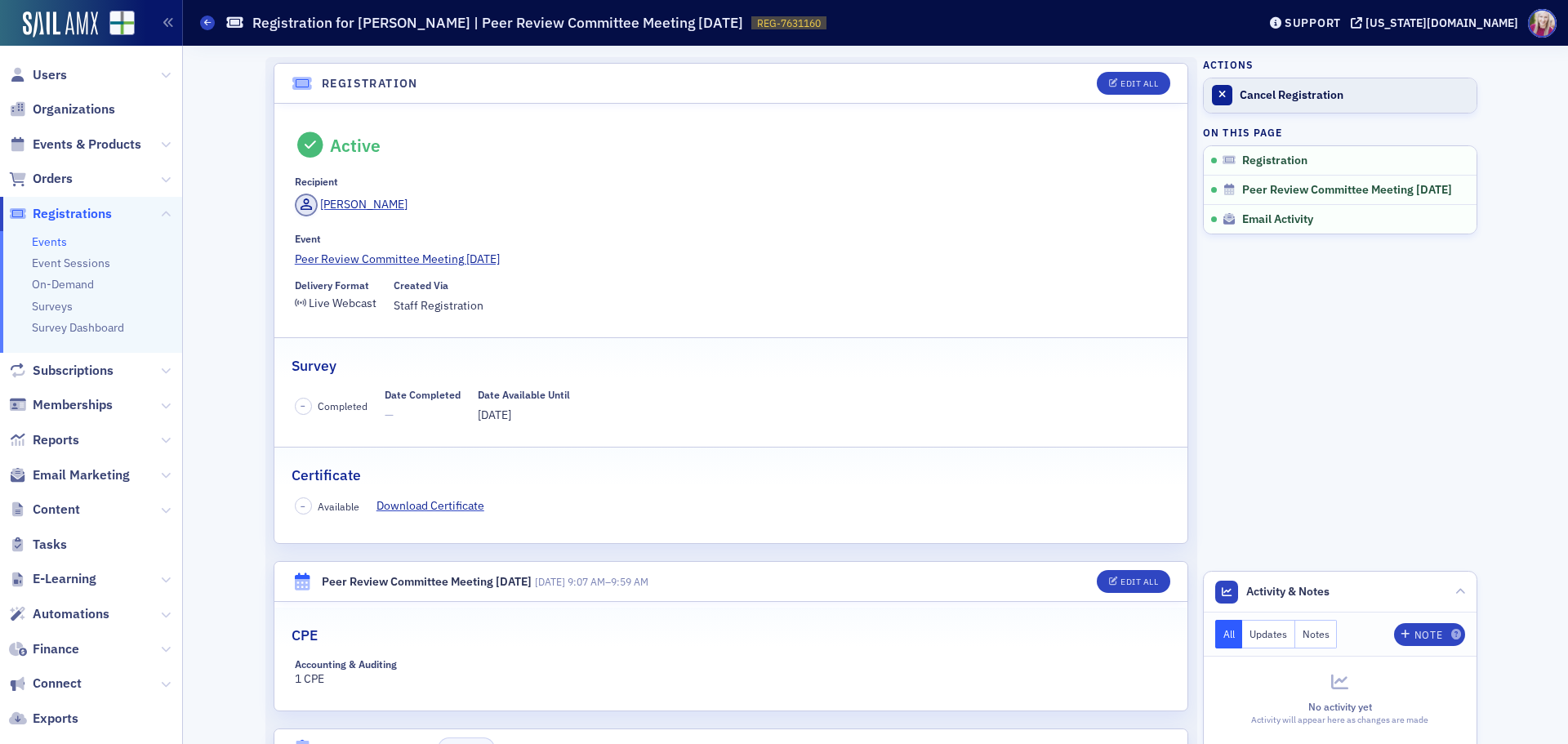
click at [1298, 86] on link "Cancel Registration" at bounding box center [1340, 96] width 273 height 34
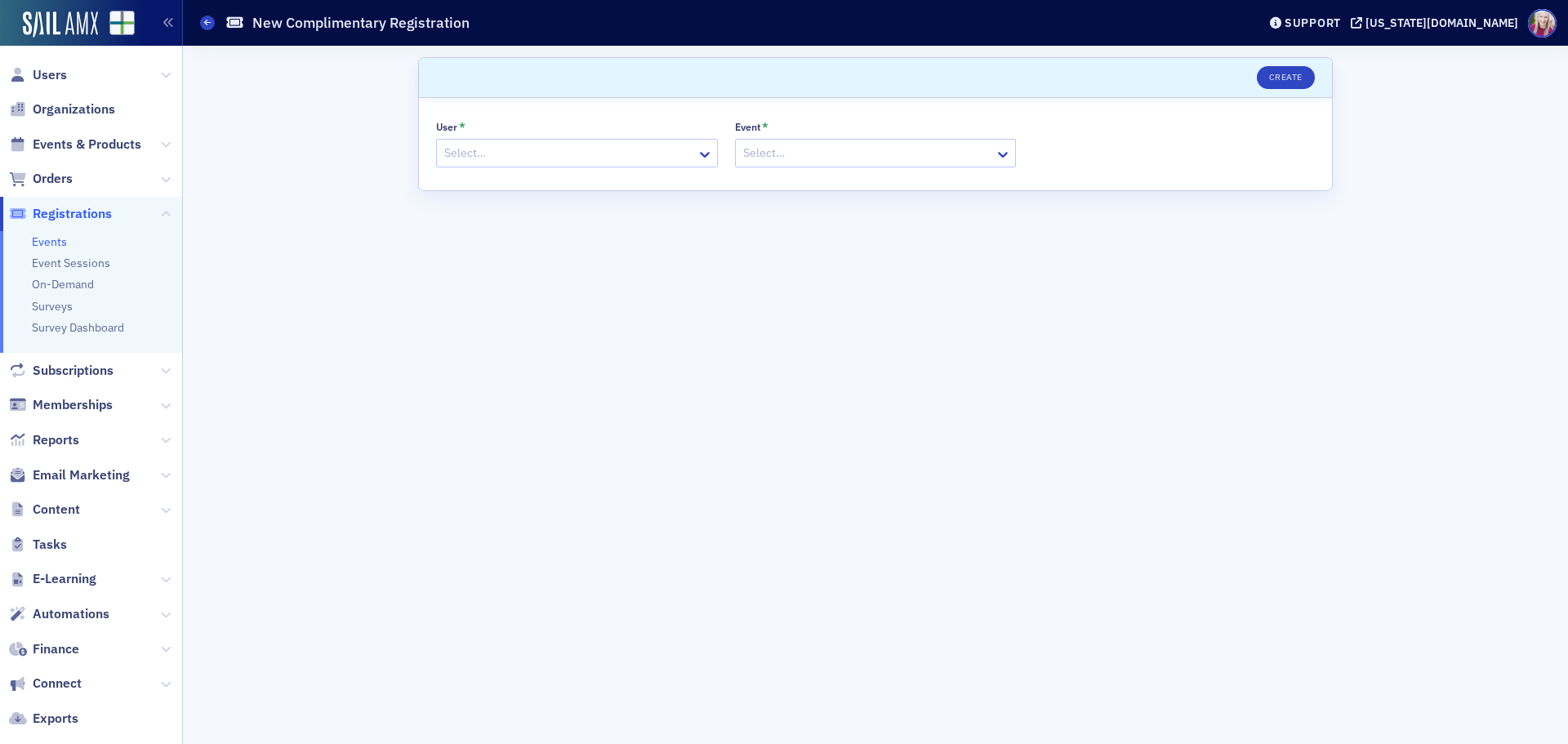
click at [633, 161] on div at bounding box center [569, 153] width 252 height 21
type input "brand"
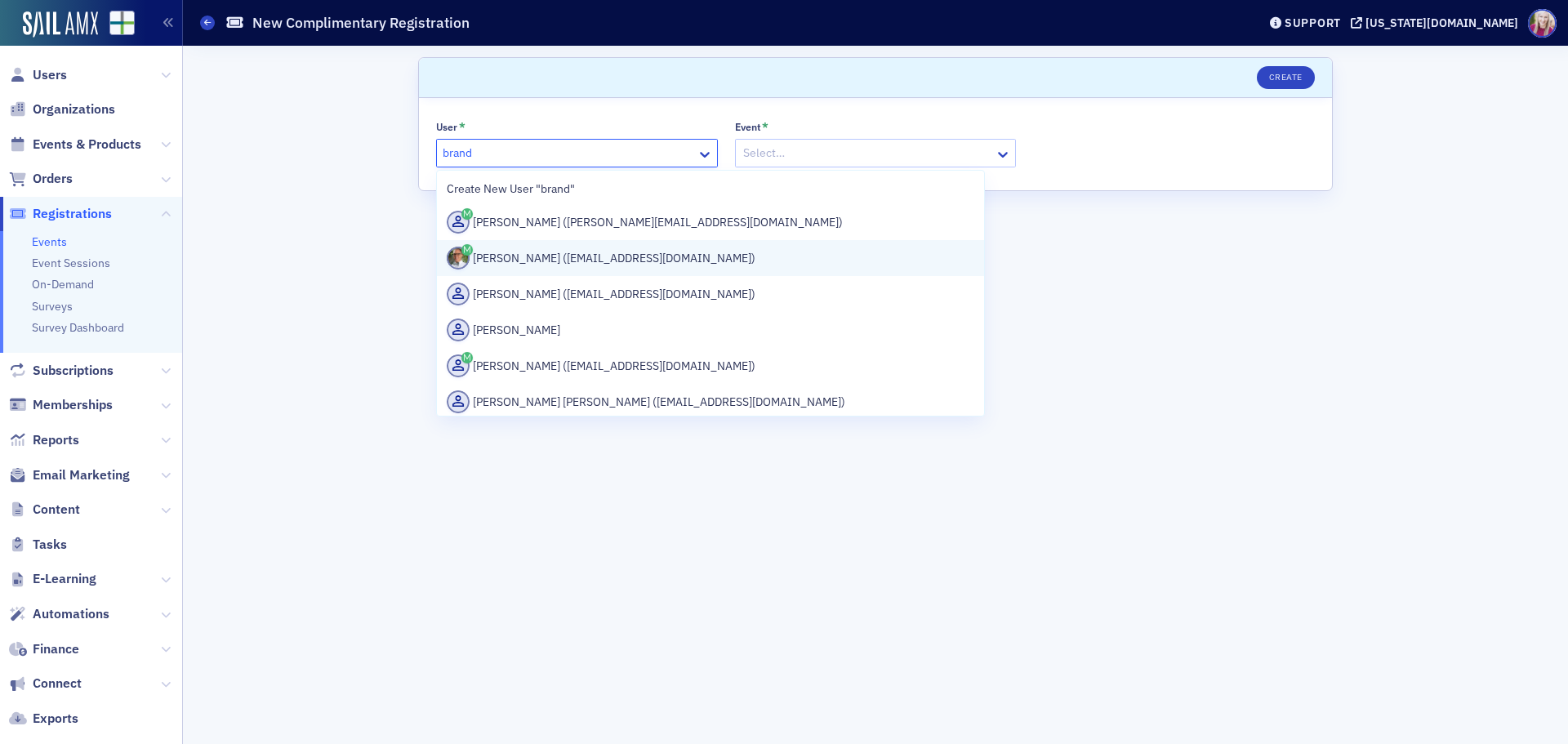
click at [637, 260] on div "[PERSON_NAME] ([EMAIL_ADDRESS][DOMAIN_NAME])" at bounding box center [710, 258] width 528 height 23
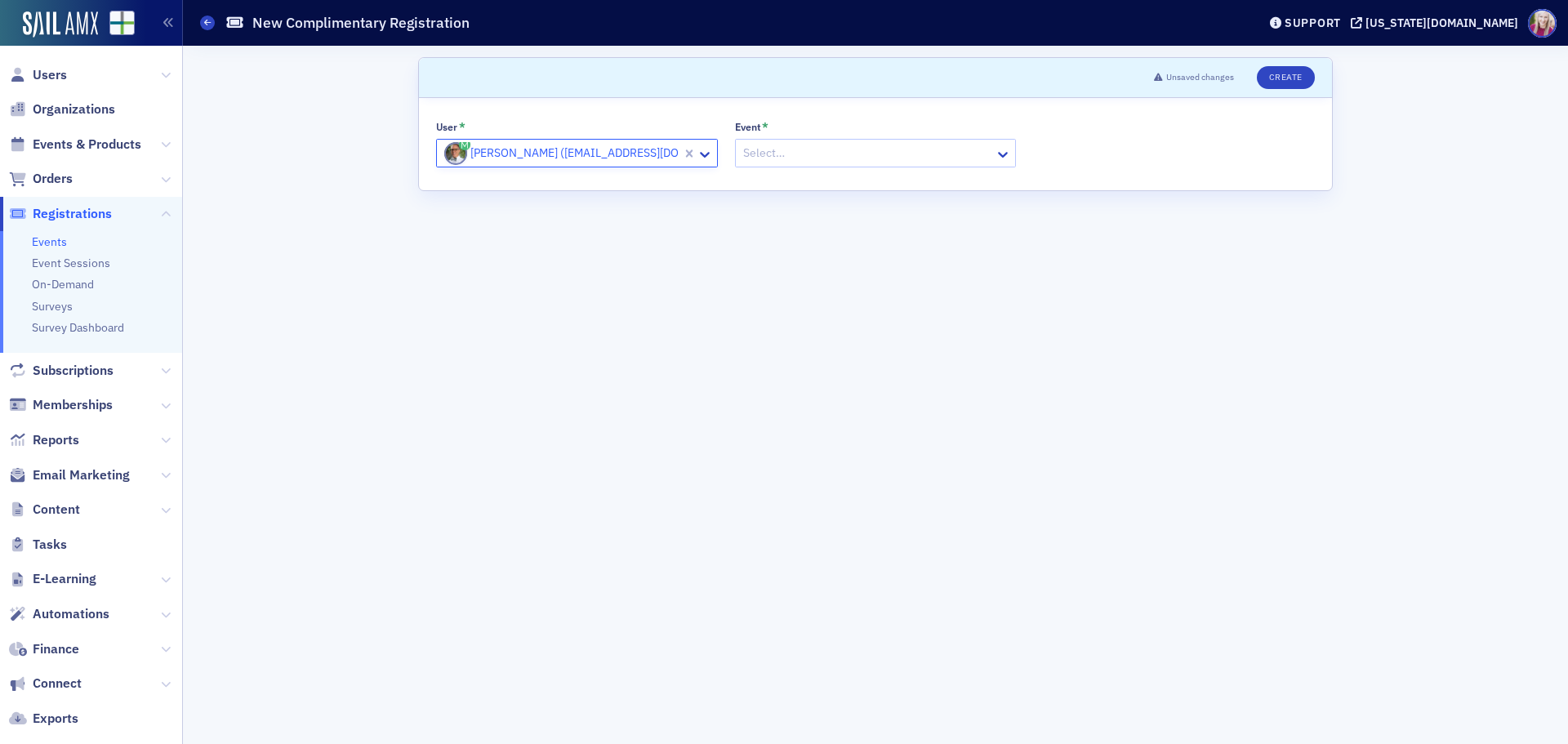
click at [810, 151] on div at bounding box center [868, 153] width 252 height 21
type input "peer review"
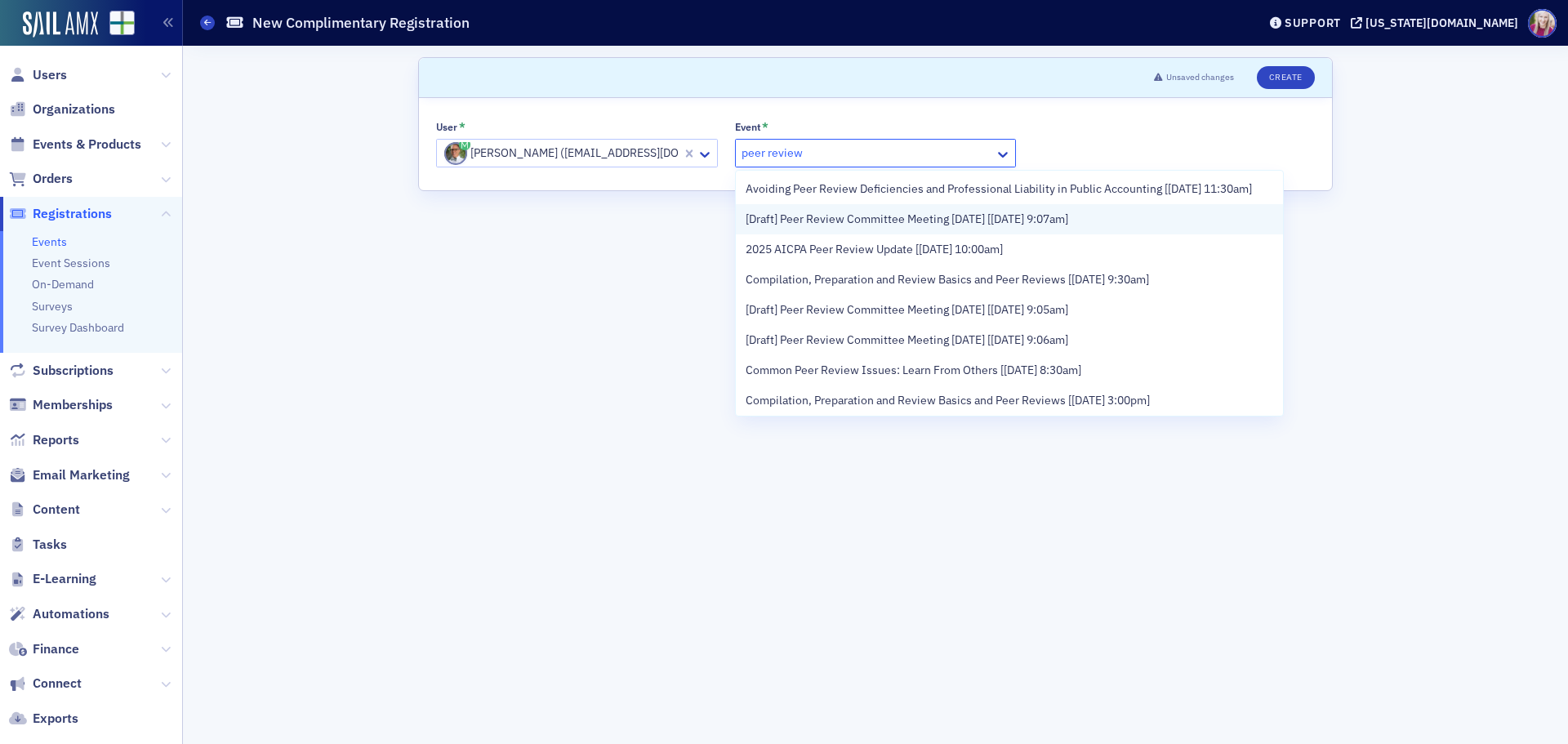
click at [865, 228] on span "[Draft] Peer Review Committee Meeting [DATE] [[DATE] 9:07am]" at bounding box center [906, 219] width 323 height 17
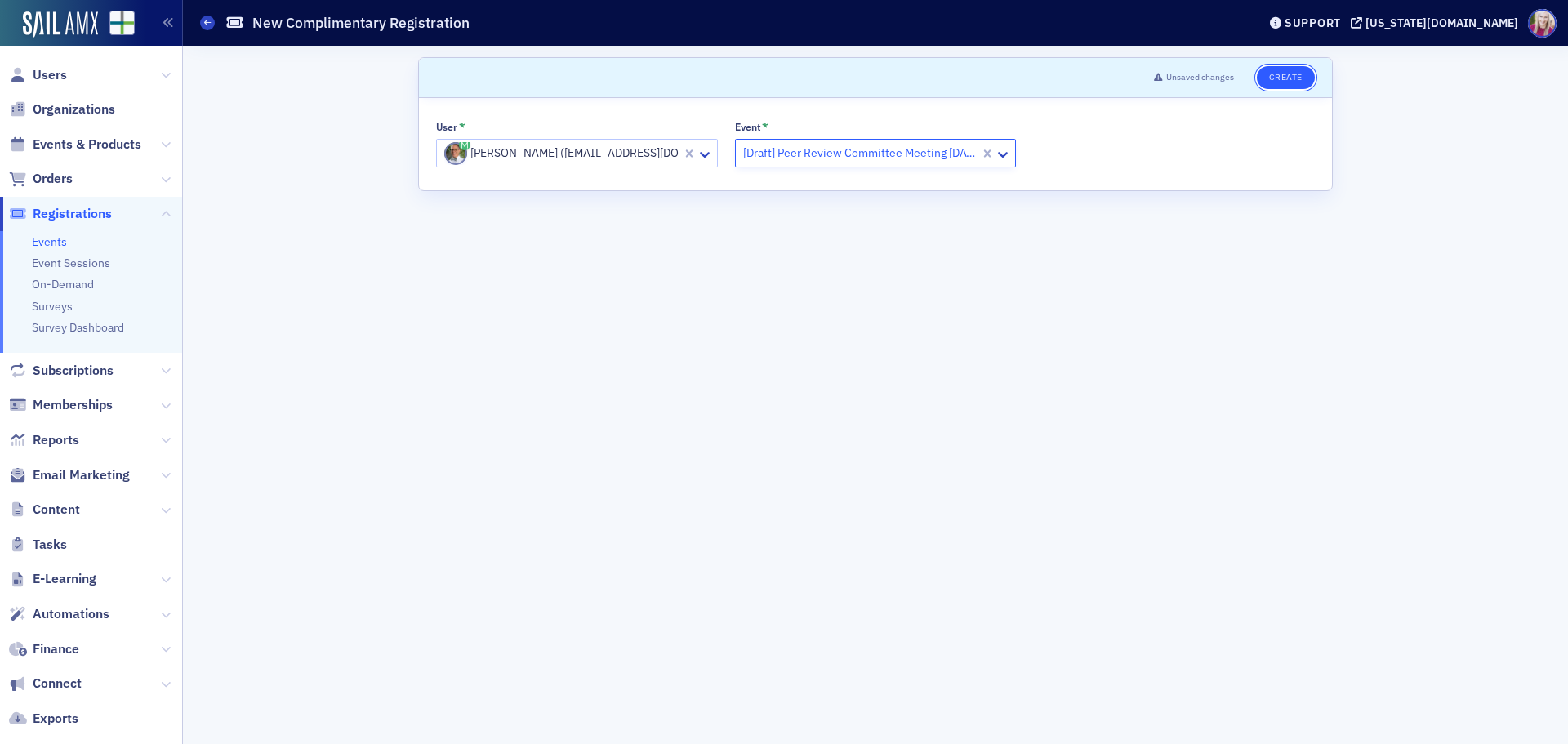
click at [1291, 79] on button "Create" at bounding box center [1285, 78] width 58 height 23
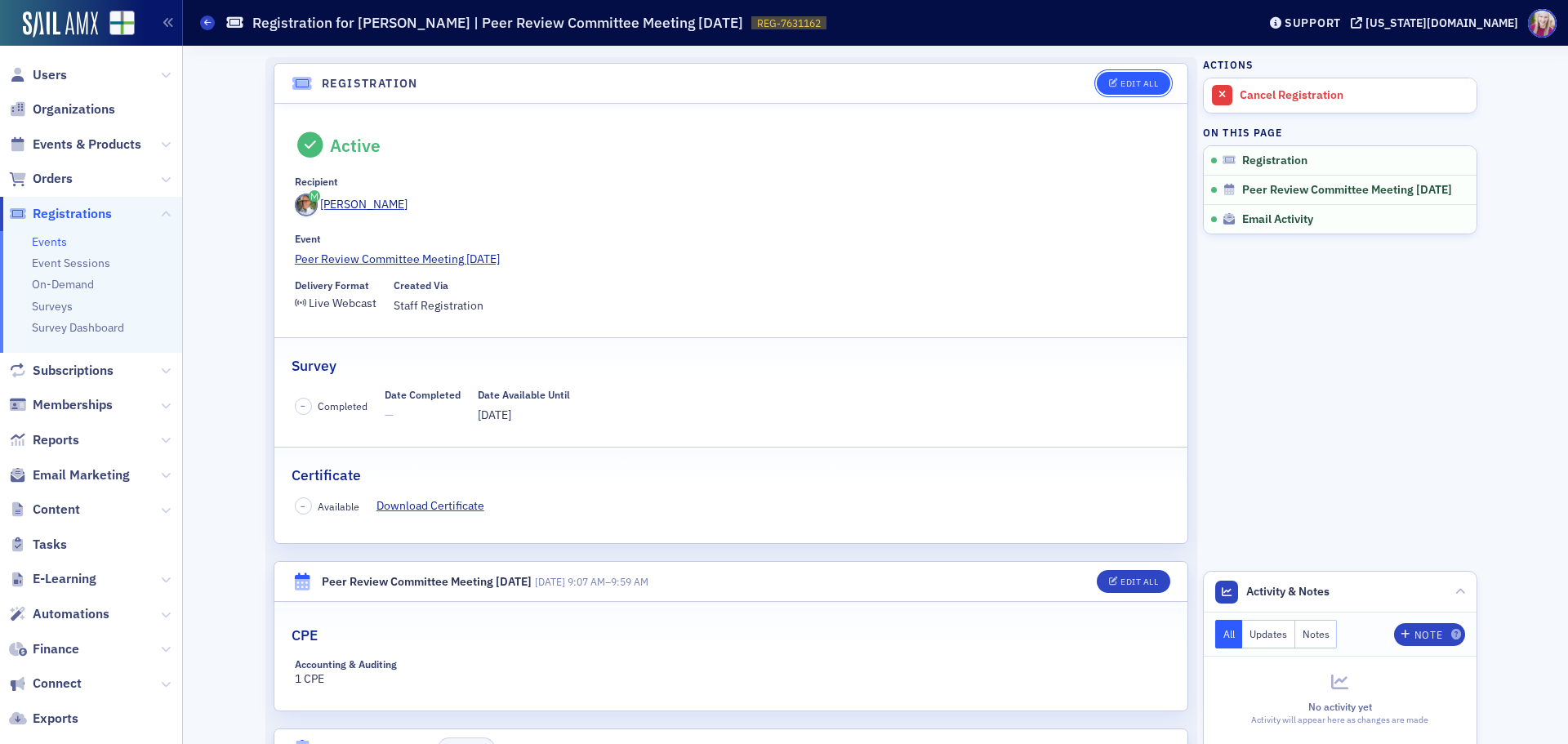
click at [1110, 81] on icon "button" at bounding box center [1114, 84] width 10 height 9
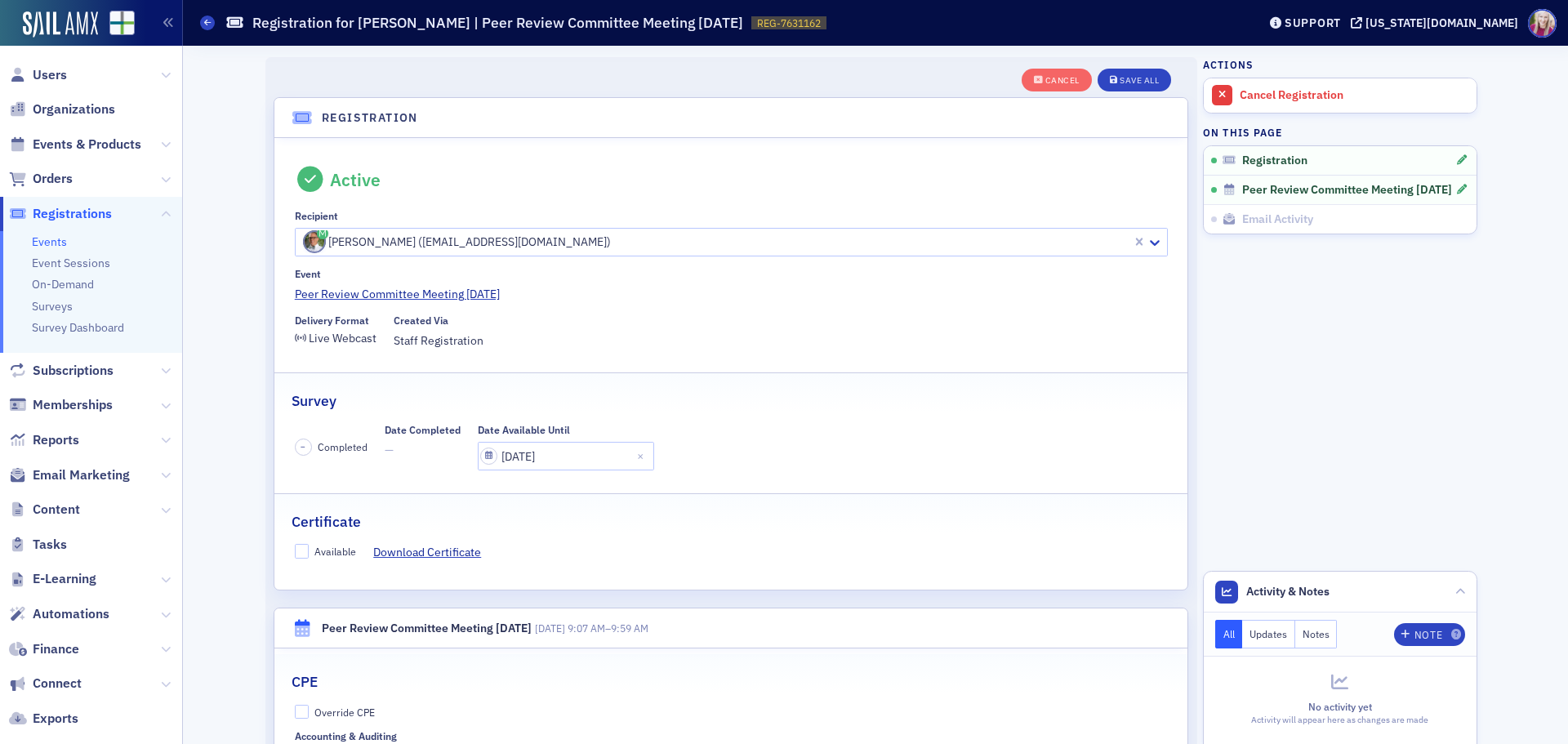
scroll to position [43, 0]
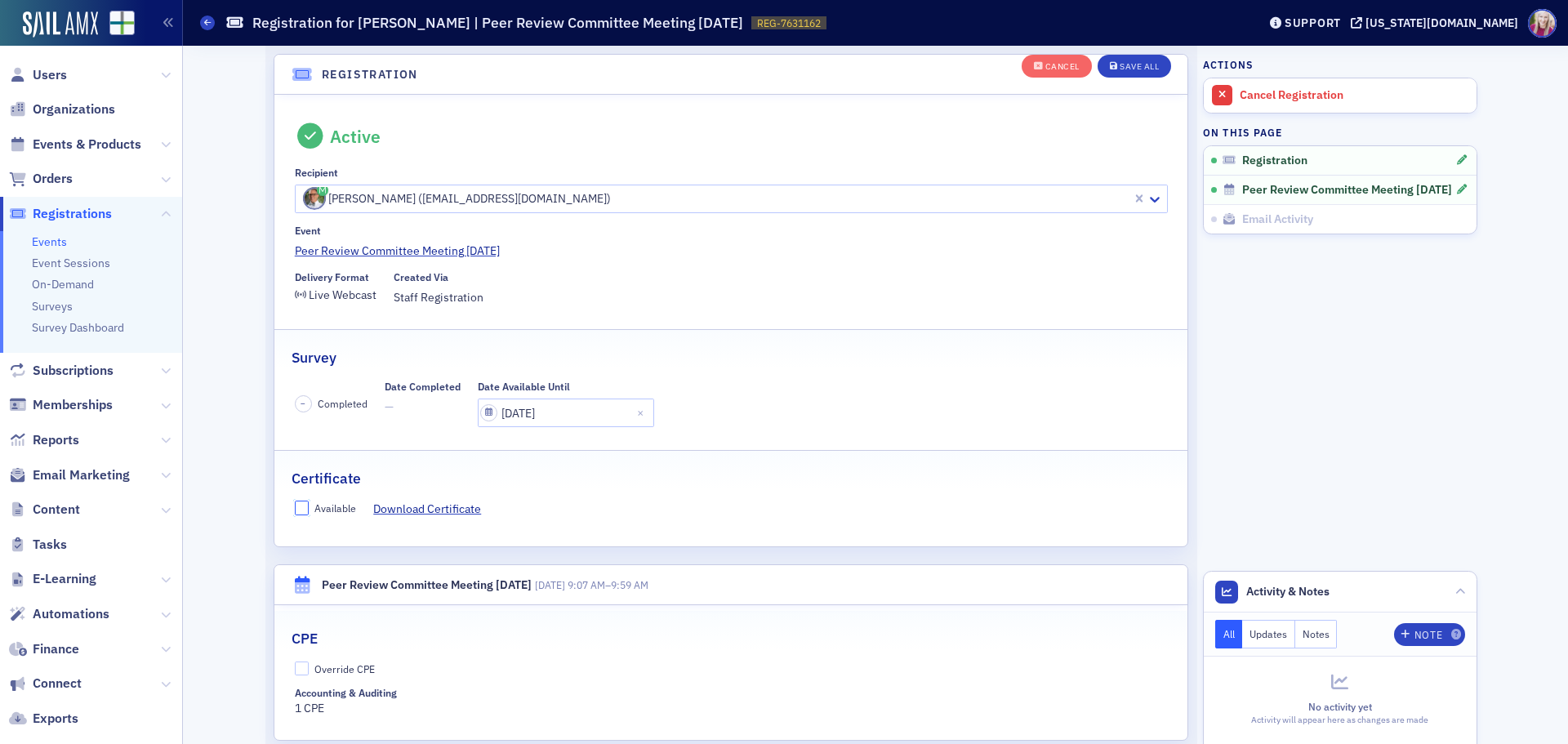
drag, startPoint x: 295, startPoint y: 505, endPoint x: 297, endPoint y: 556, distance: 51.0
click at [295, 505] on input "Available" at bounding box center [302, 508] width 14 height 14
checkbox input "true"
click at [296, 672] on input "Override CPE" at bounding box center [302, 668] width 14 height 14
checkbox input "true"
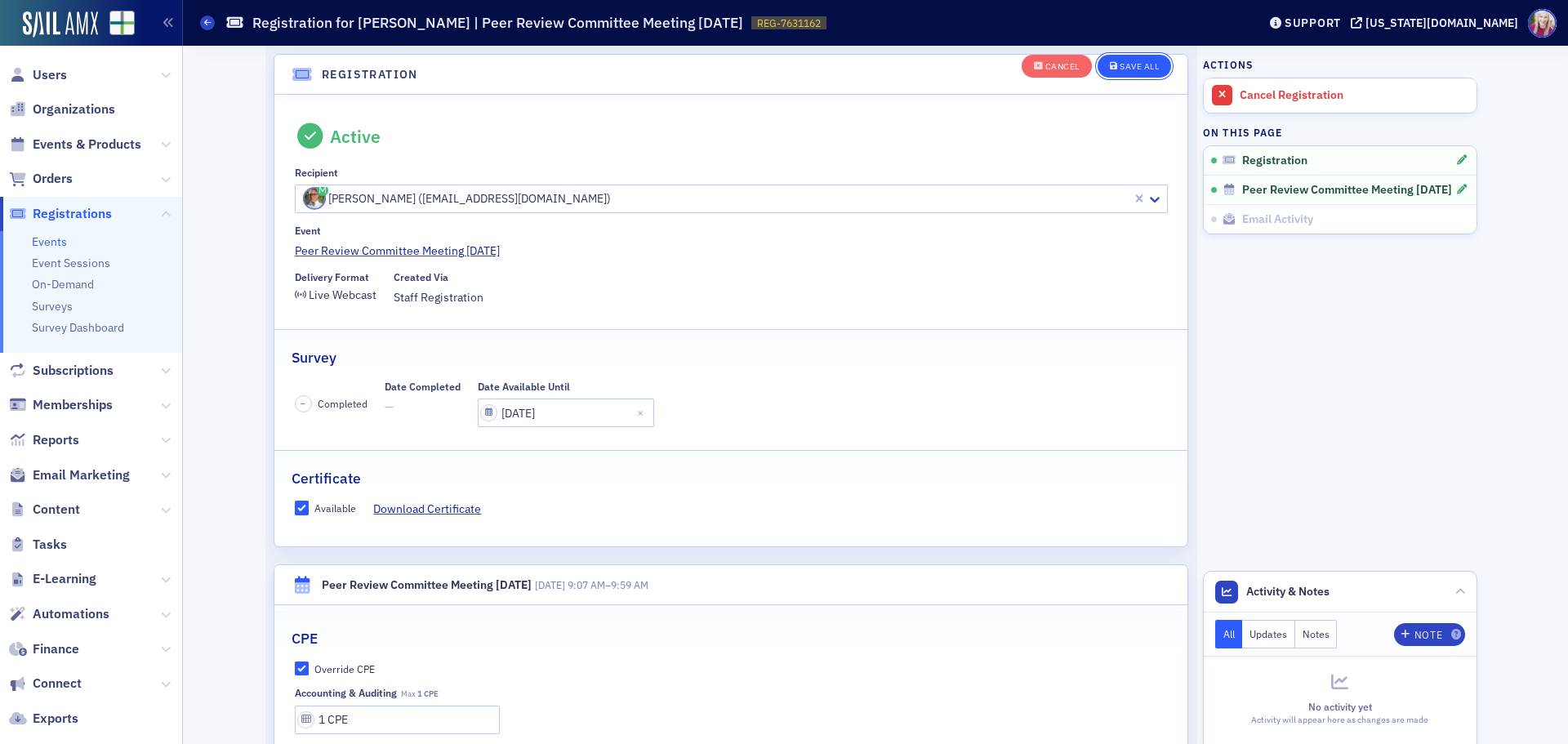
click at [1140, 68] on div "Save All" at bounding box center [1140, 66] width 39 height 9
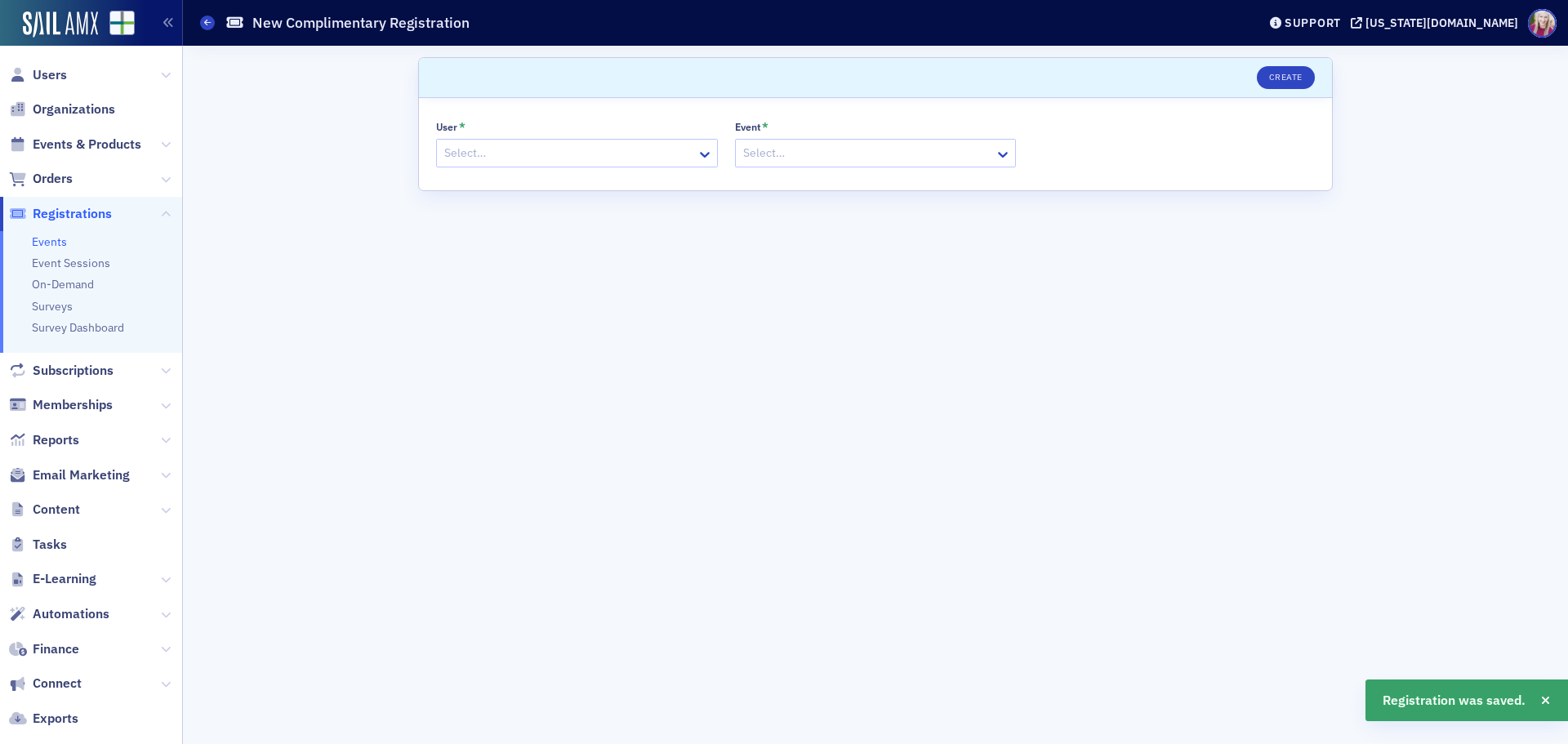
click at [653, 155] on div at bounding box center [569, 153] width 252 height 21
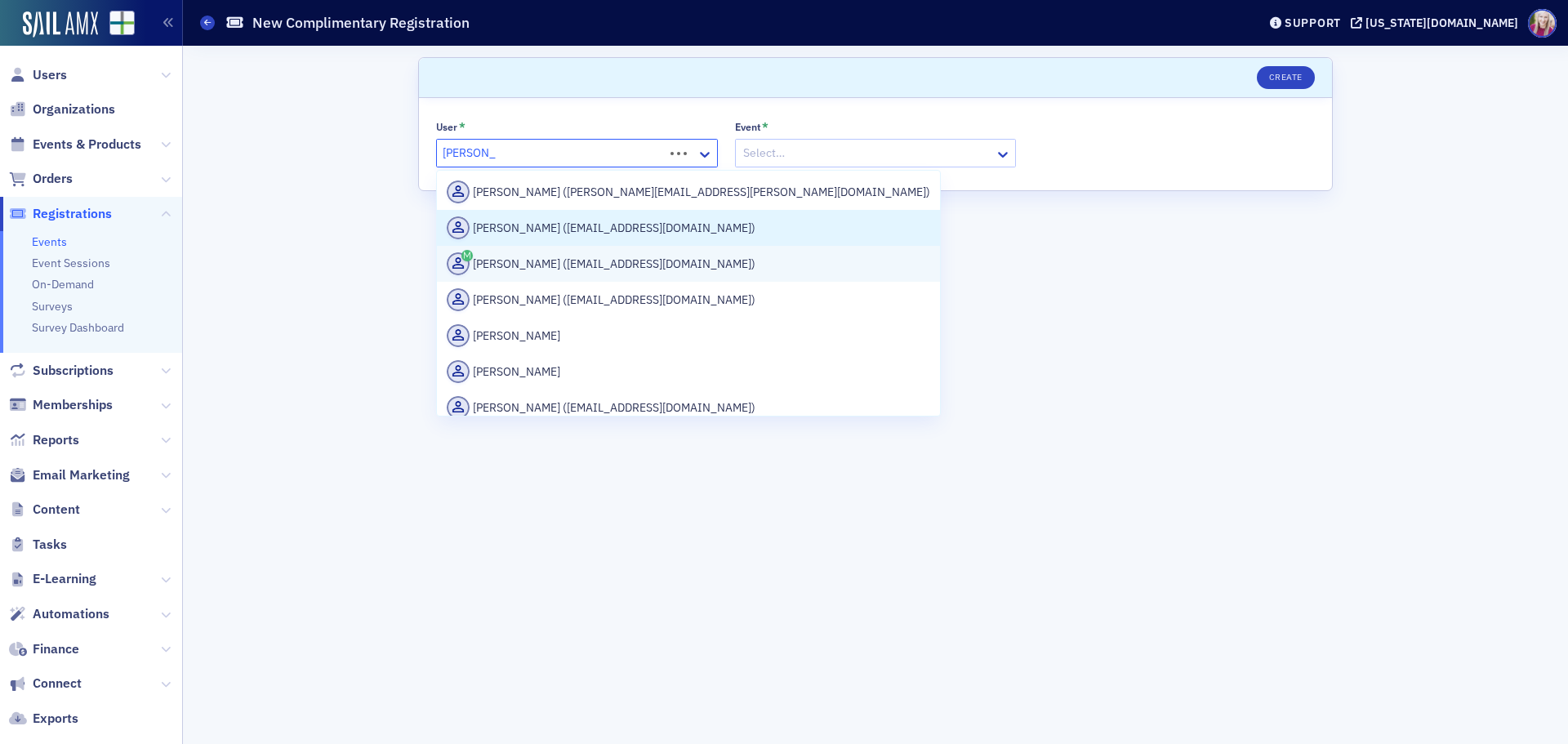
type input "[PERSON_NAME]"
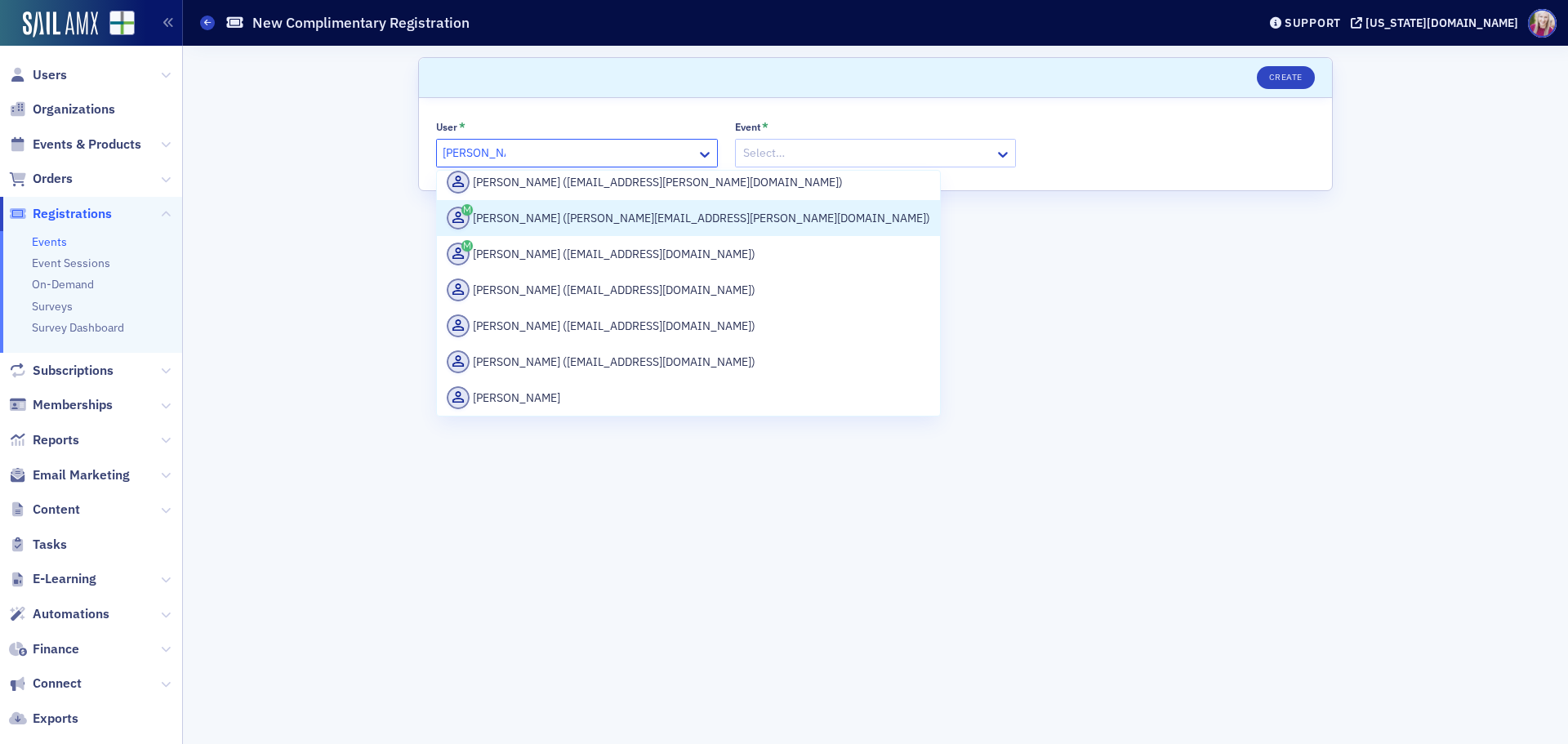
scroll to position [490, 0]
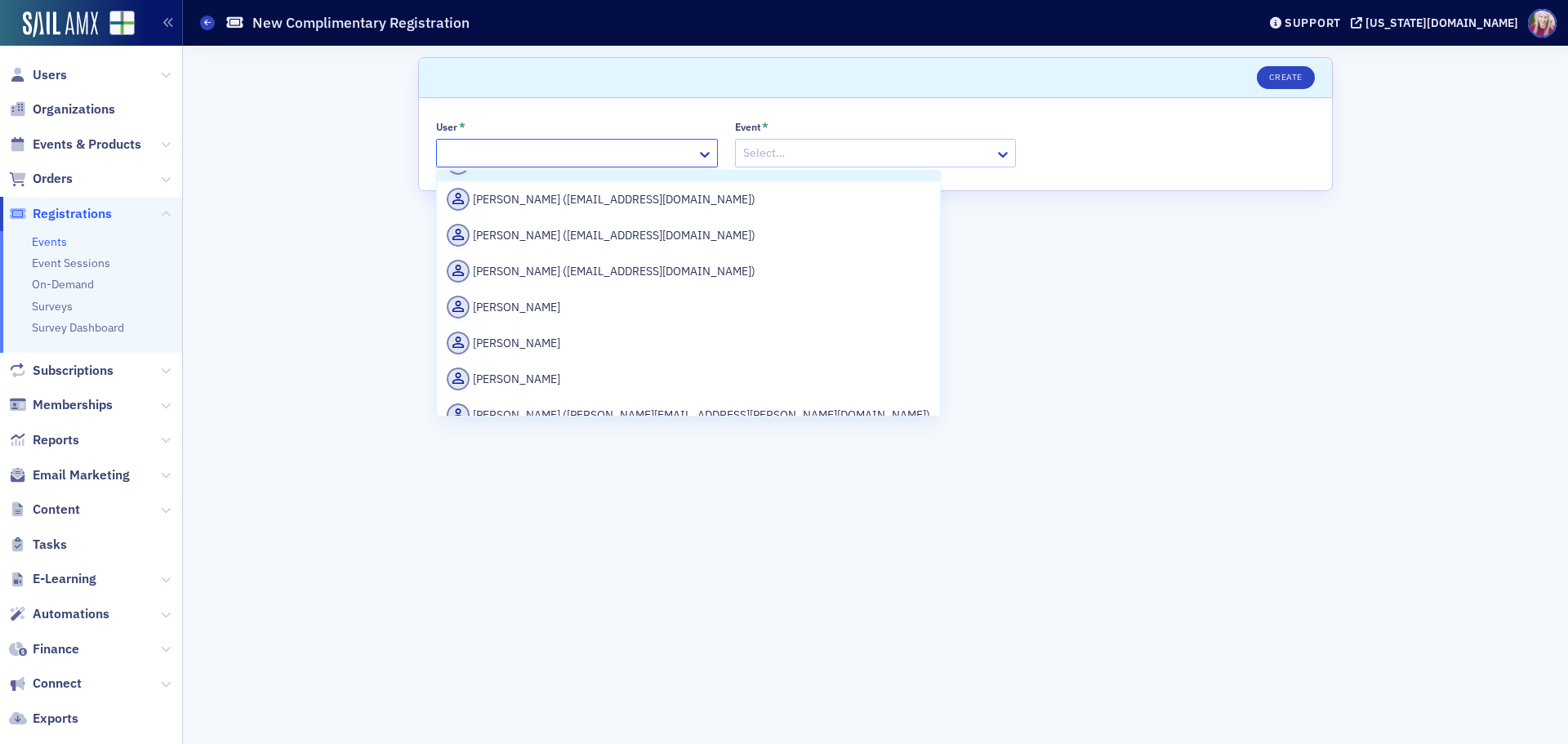
click at [520, 152] on div at bounding box center [569, 153] width 252 height 21
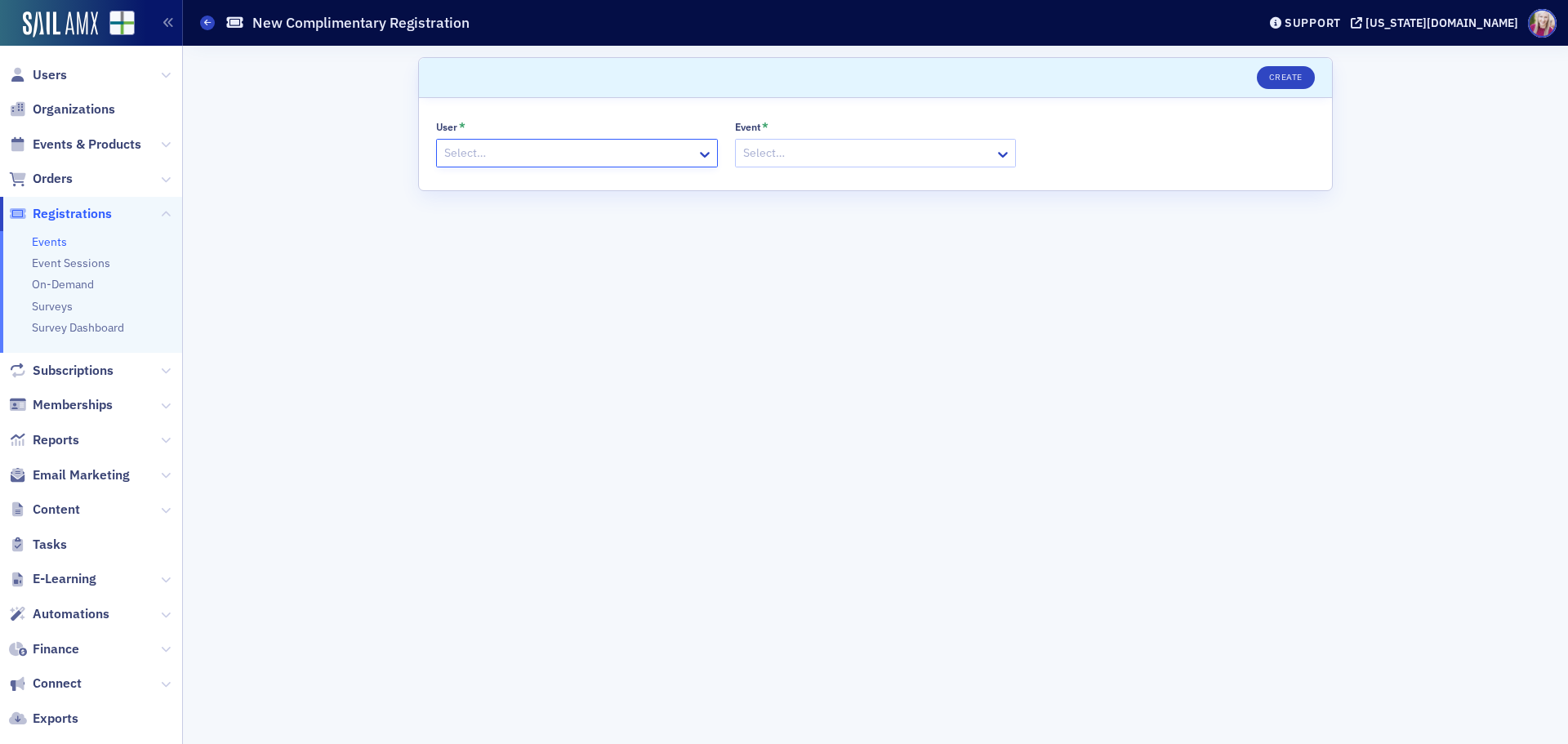
click at [520, 152] on div at bounding box center [569, 153] width 252 height 21
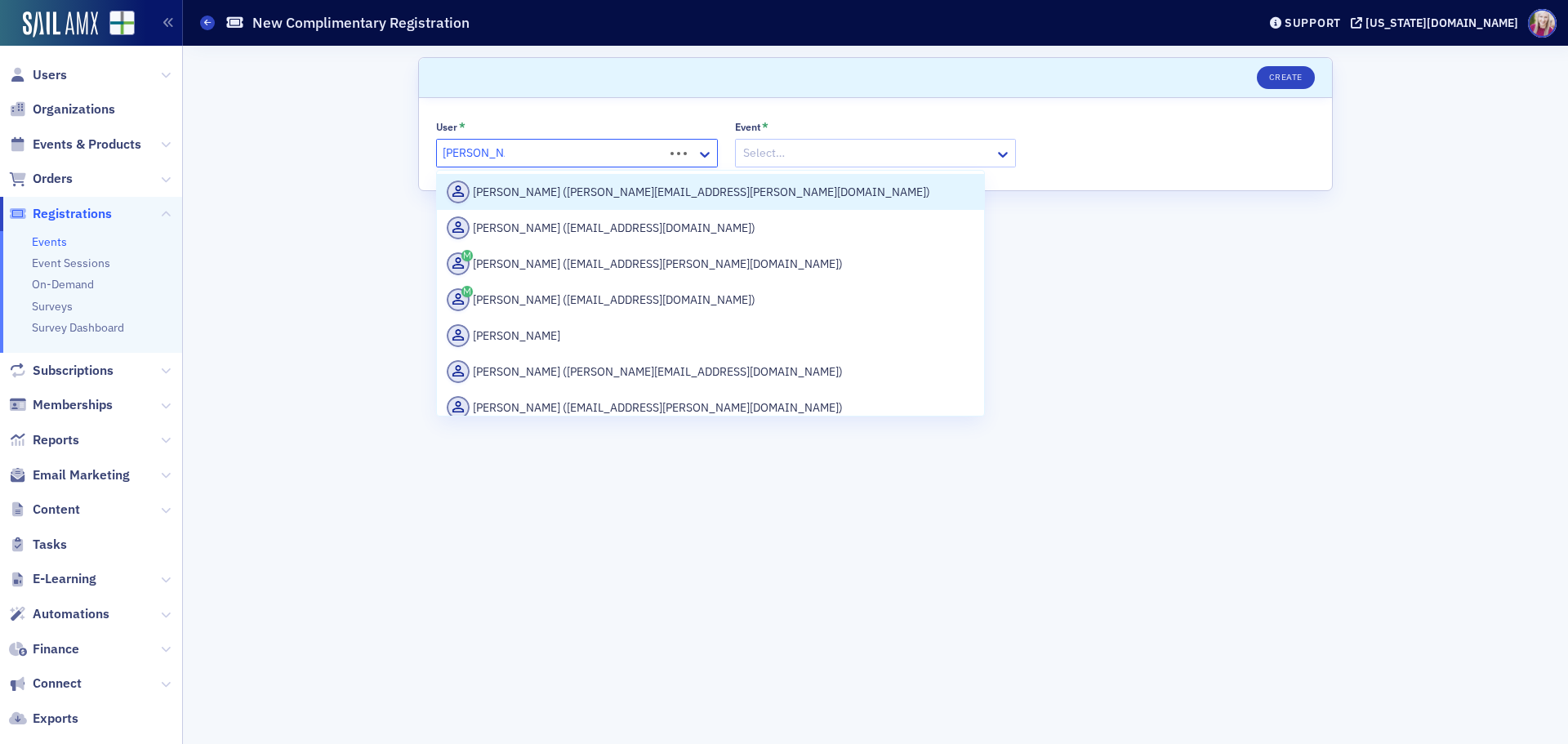
type input "[PERSON_NAME]"
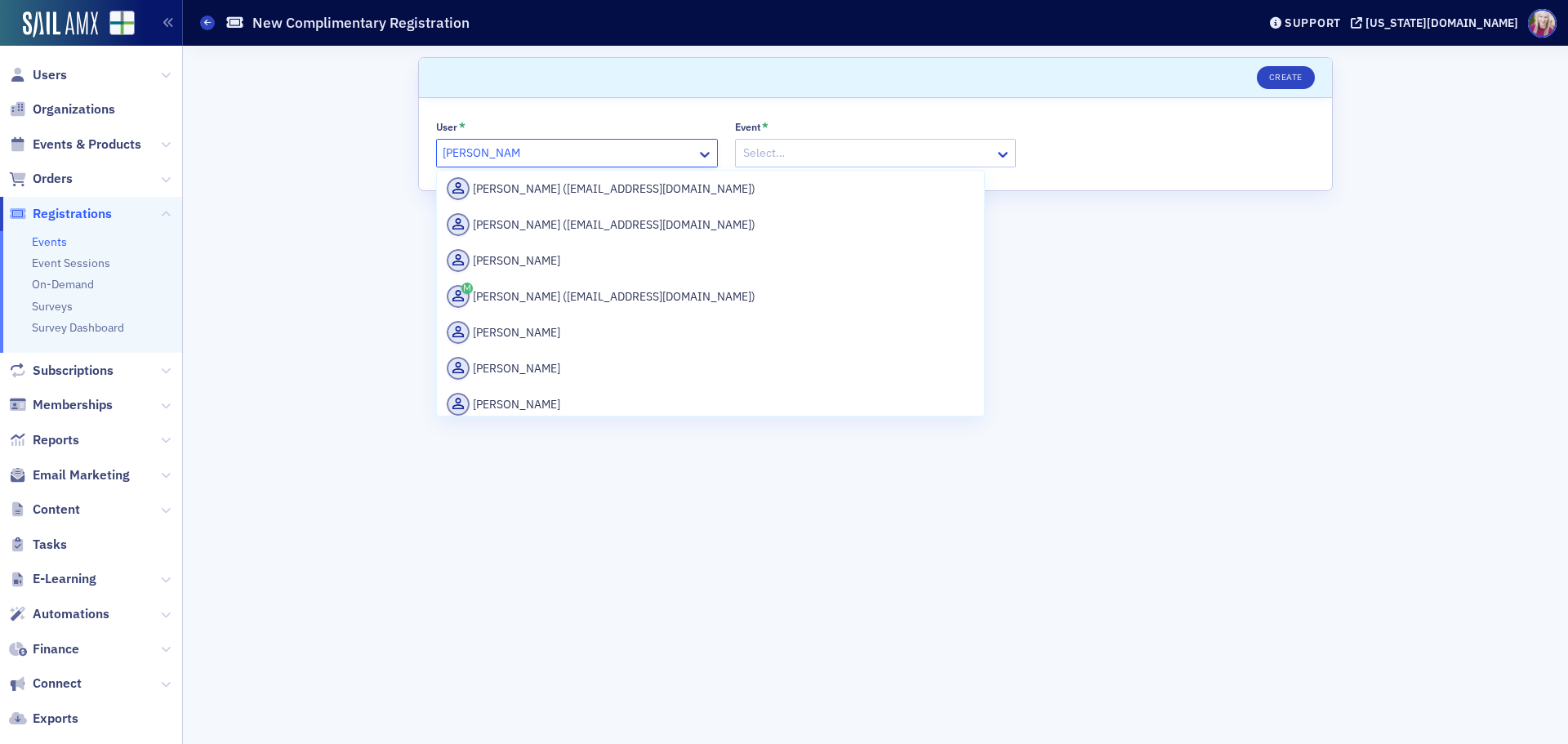
scroll to position [245, 0]
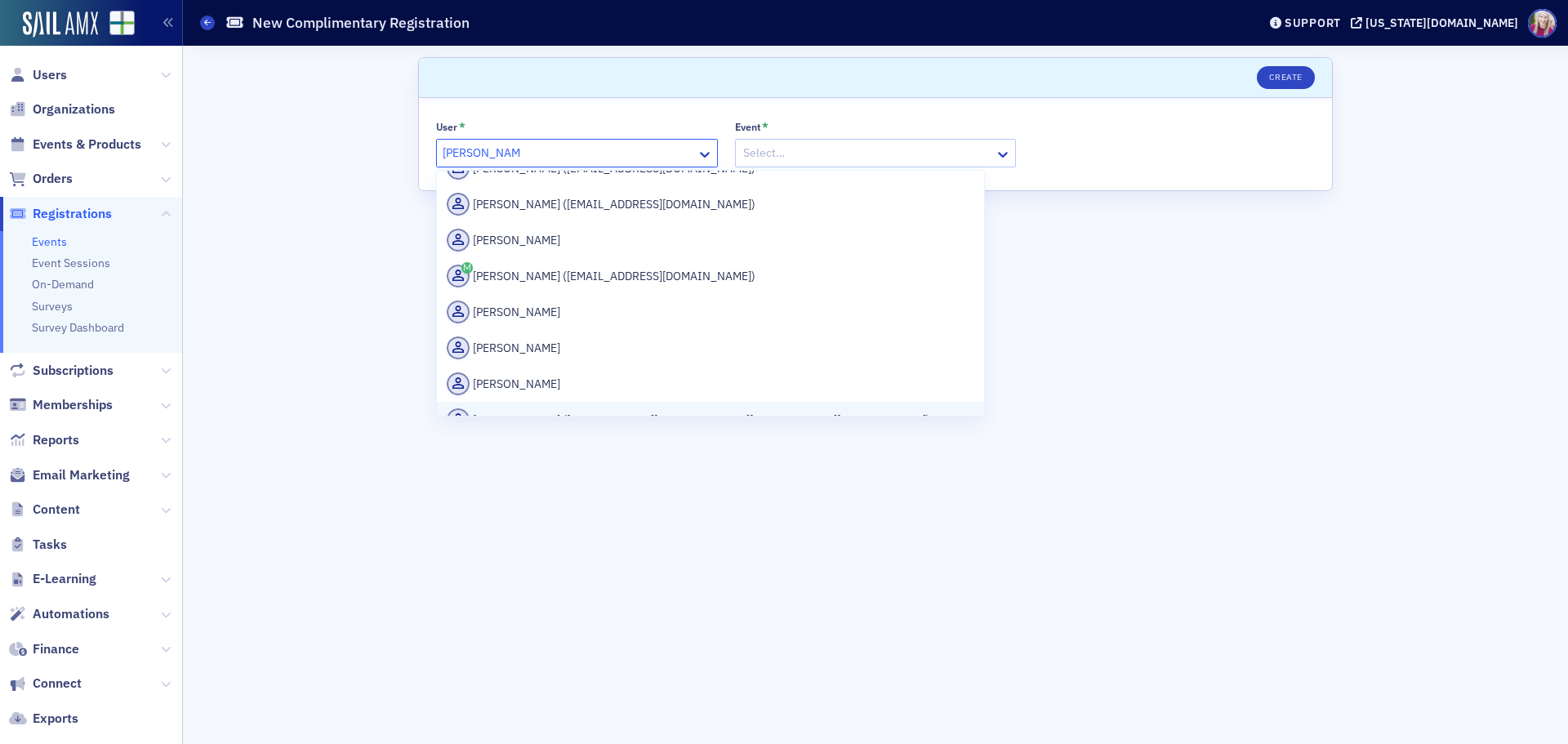
click at [626, 408] on div "[PERSON_NAME] ([PERSON_NAME][EMAIL_ADDRESS][PERSON_NAME][DOMAIN_NAME])" at bounding box center [710, 419] width 528 height 23
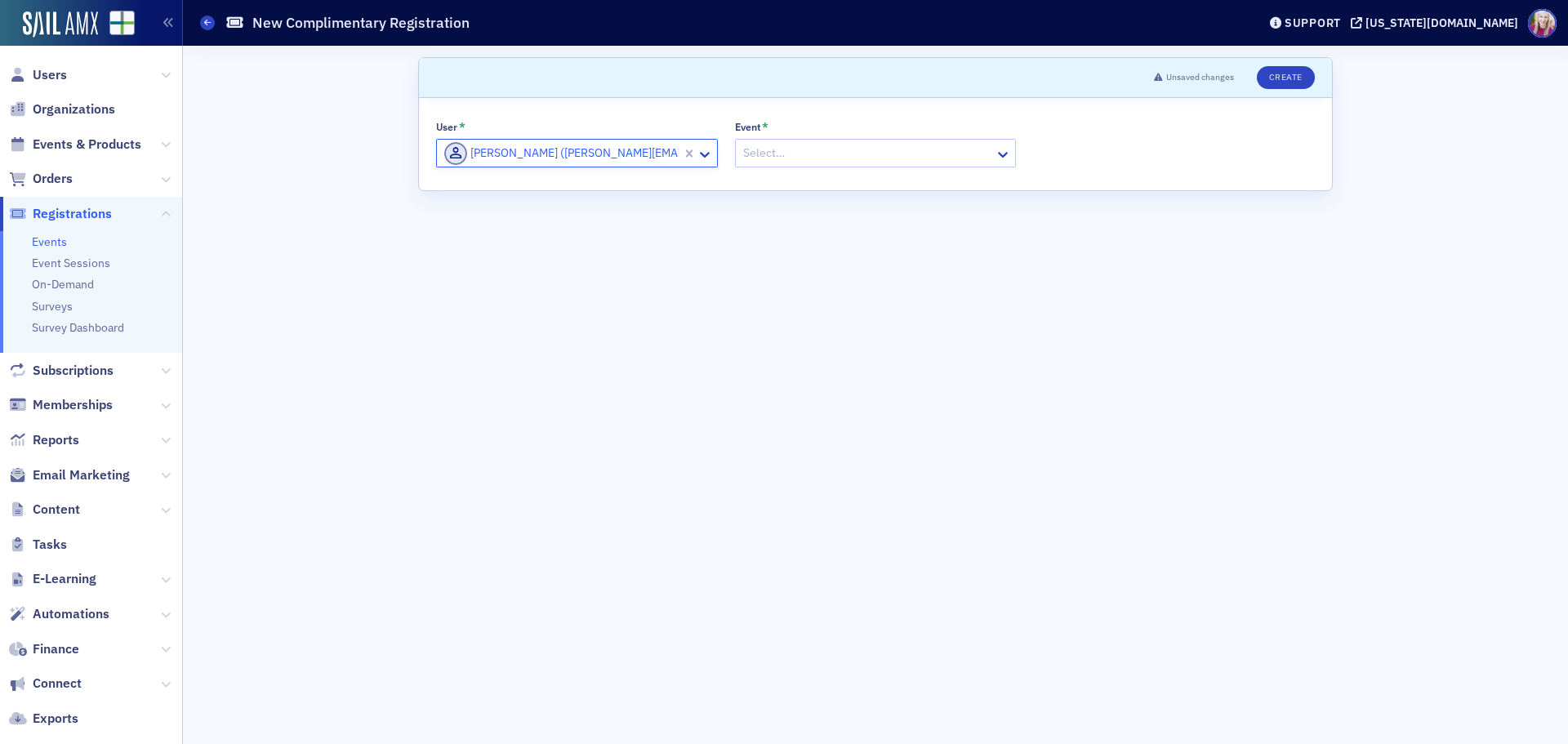
click at [777, 154] on div at bounding box center [868, 153] width 252 height 21
type input "peer review"
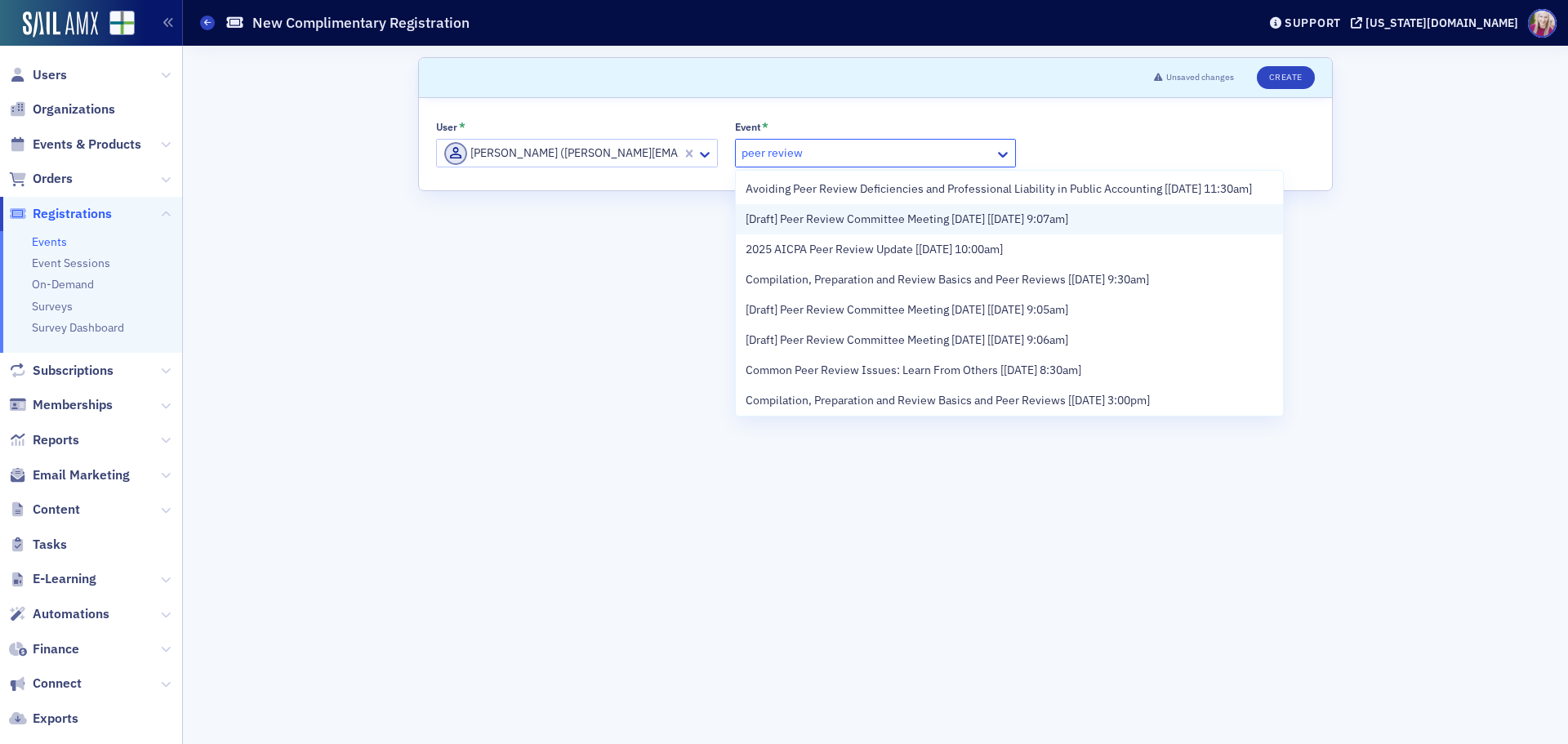
click at [946, 228] on span "[Draft] Peer Review Committee Meeting [DATE] [[DATE] 9:07am]" at bounding box center [906, 219] width 323 height 17
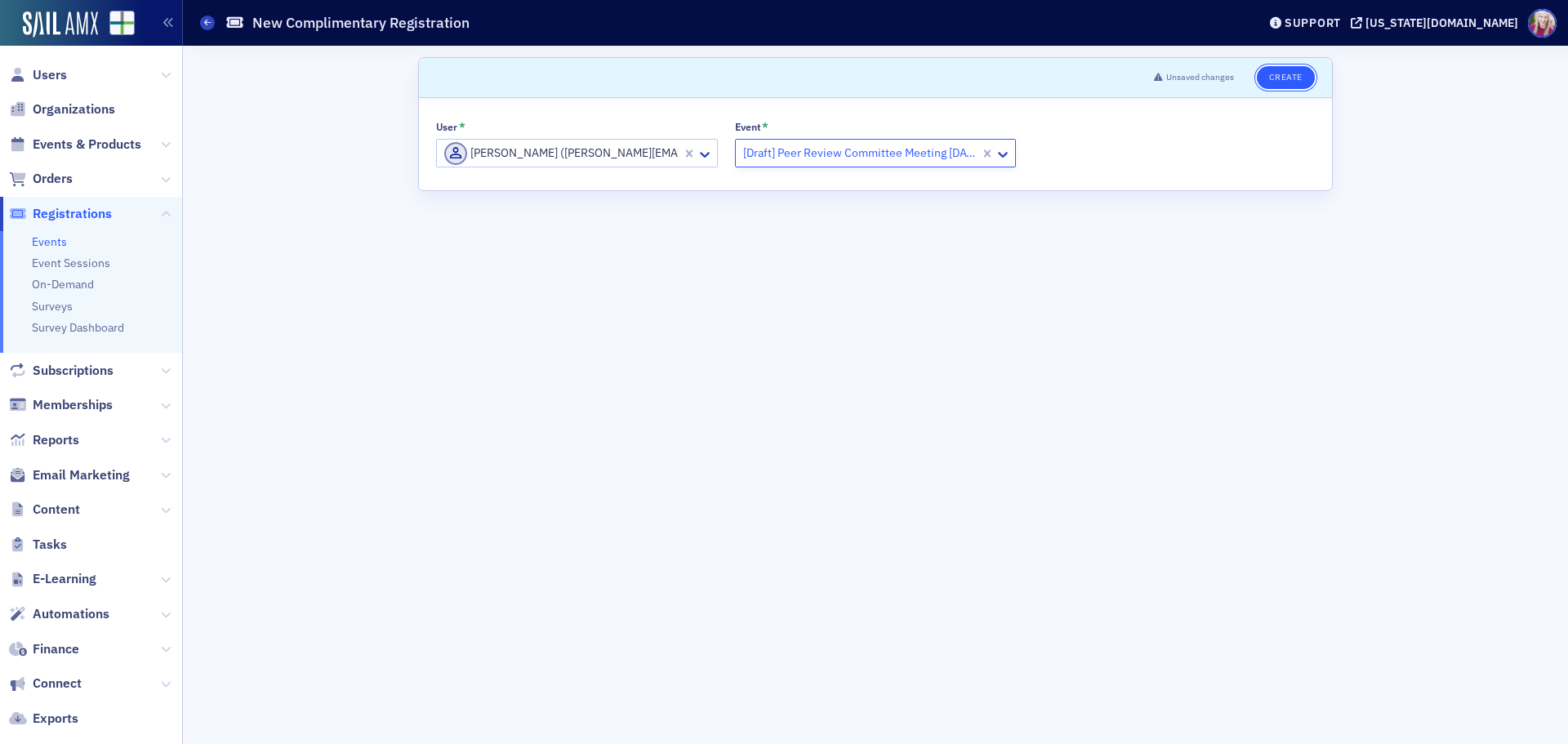
click at [1295, 78] on button "Create" at bounding box center [1285, 78] width 58 height 23
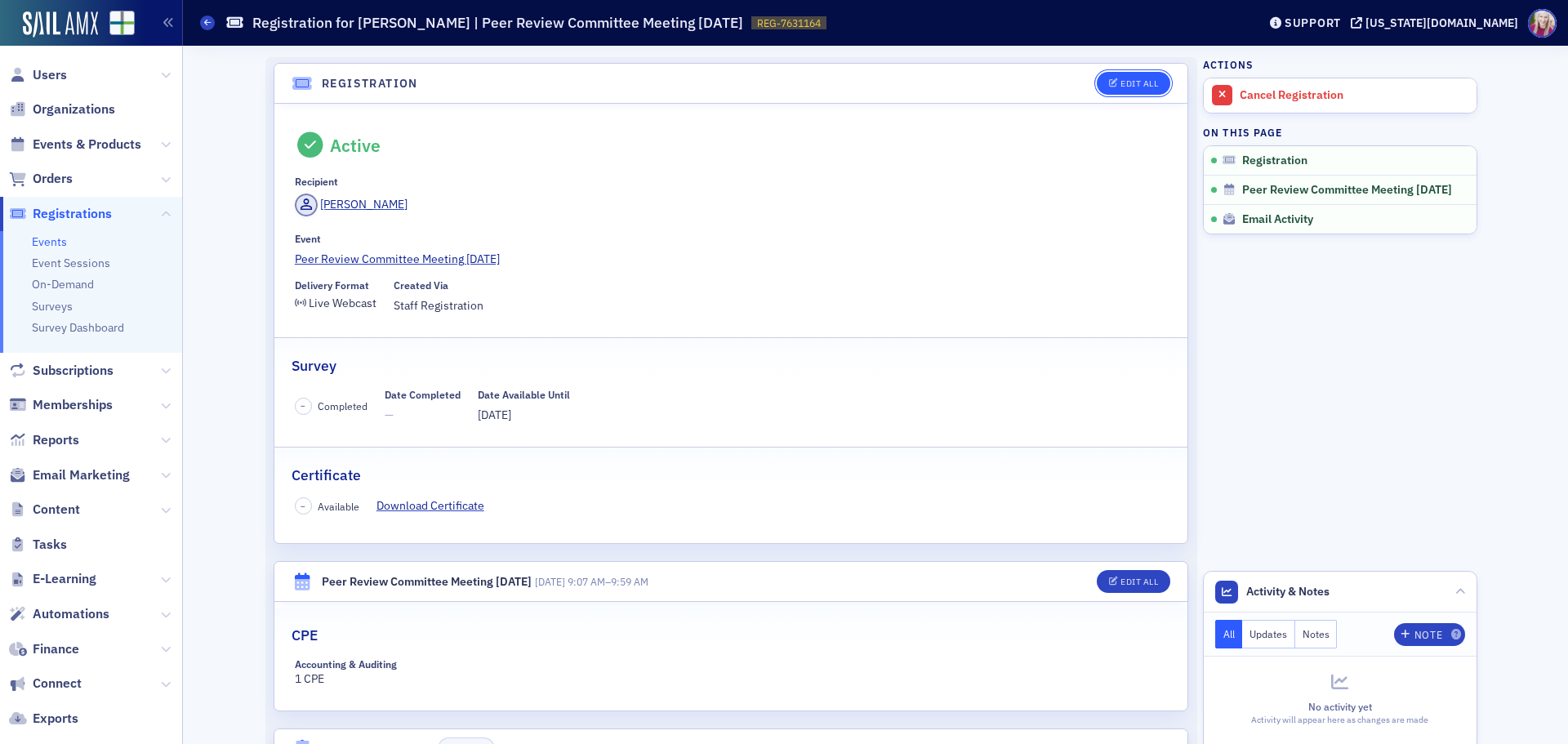
click at [1108, 89] on button "Edit All" at bounding box center [1133, 83] width 73 height 23
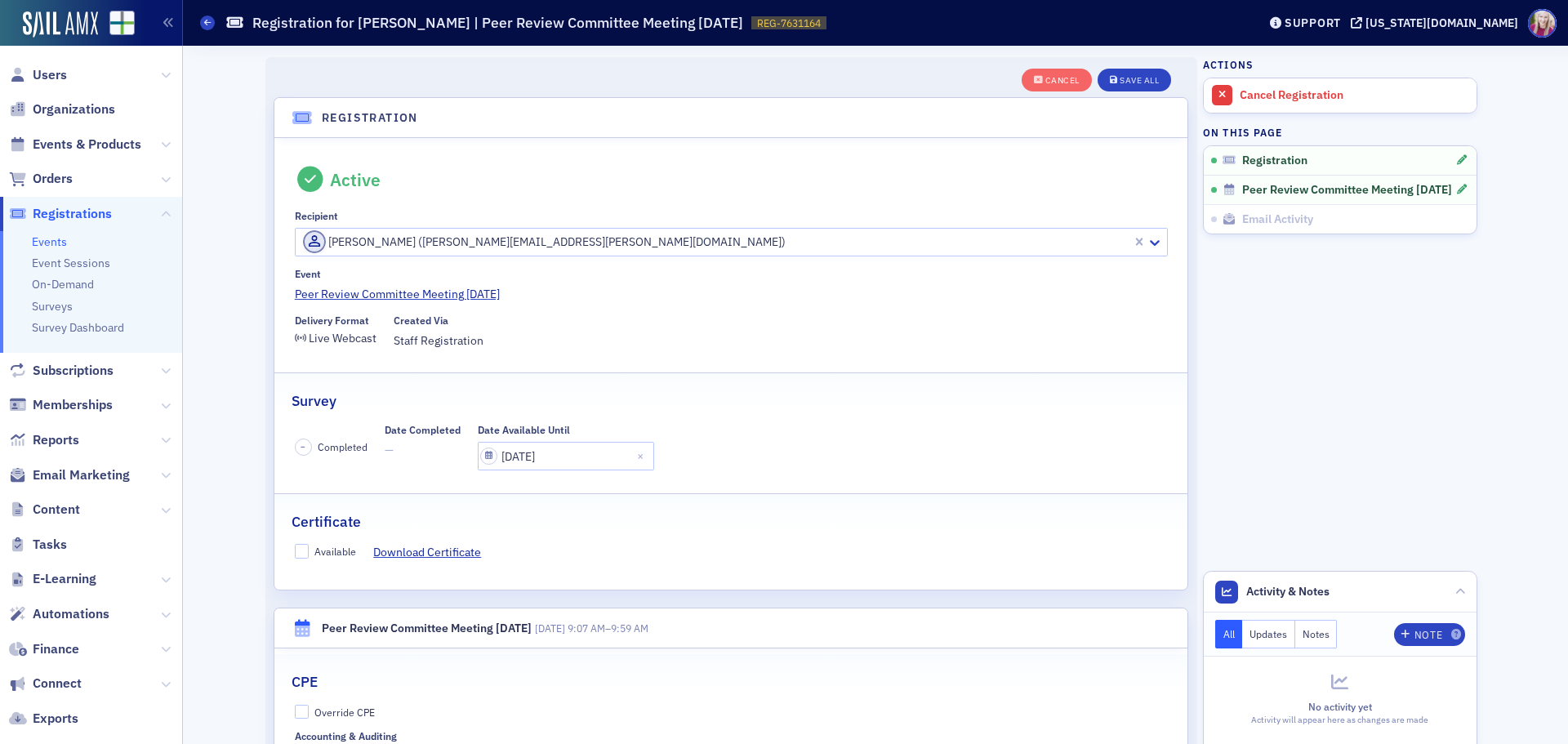
scroll to position [43, 0]
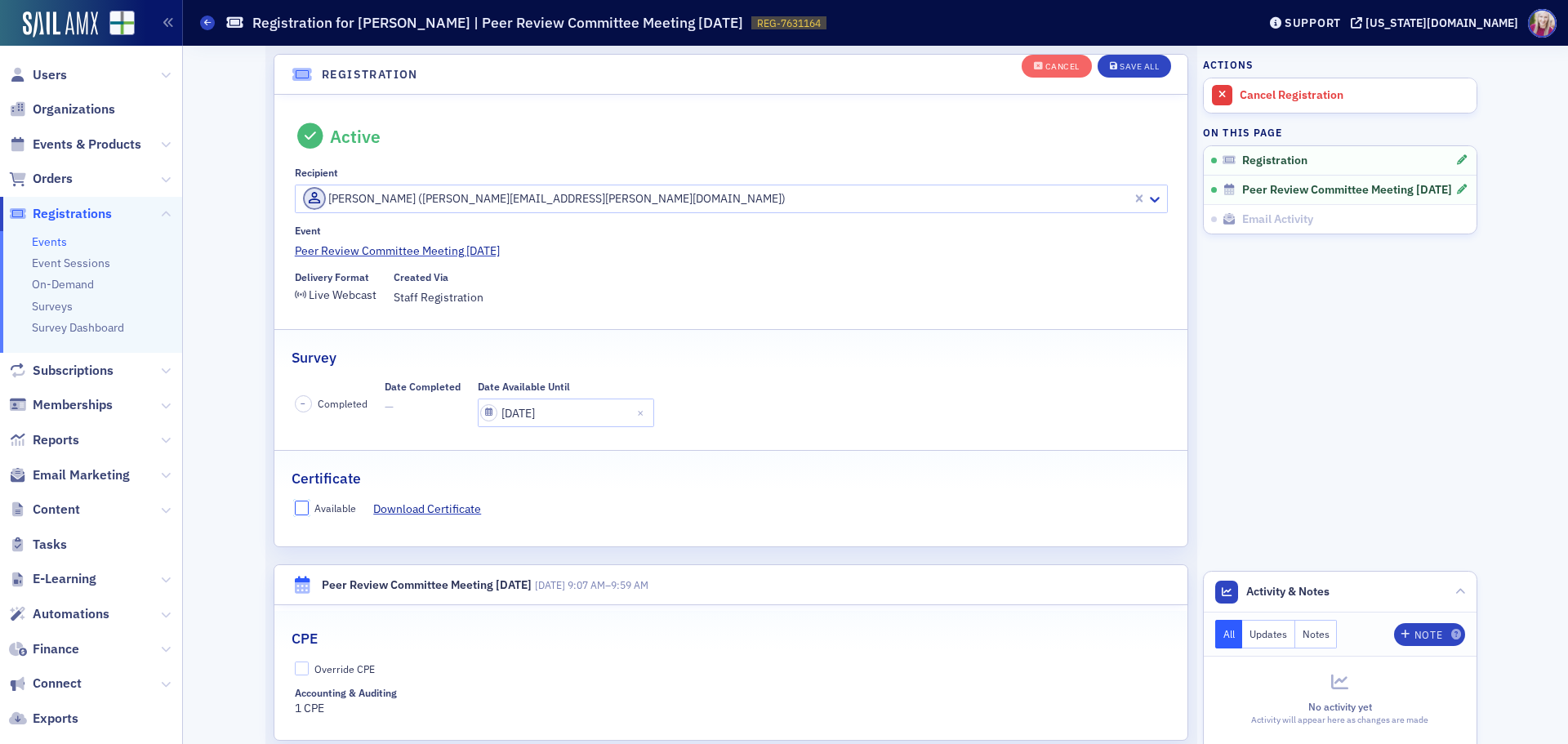
click at [302, 503] on input "Available" at bounding box center [302, 508] width 14 height 14
checkbox input "true"
click at [295, 668] on input "Override CPE" at bounding box center [302, 668] width 14 height 14
checkbox input "true"
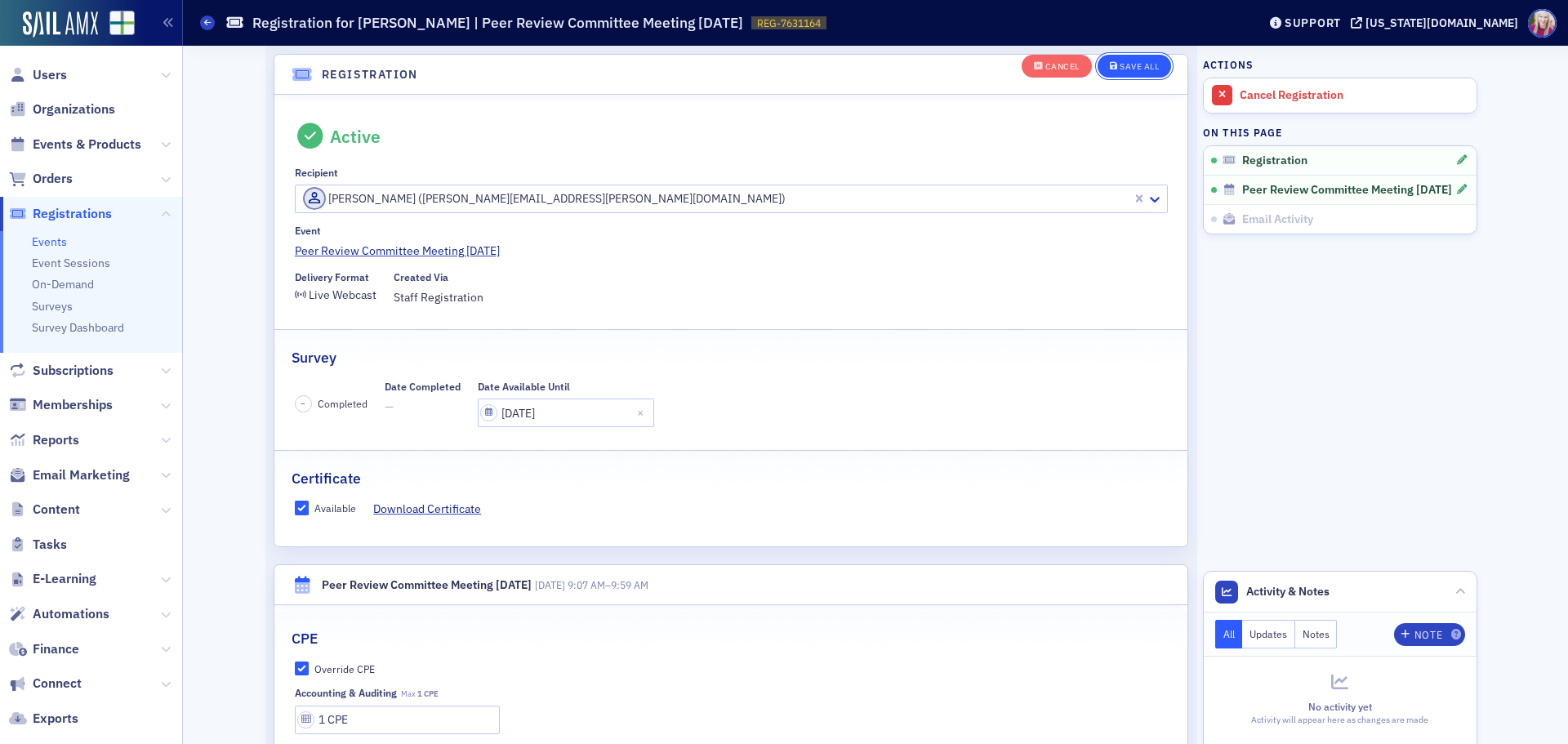
click at [1118, 75] on button "Save All" at bounding box center [1134, 66] width 73 height 23
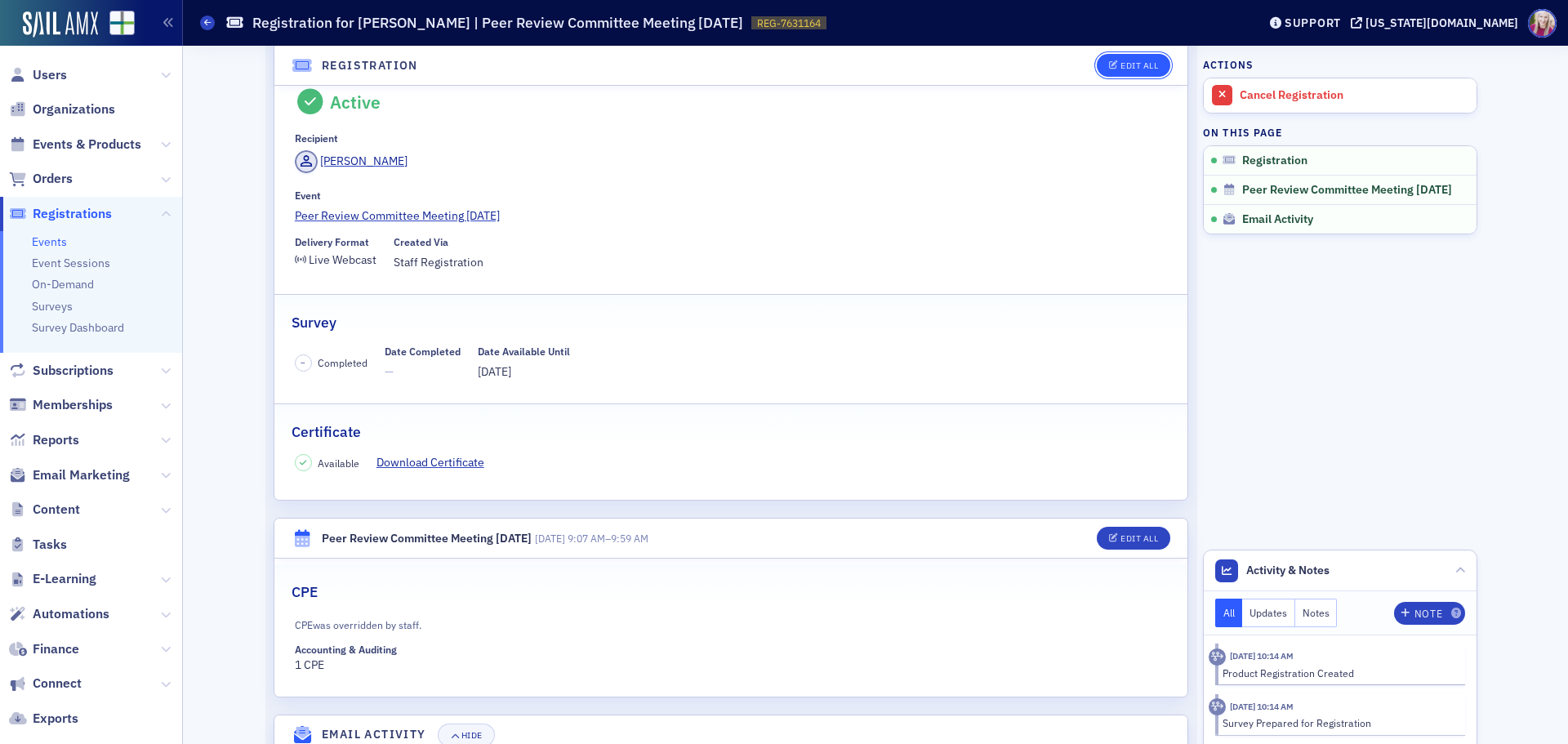
click at [1137, 63] on div "Edit All" at bounding box center [1139, 65] width 38 height 9
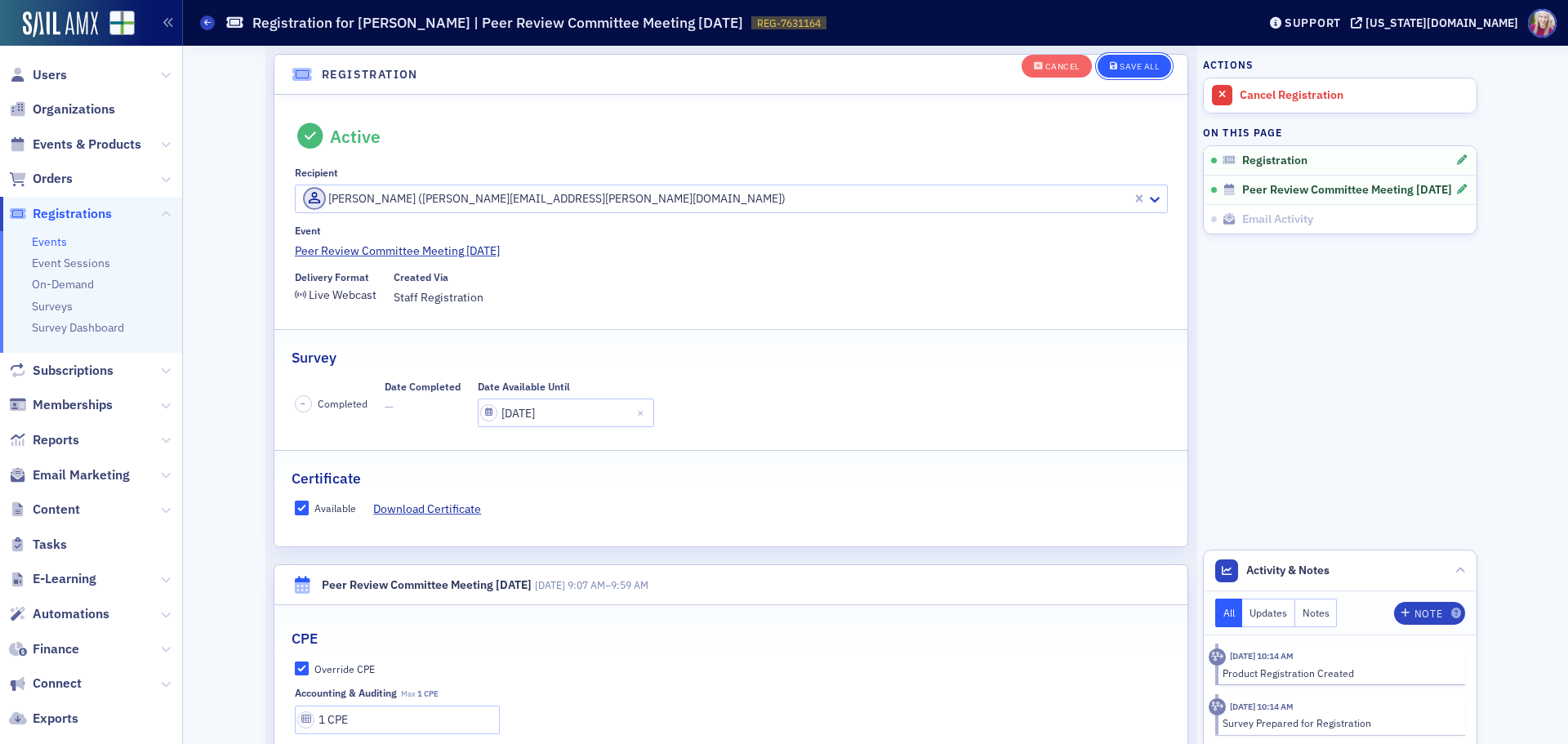
click at [1124, 74] on button "Save All" at bounding box center [1134, 66] width 73 height 23
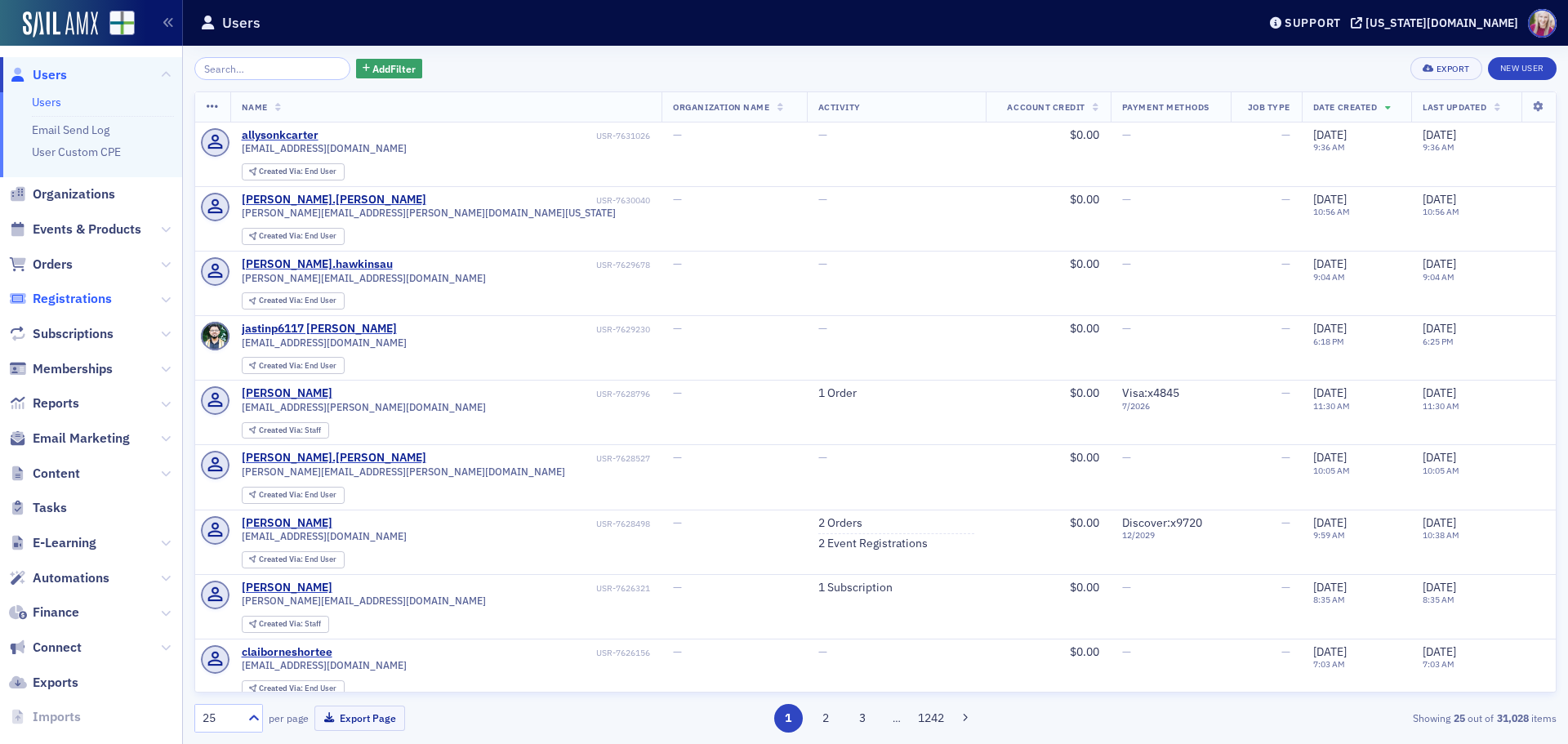
click at [52, 300] on span "Registrations" at bounding box center [72, 299] width 80 height 18
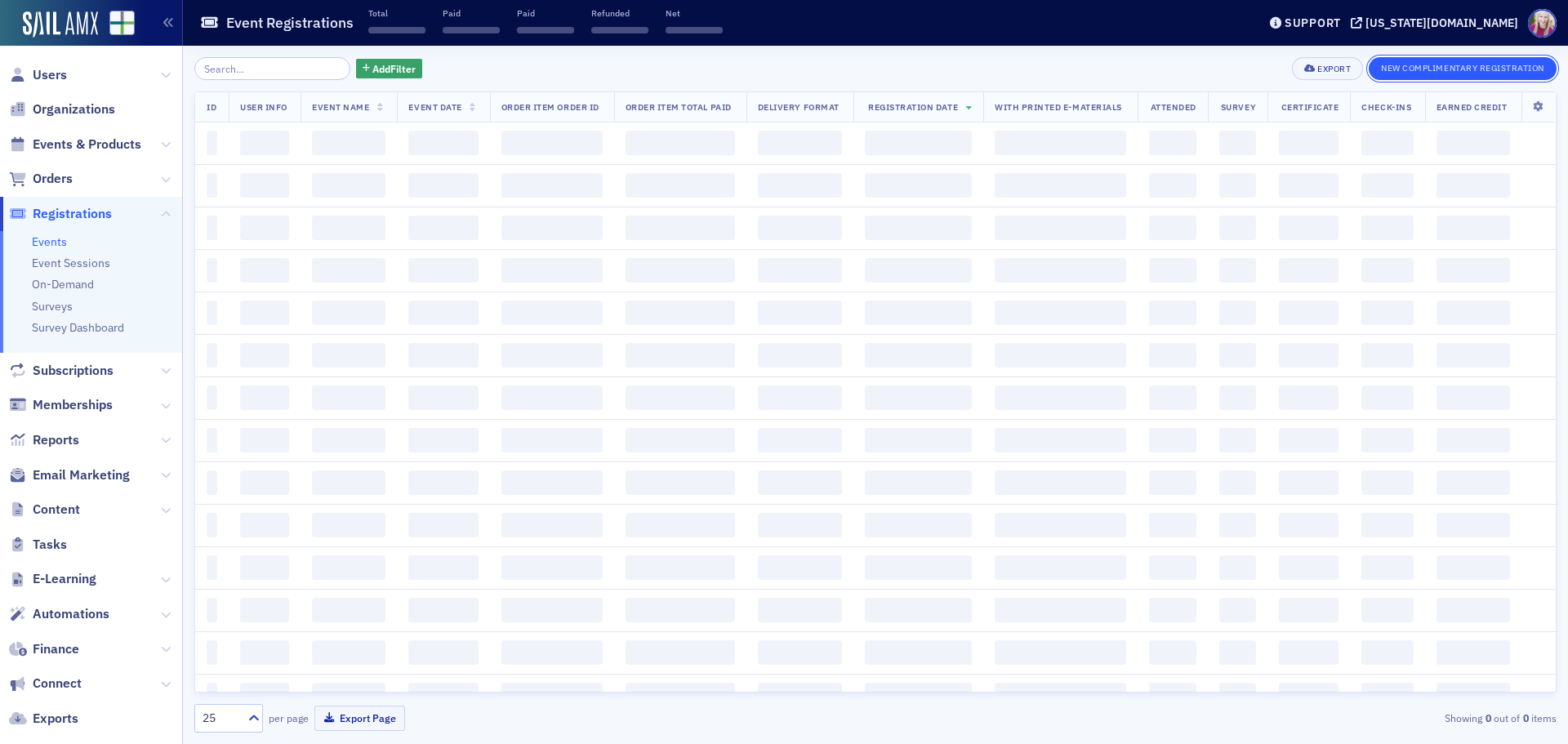
click at [1513, 66] on button "New Complimentary Registration" at bounding box center [1462, 69] width 188 height 23
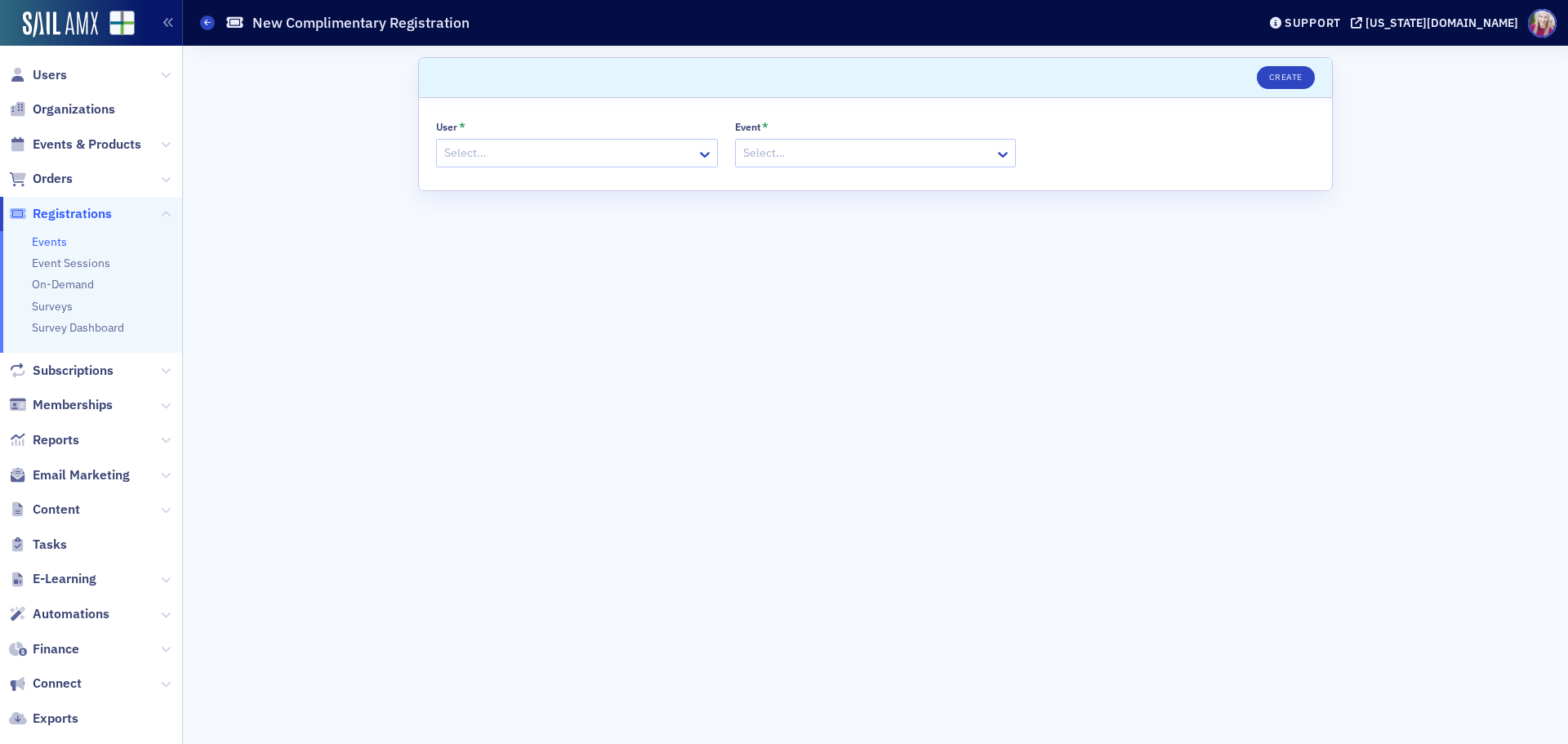
click at [557, 165] on div "Select…" at bounding box center [576, 153] width 282 height 29
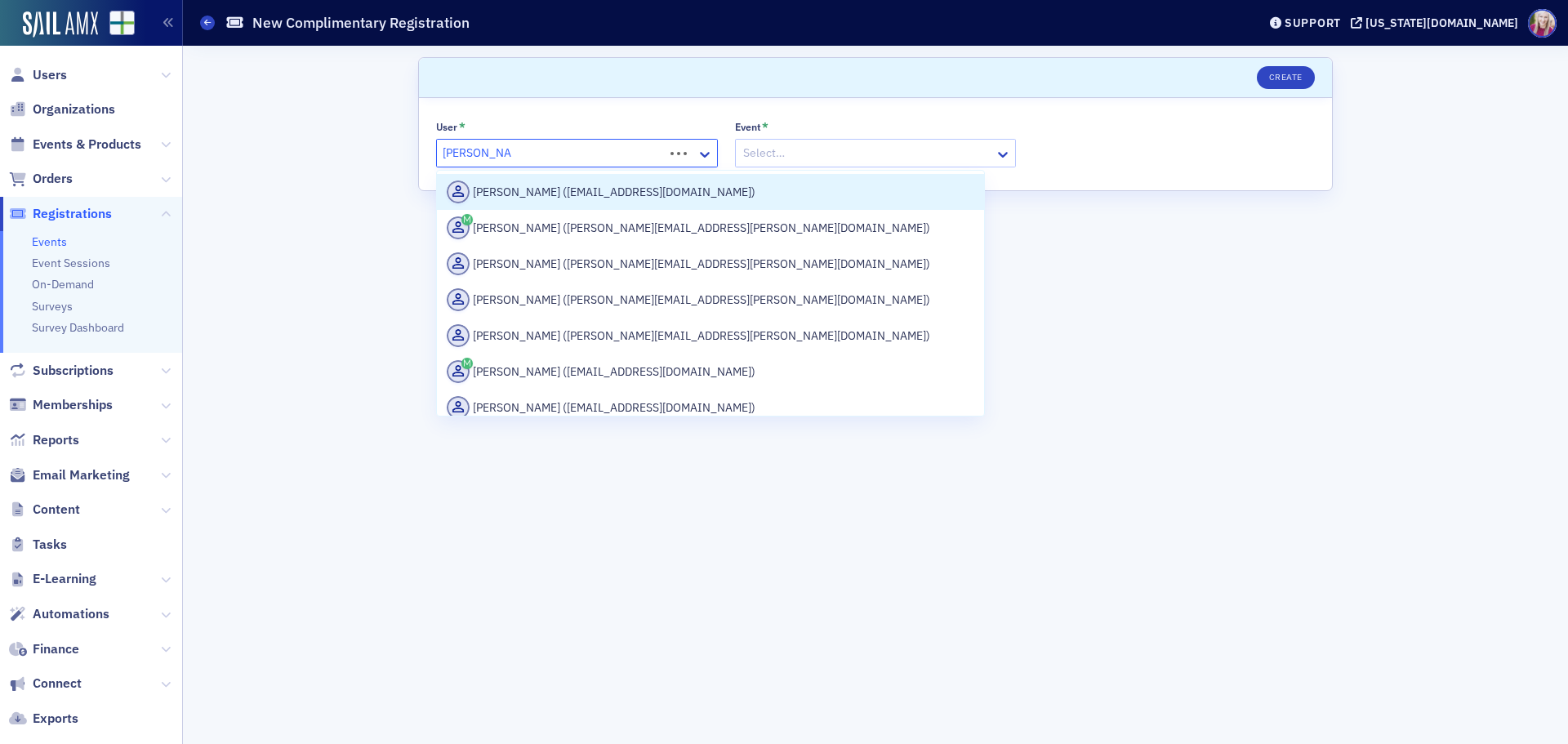
type input "charles jordan"
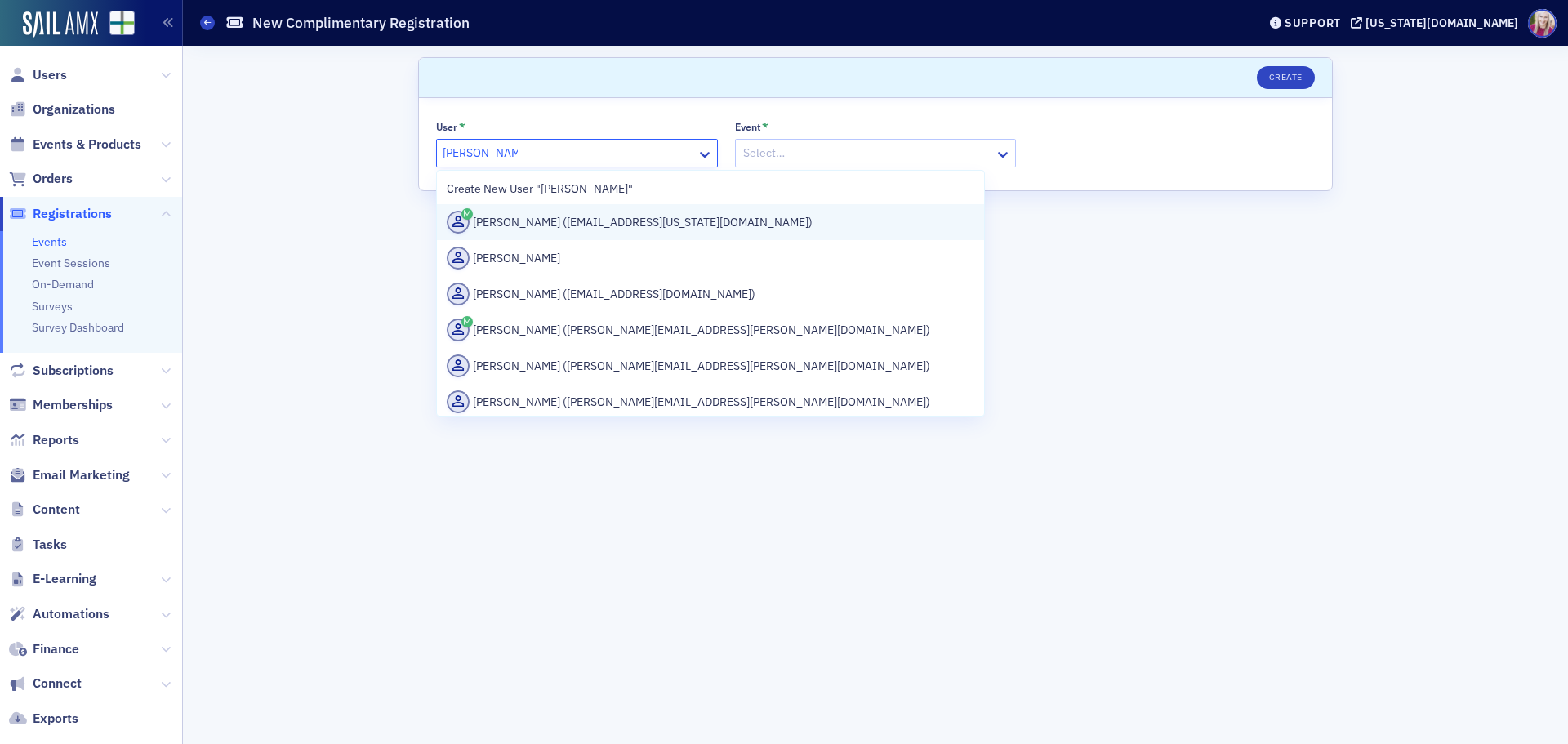
click at [592, 226] on div "[PERSON_NAME] ([EMAIL_ADDRESS][US_STATE][DOMAIN_NAME])" at bounding box center [710, 223] width 528 height 23
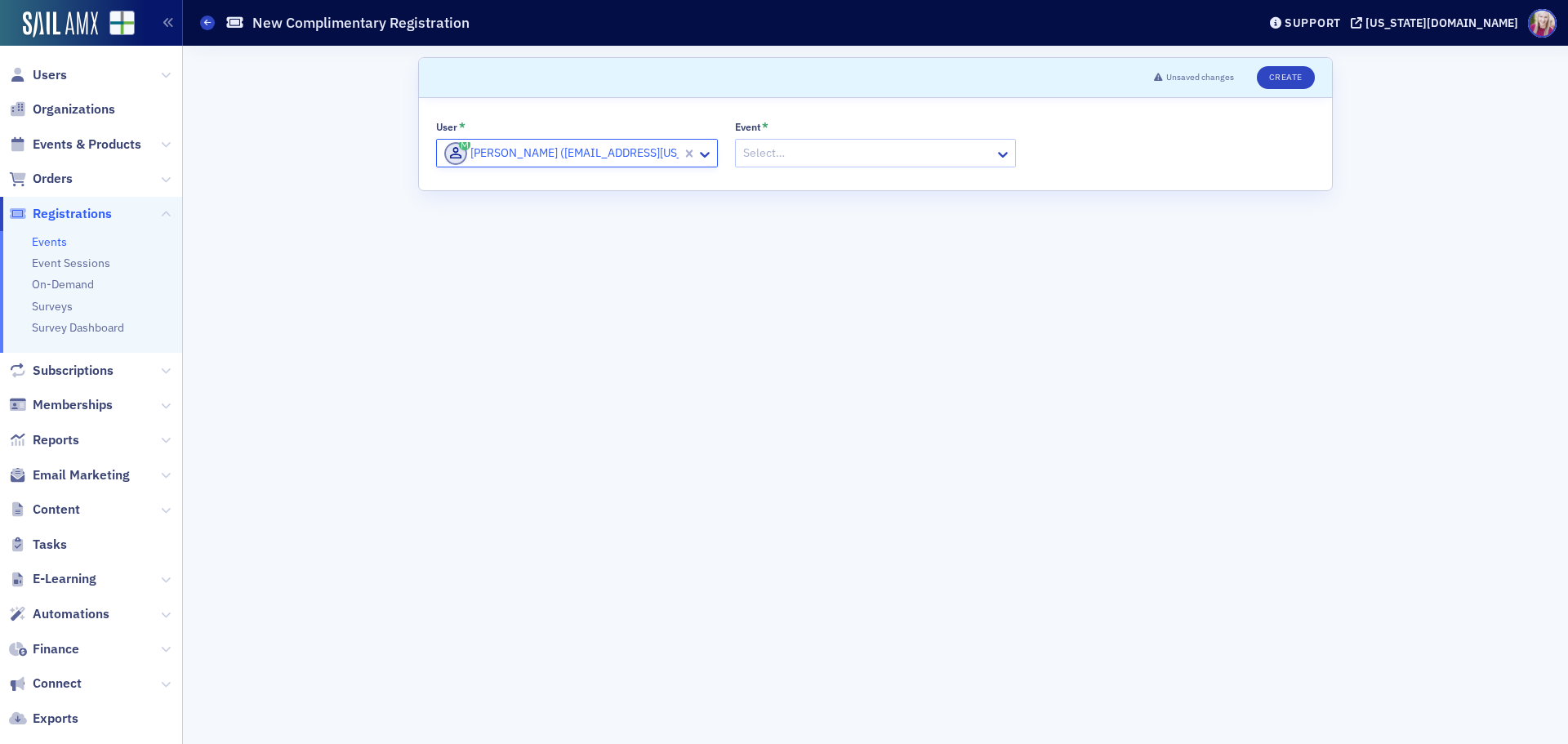
click at [907, 155] on div at bounding box center [868, 153] width 252 height 21
type input "peer"
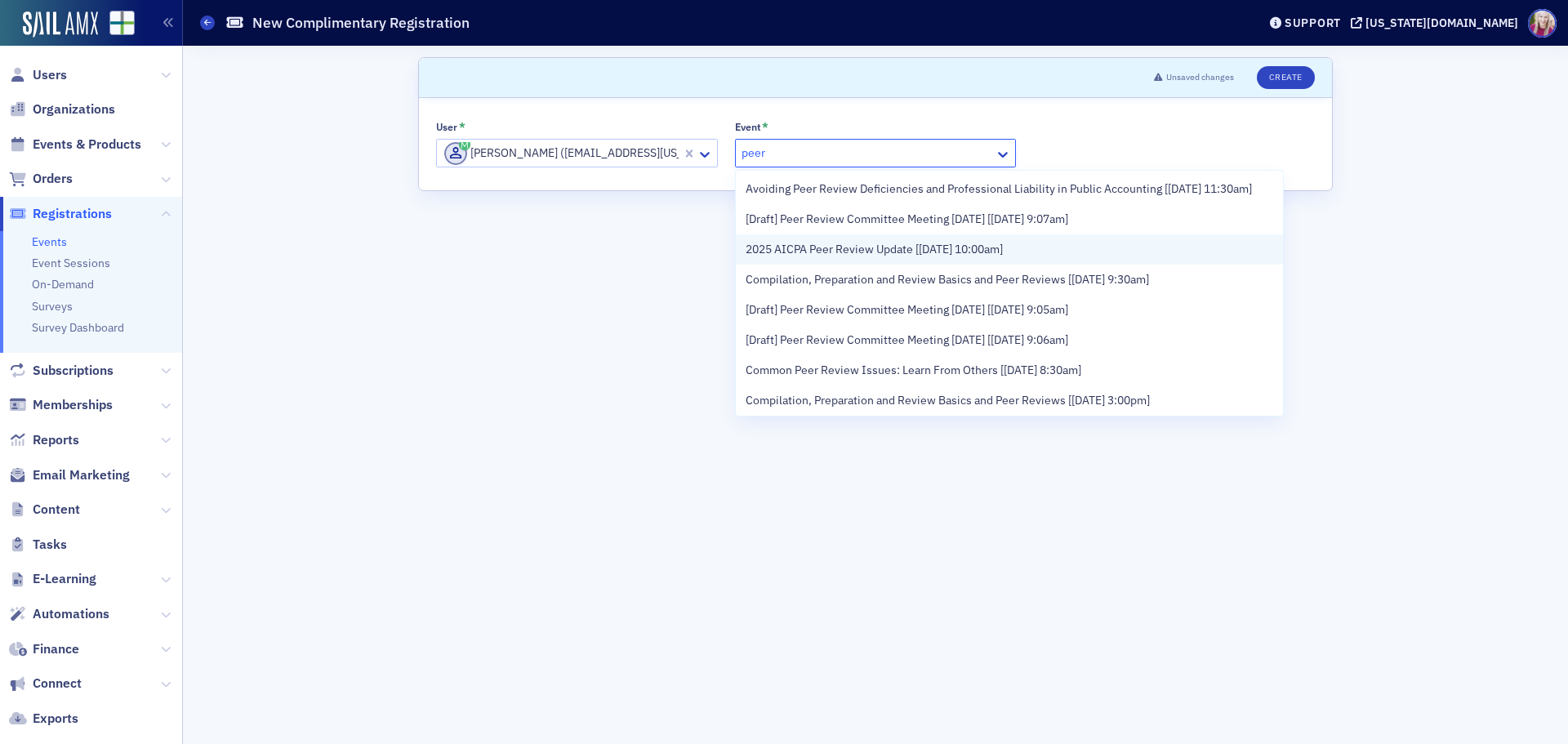
click at [896, 258] on span "2025 AICPA Peer Review Update [[DATE] 10:00am]" at bounding box center [874, 249] width 258 height 17
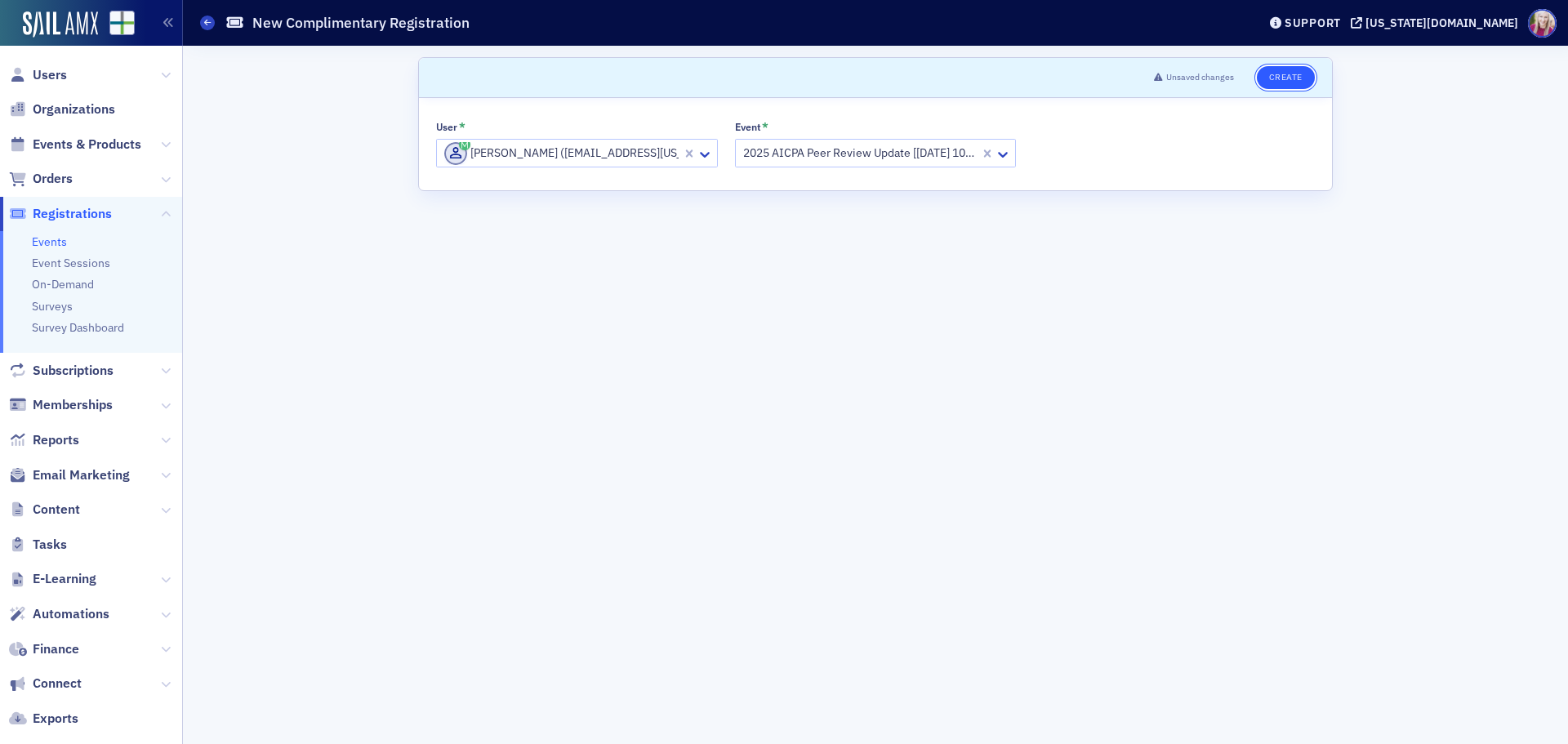
click at [1286, 80] on button "Create" at bounding box center [1285, 78] width 58 height 23
